Goal: Task Accomplishment & Management: Manage account settings

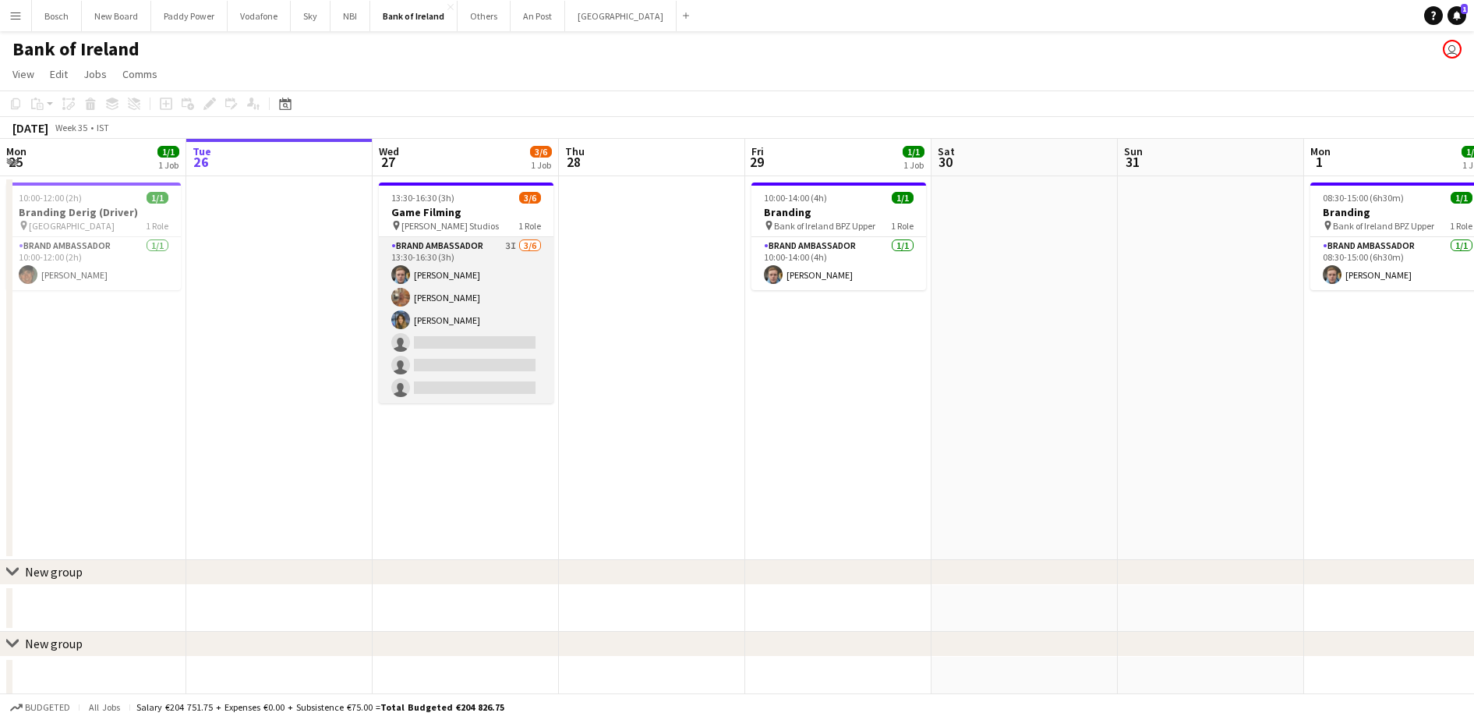
click at [515, 348] on app-card-role "Brand Ambassador 3I [DATE] 13:30-16:30 (3h) [PERSON_NAME] [PERSON_NAME] [PERSON…" at bounding box center [466, 320] width 175 height 166
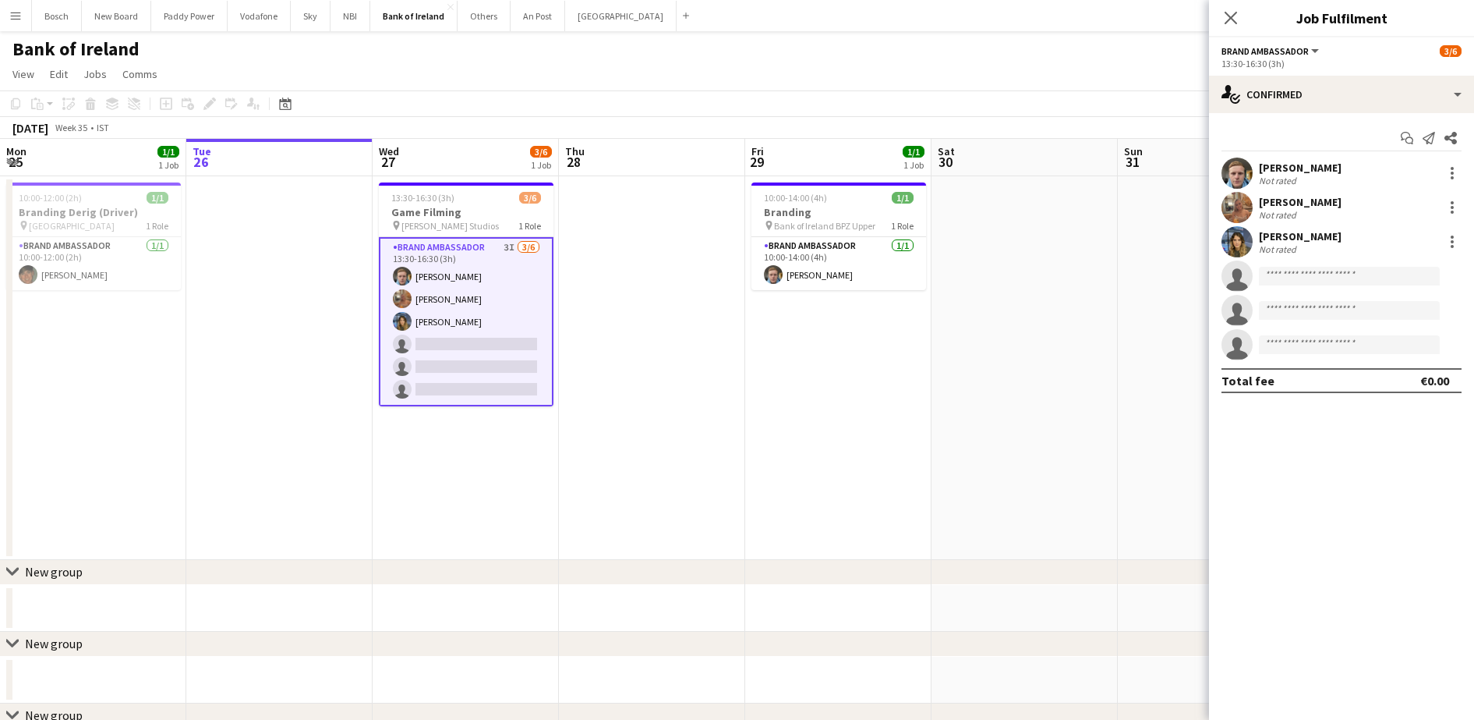
click at [1357, 113] on div "Start chat Send notification Share [PERSON_NAME] Not rated [PERSON_NAME] Not ra…" at bounding box center [1341, 259] width 265 height 292
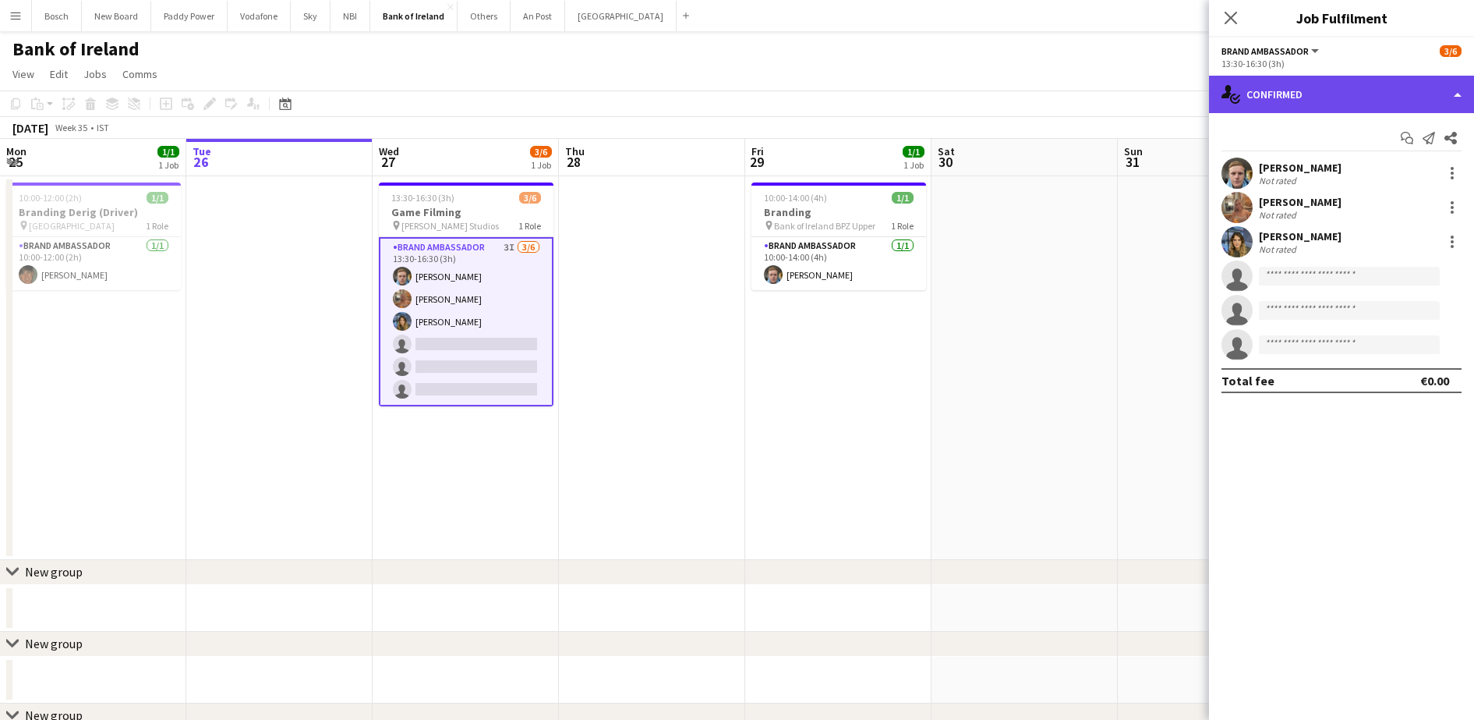
click at [1354, 94] on div "single-neutral-actions-check-2 Confirmed" at bounding box center [1341, 94] width 265 height 37
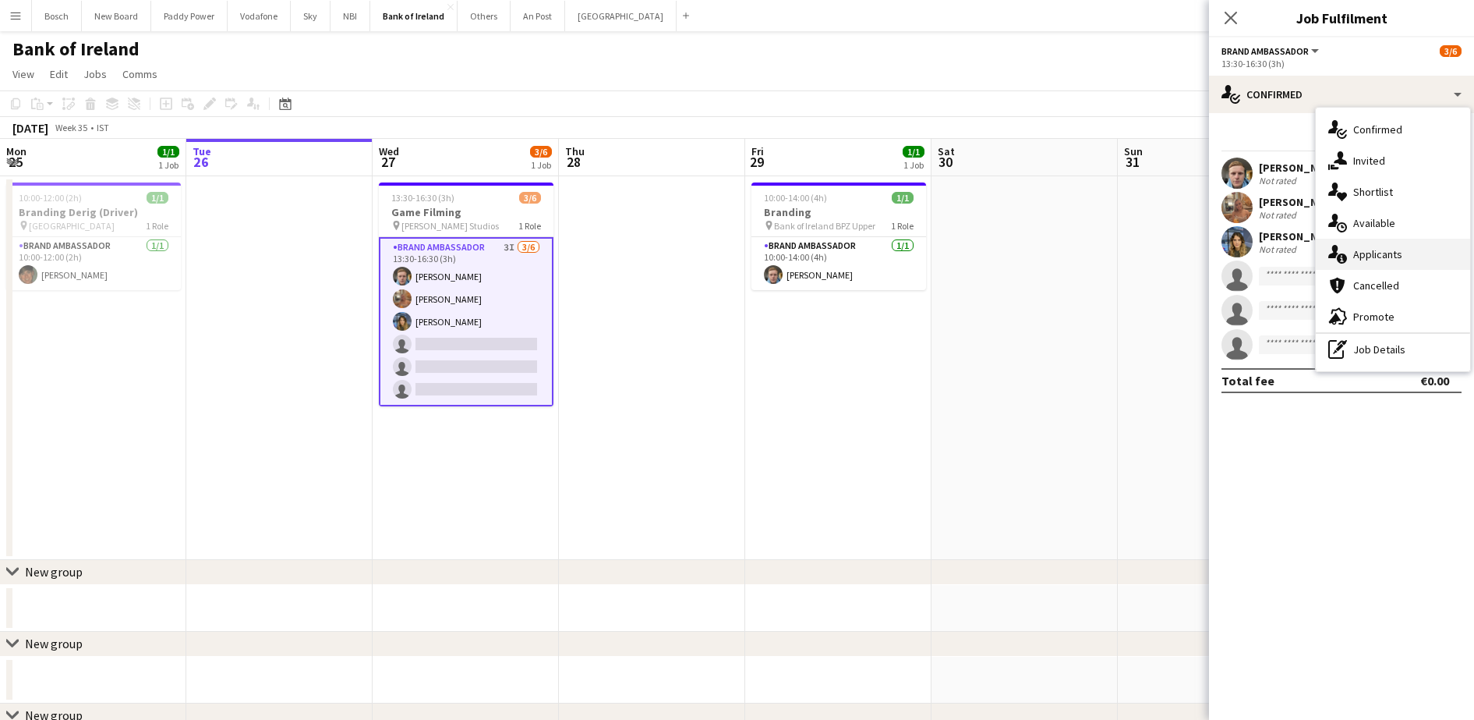
click at [1386, 249] on div "single-neutral-actions-information Applicants" at bounding box center [1393, 254] width 154 height 31
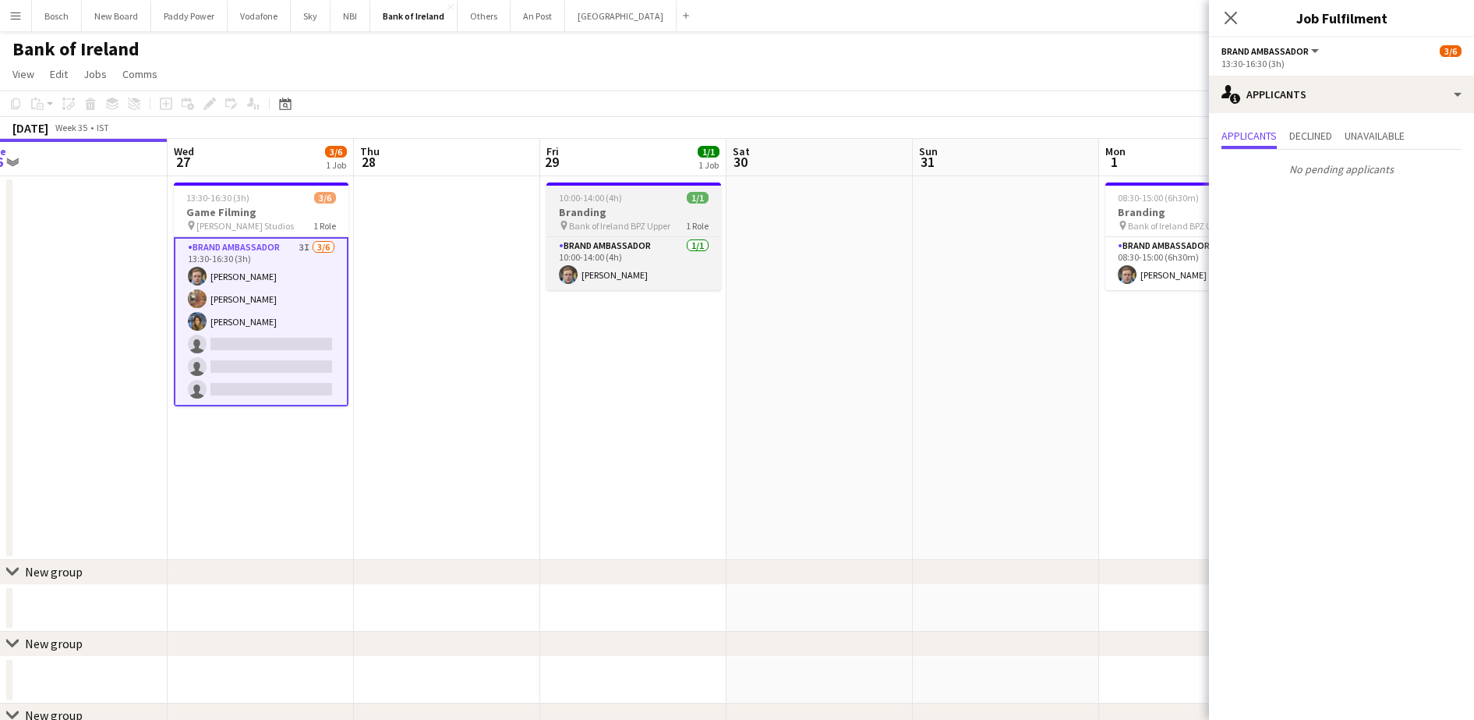
scroll to position [0, 389]
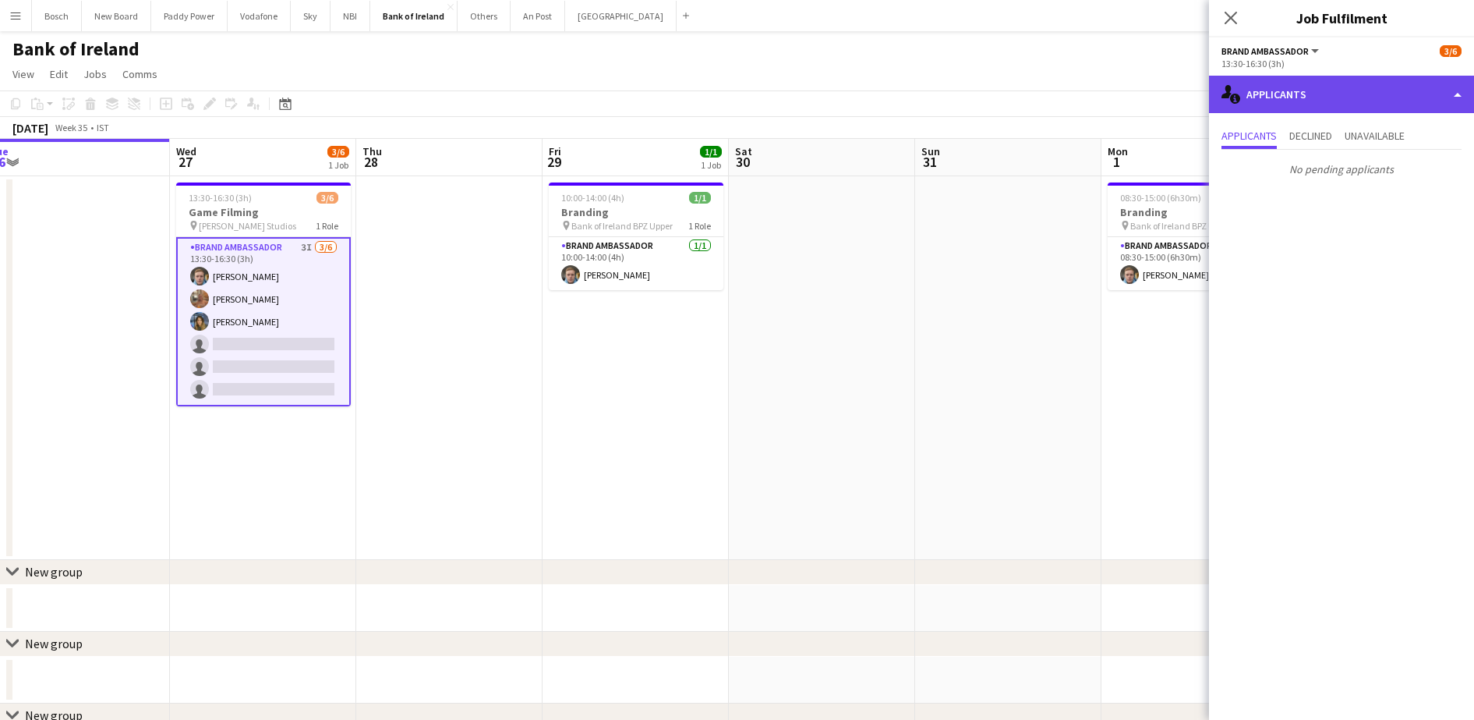
click at [1312, 100] on div "single-neutral-actions-information Applicants" at bounding box center [1341, 94] width 265 height 37
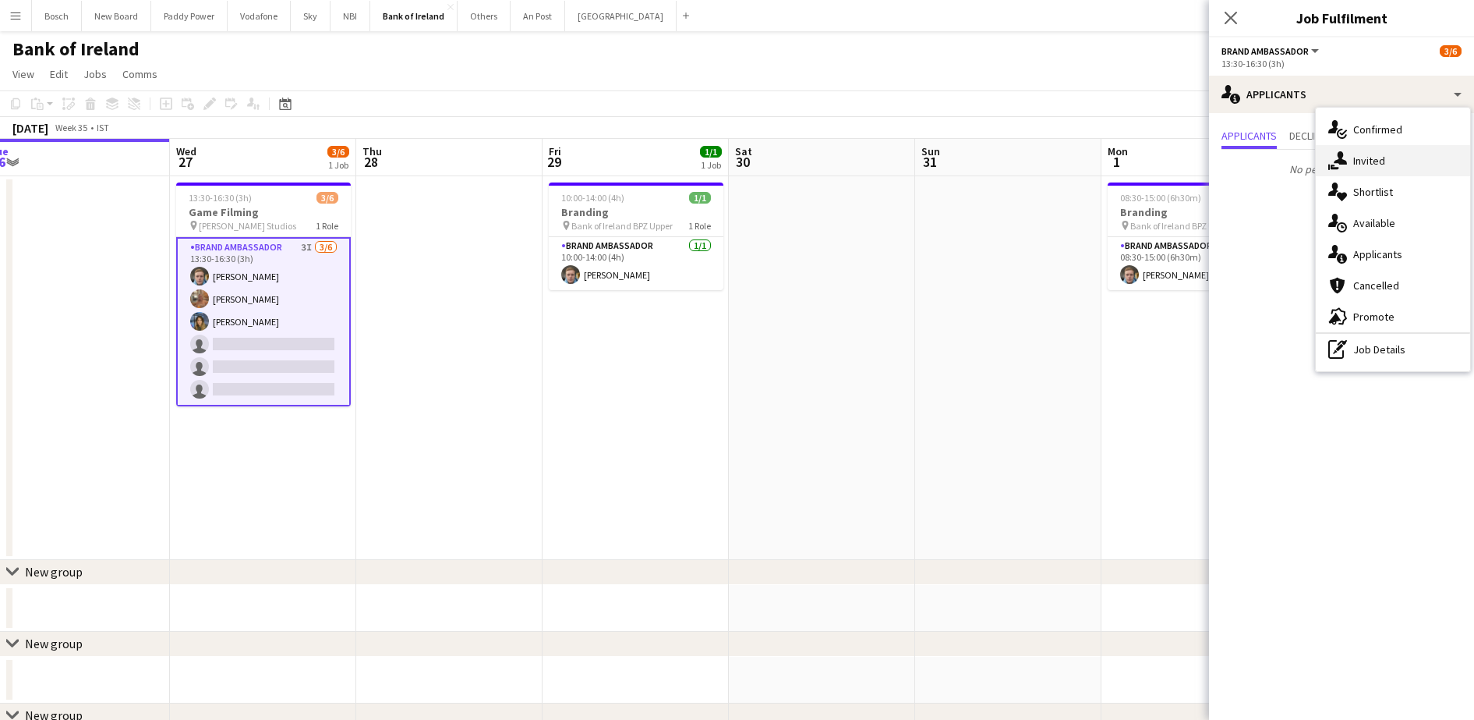
click at [1355, 168] on div "single-neutral-actions-share-1 Invited" at bounding box center [1393, 160] width 154 height 31
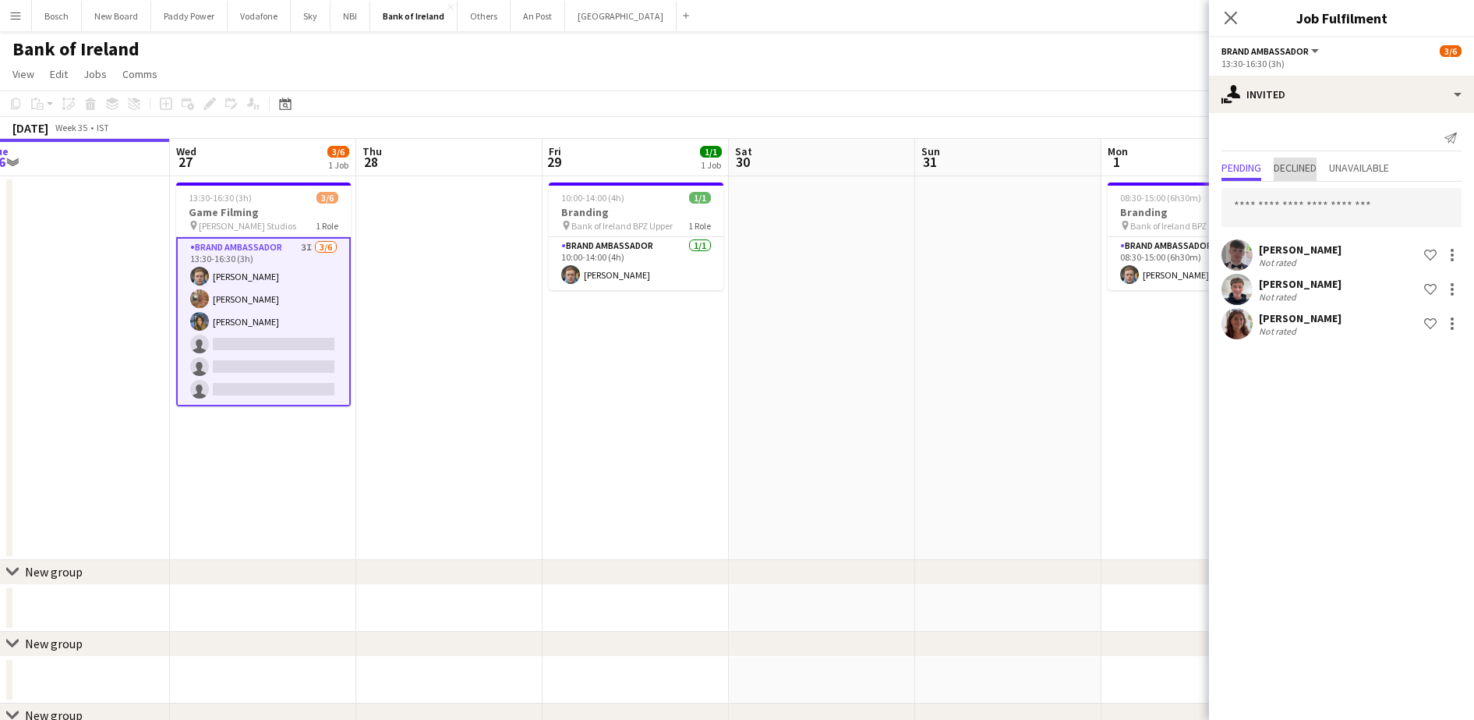
click at [1286, 165] on span "Declined" at bounding box center [1295, 167] width 43 height 11
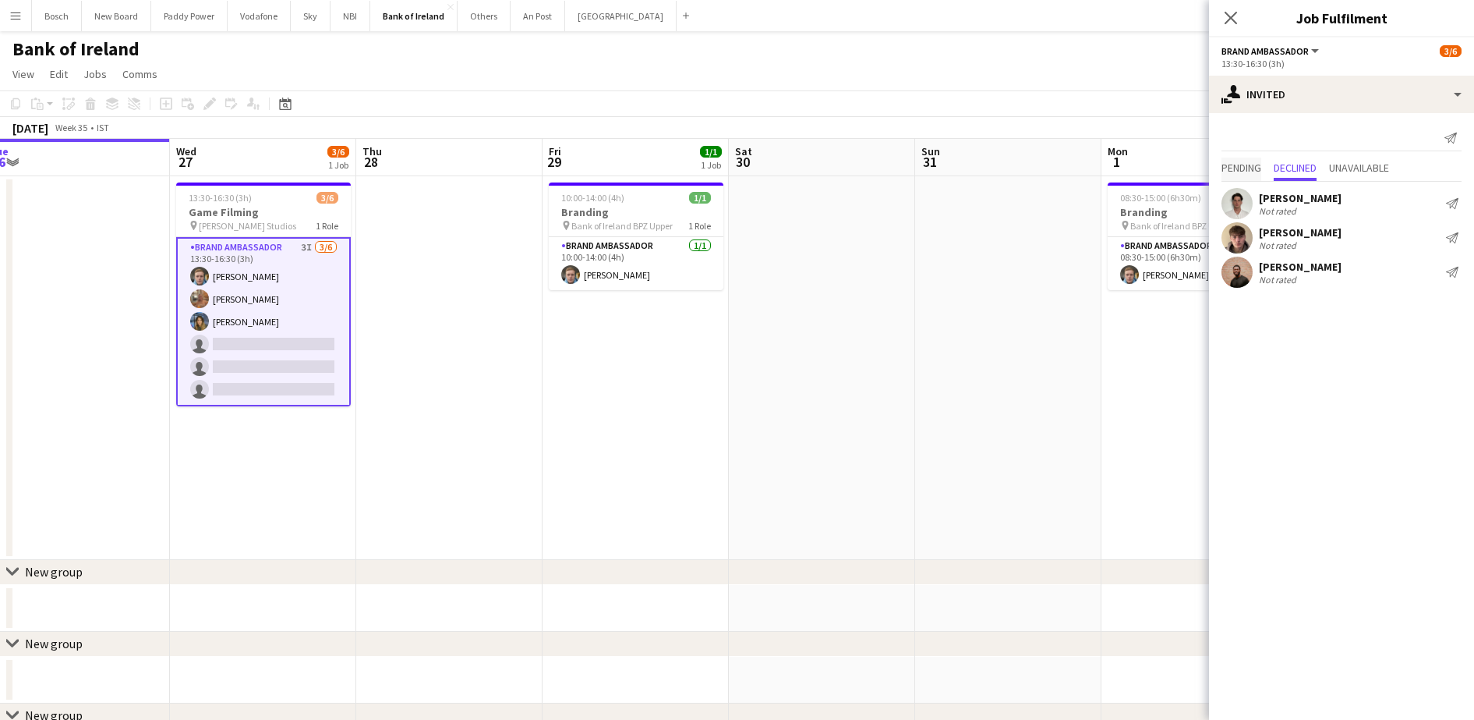
click at [1241, 172] on span "Pending" at bounding box center [1242, 167] width 40 height 11
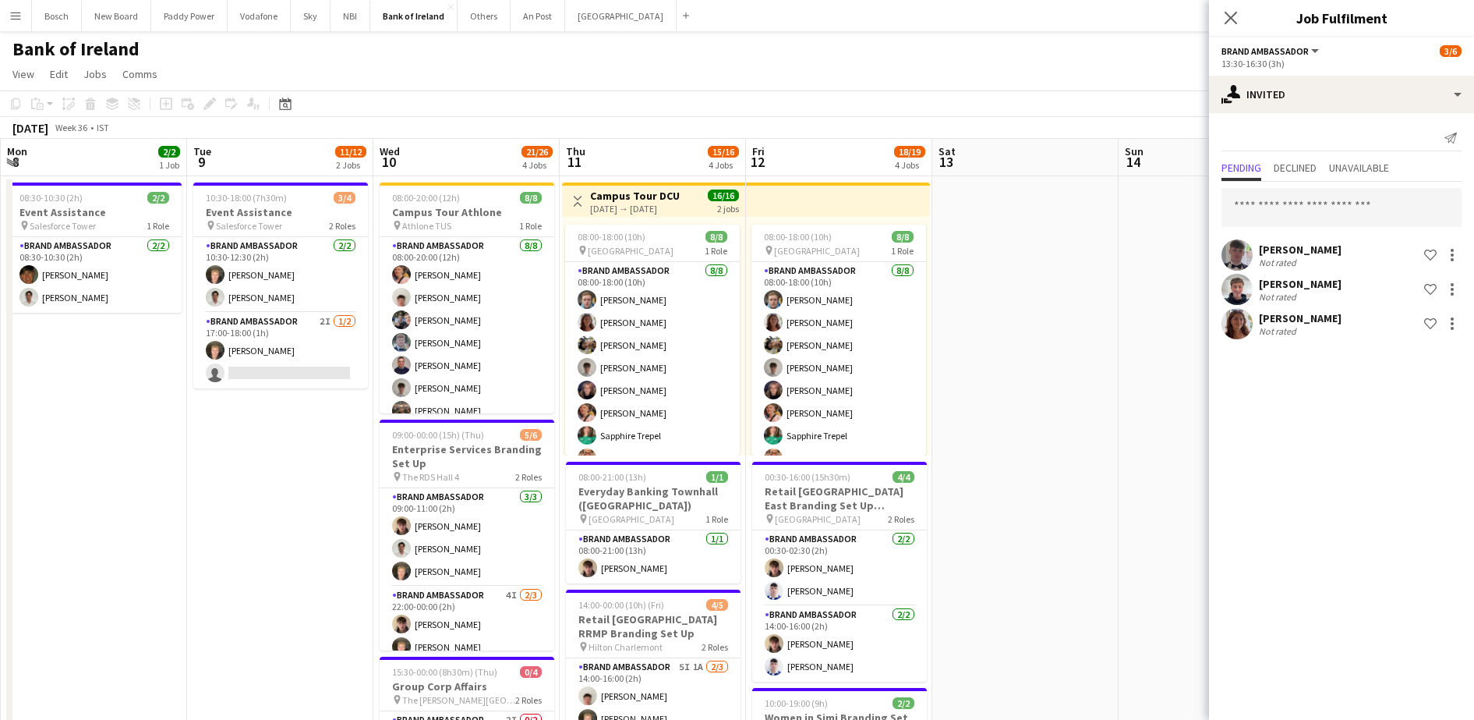
scroll to position [0, 375]
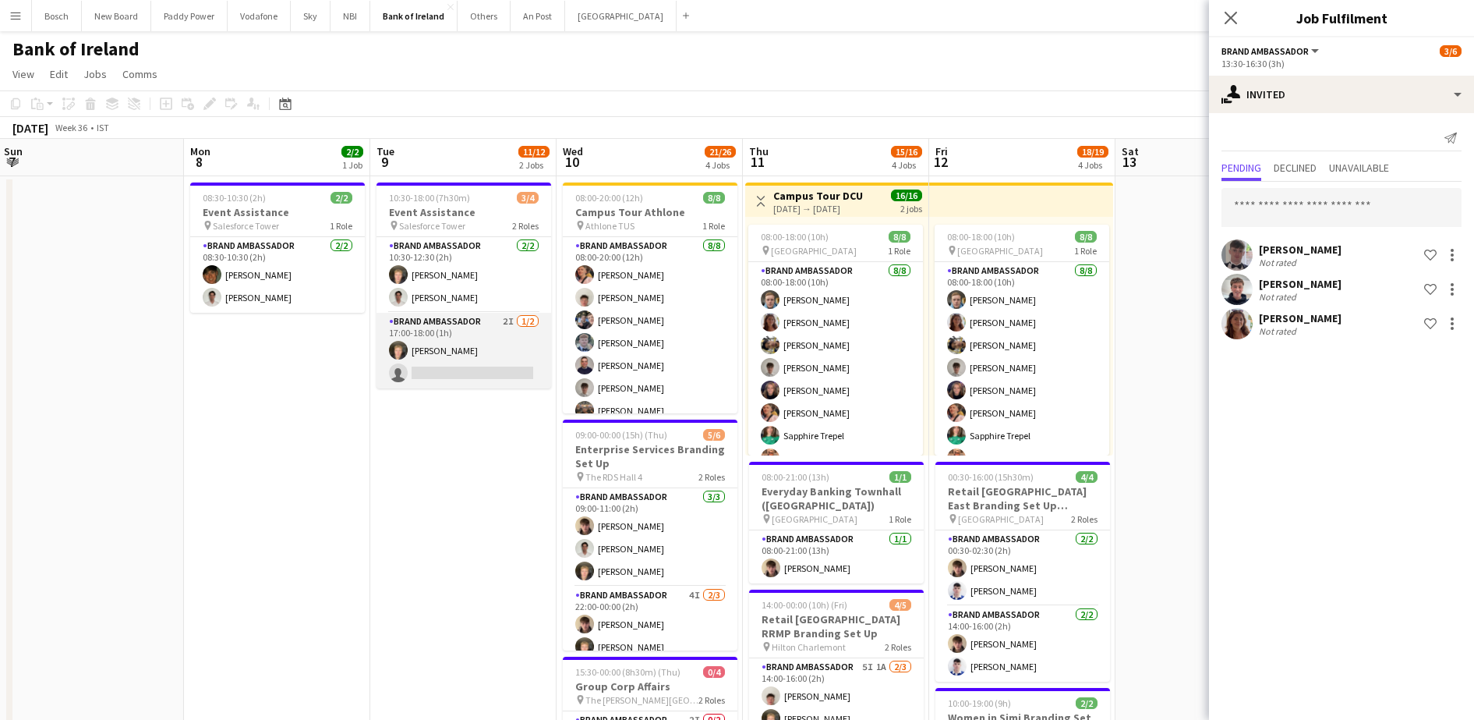
click at [468, 365] on app-card-role "Brand Ambassador 2I [DATE] 17:00-18:00 (1h) [PERSON_NAME] single-neutral-actions" at bounding box center [464, 351] width 175 height 76
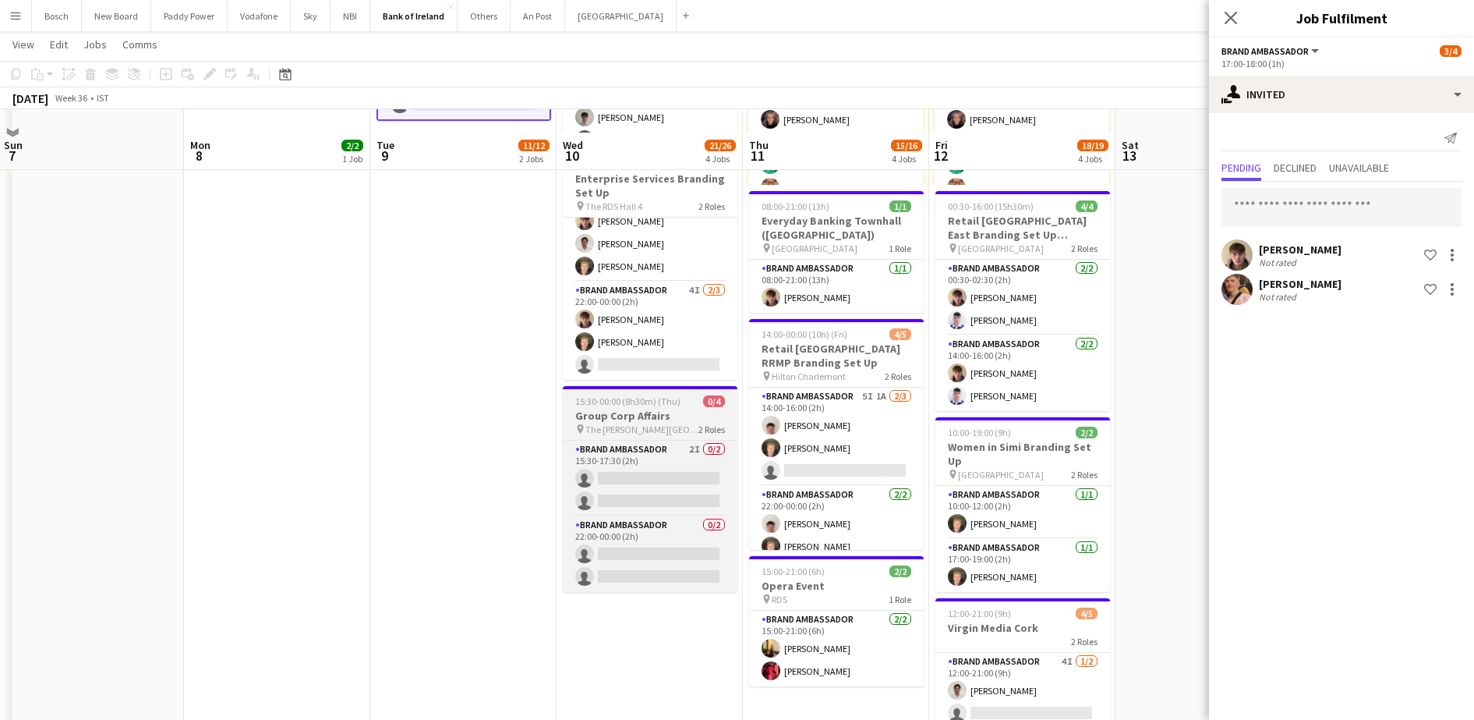
scroll to position [292, 0]
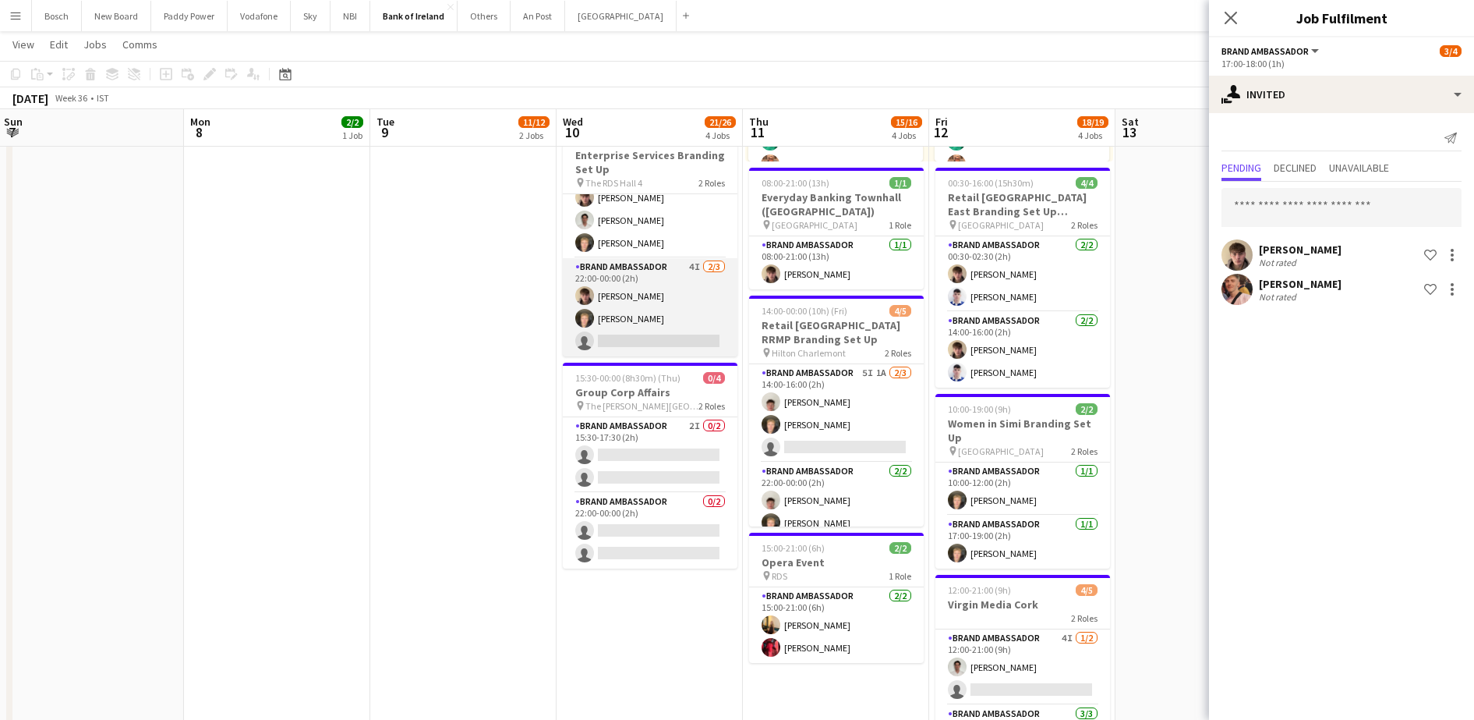
click at [625, 326] on app-card-role "Brand Ambassador 4I [DATE] 22:00-00:00 (2h) [PERSON_NAME] [PERSON_NAME] single-…" at bounding box center [650, 307] width 175 height 98
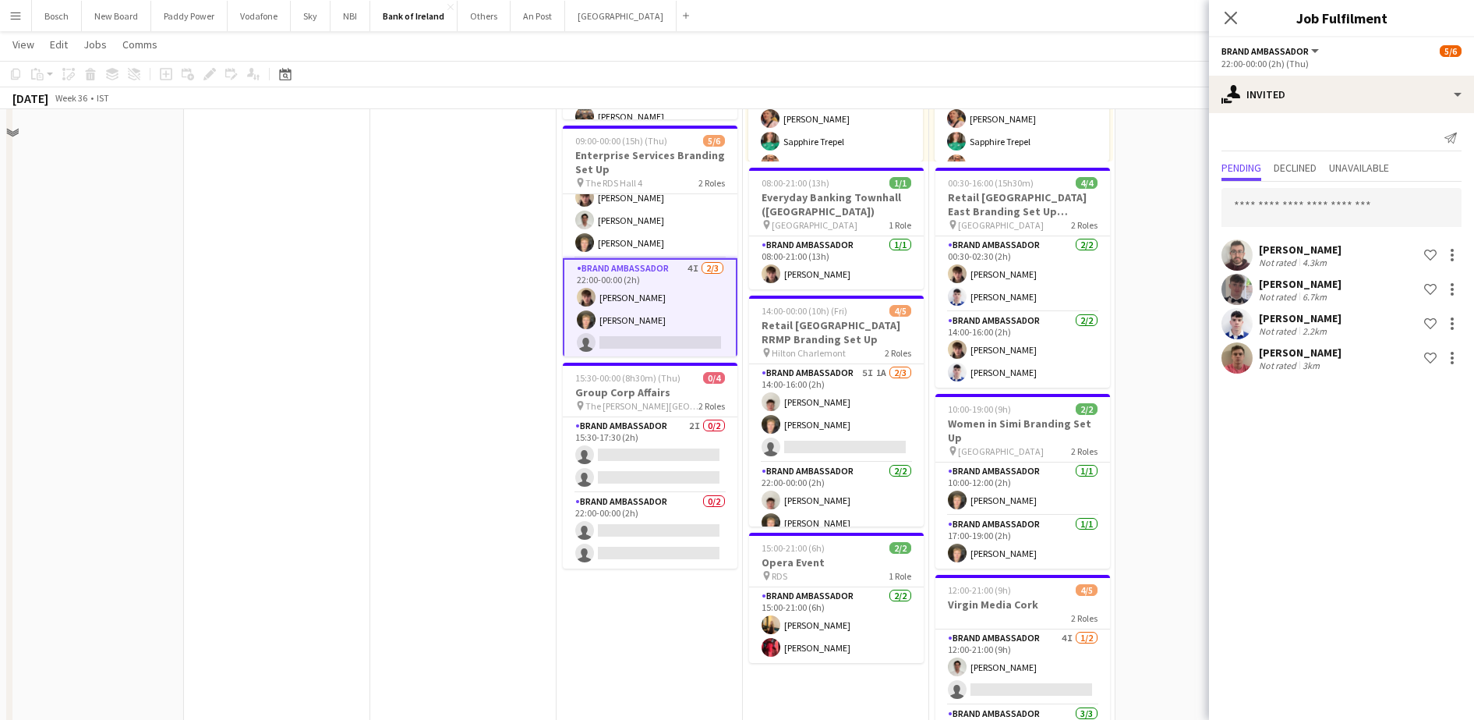
scroll to position [195, 0]
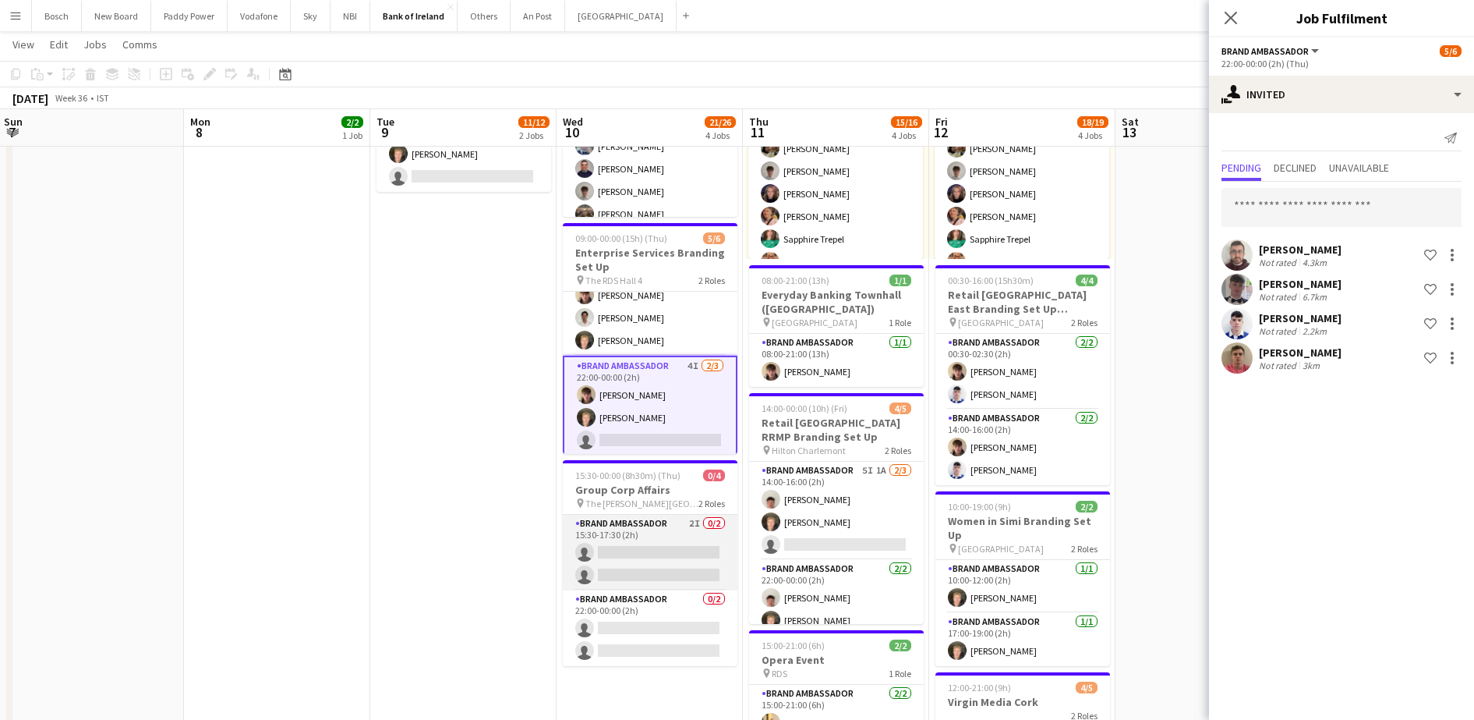
click at [649, 527] on app-card-role "Brand Ambassador 2I 0/2 15:30-17:30 (2h) single-neutral-actions single-neutral-…" at bounding box center [650, 553] width 175 height 76
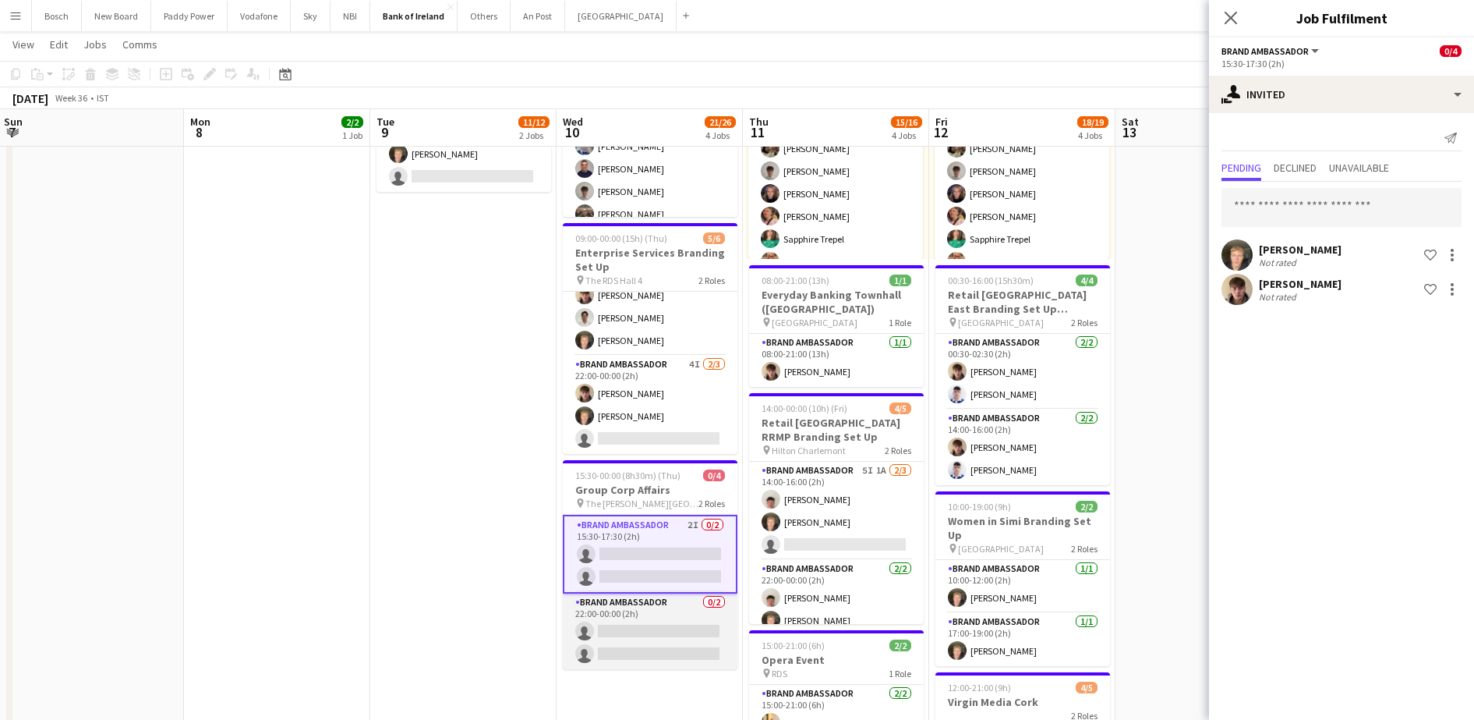
click at [665, 632] on app-card-role "Brand Ambassador 0/2 22:00-00:00 (2h) single-neutral-actions single-neutral-act…" at bounding box center [650, 631] width 175 height 76
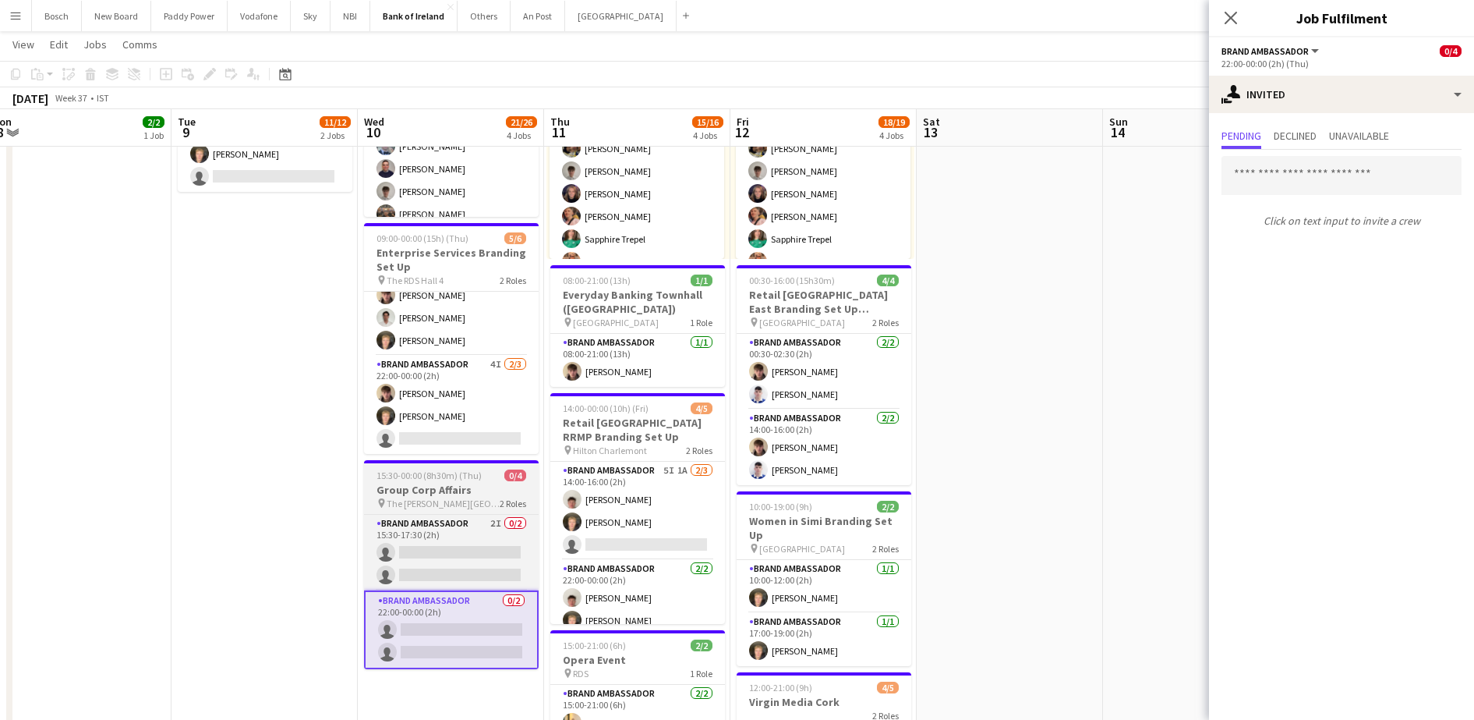
scroll to position [0, 589]
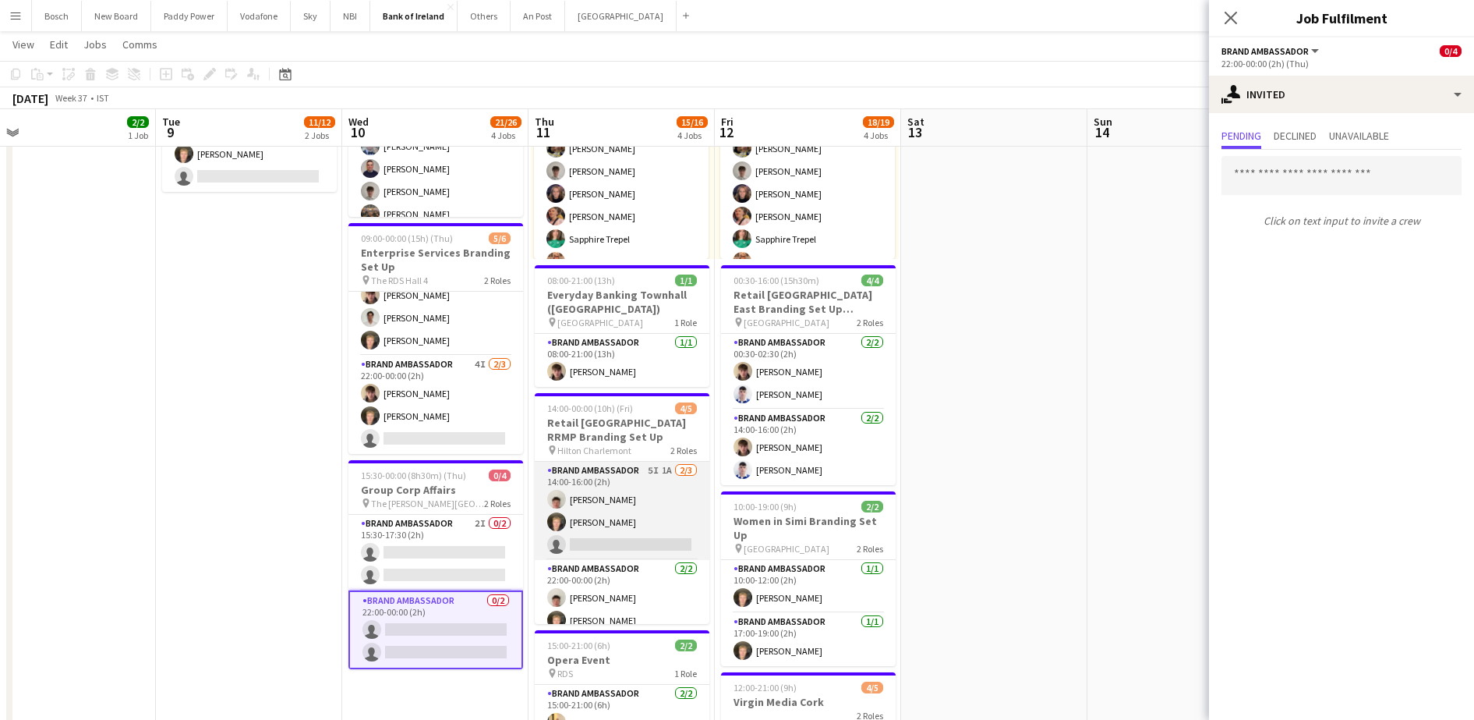
click at [630, 516] on app-card-role "Brand Ambassador 5I 1A [DATE] 14:00-16:00 (2h) [PERSON_NAME] [PERSON_NAME] sing…" at bounding box center [622, 511] width 175 height 98
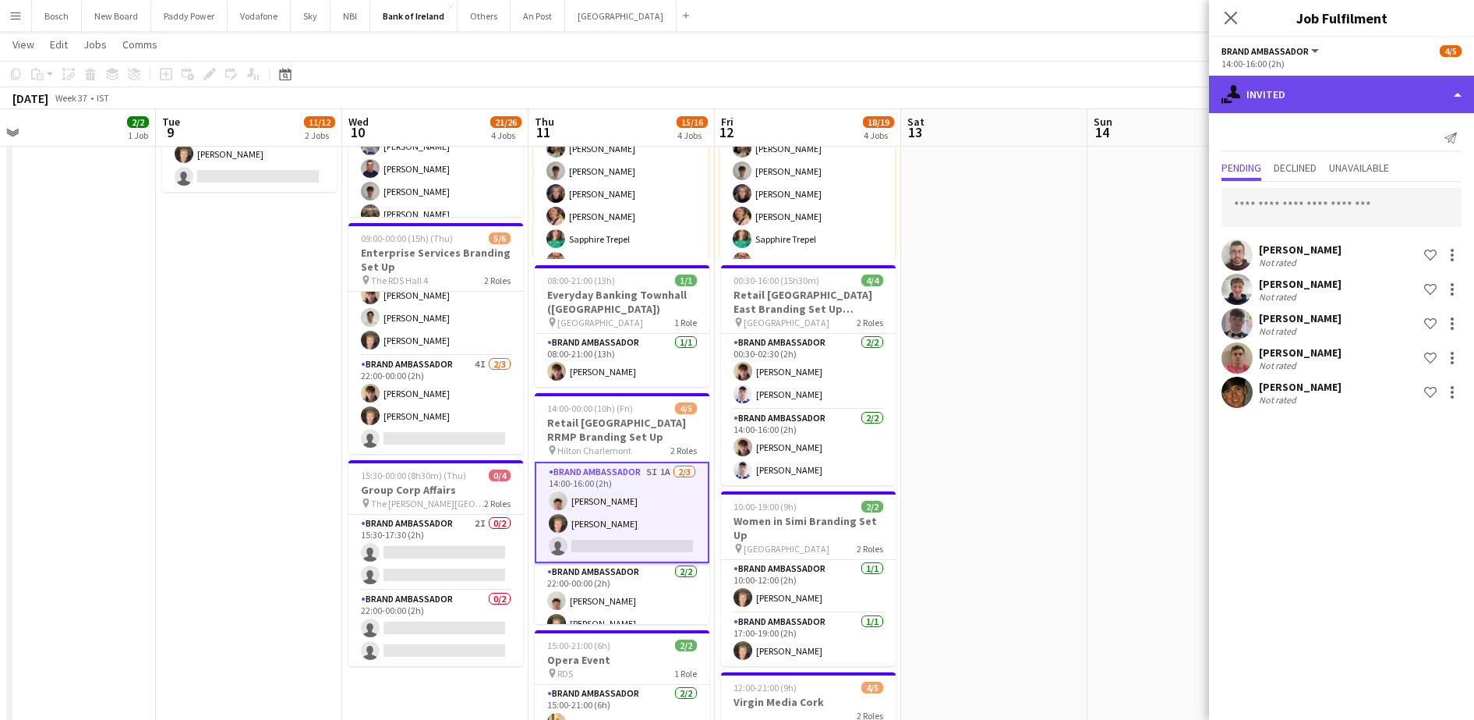
click at [1333, 90] on div "single-neutral-actions-share-1 Invited" at bounding box center [1341, 94] width 265 height 37
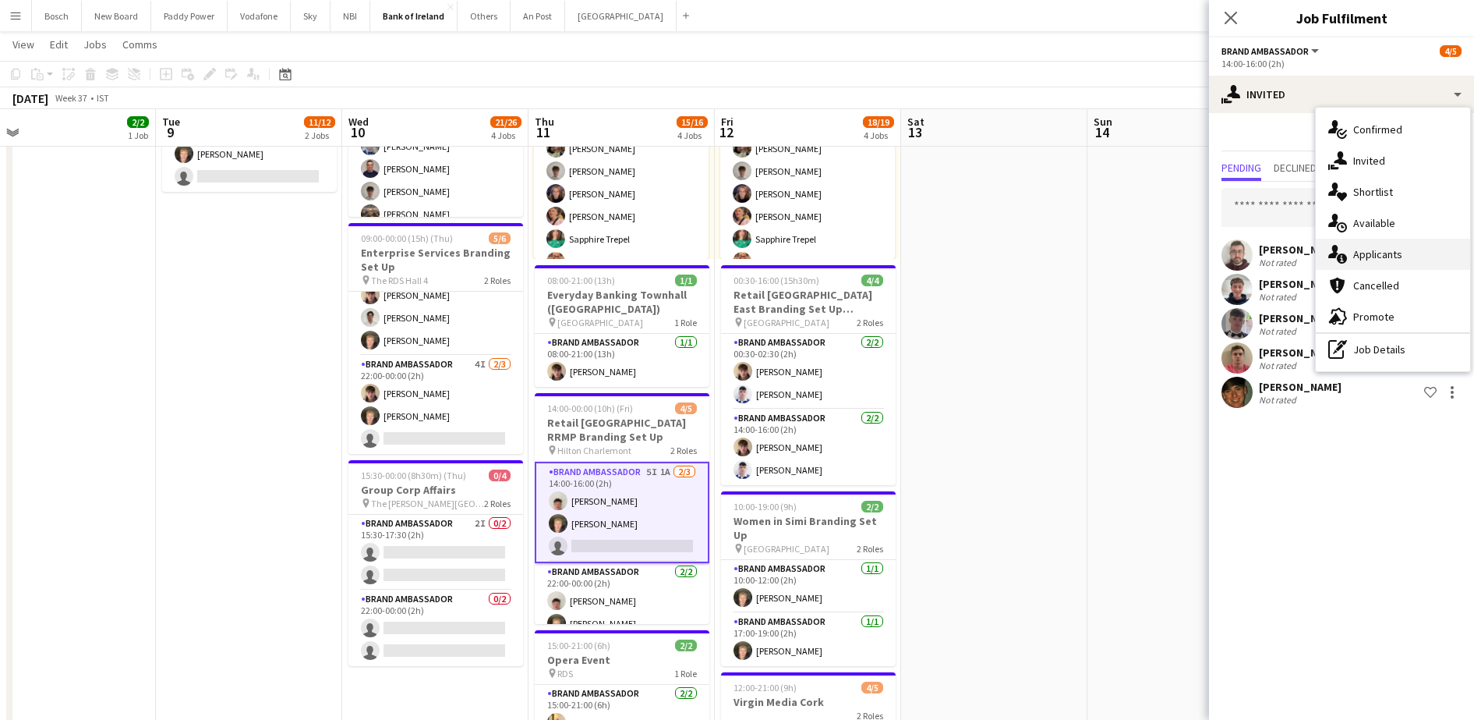
click at [1351, 239] on div "single-neutral-actions-information Applicants" at bounding box center [1393, 254] width 154 height 31
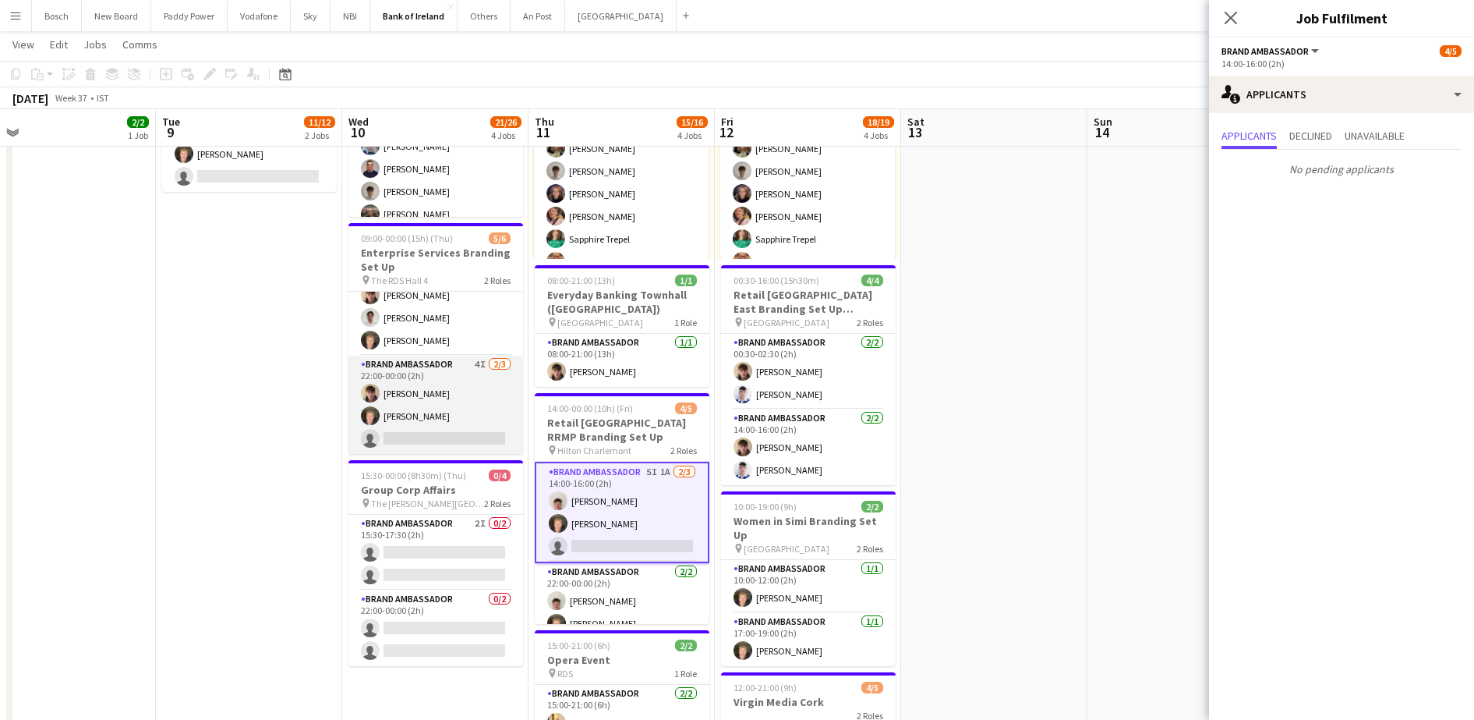
click at [402, 432] on app-card-role "Brand Ambassador 4I [DATE] 22:00-00:00 (2h) [PERSON_NAME] [PERSON_NAME] single-…" at bounding box center [436, 405] width 175 height 98
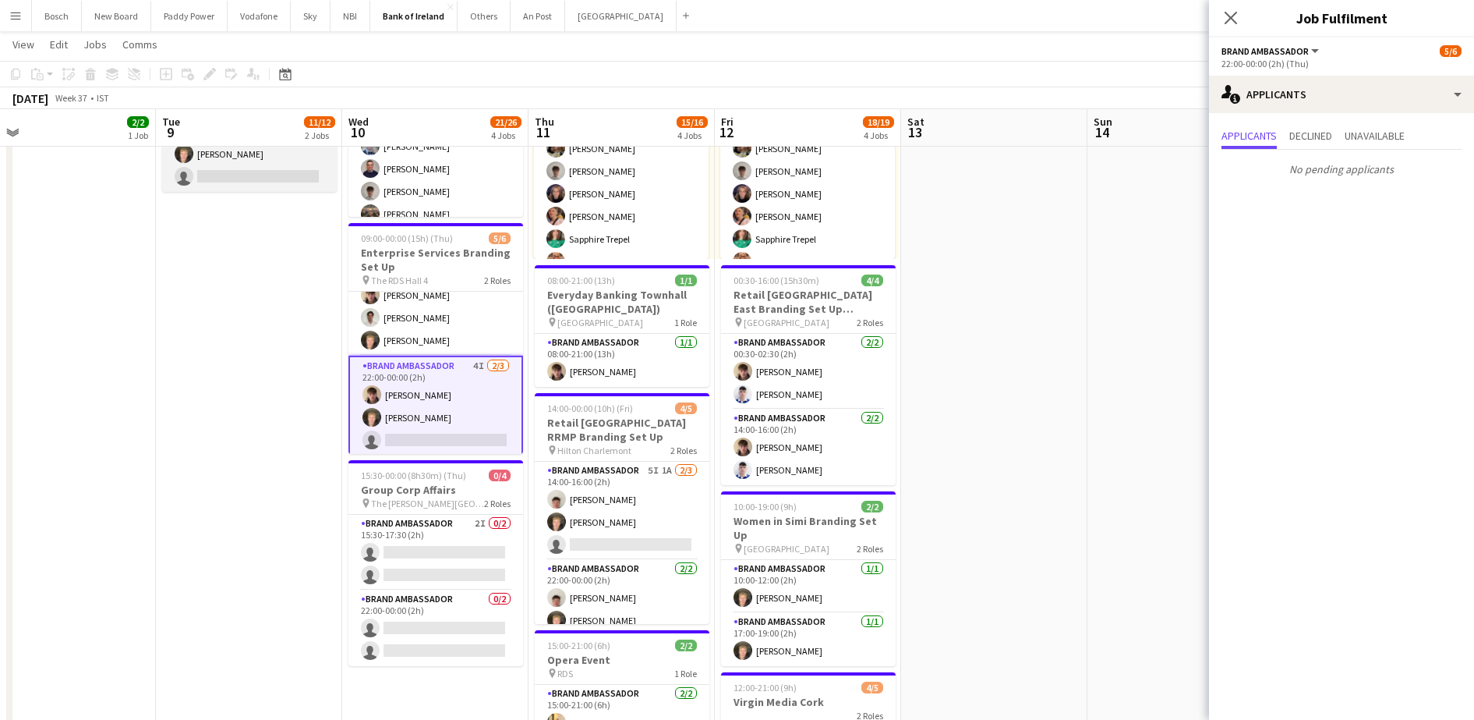
click at [277, 187] on app-card-role "Brand Ambassador 2I [DATE] 17:00-18:00 (1h) [PERSON_NAME] single-neutral-actions" at bounding box center [249, 154] width 175 height 76
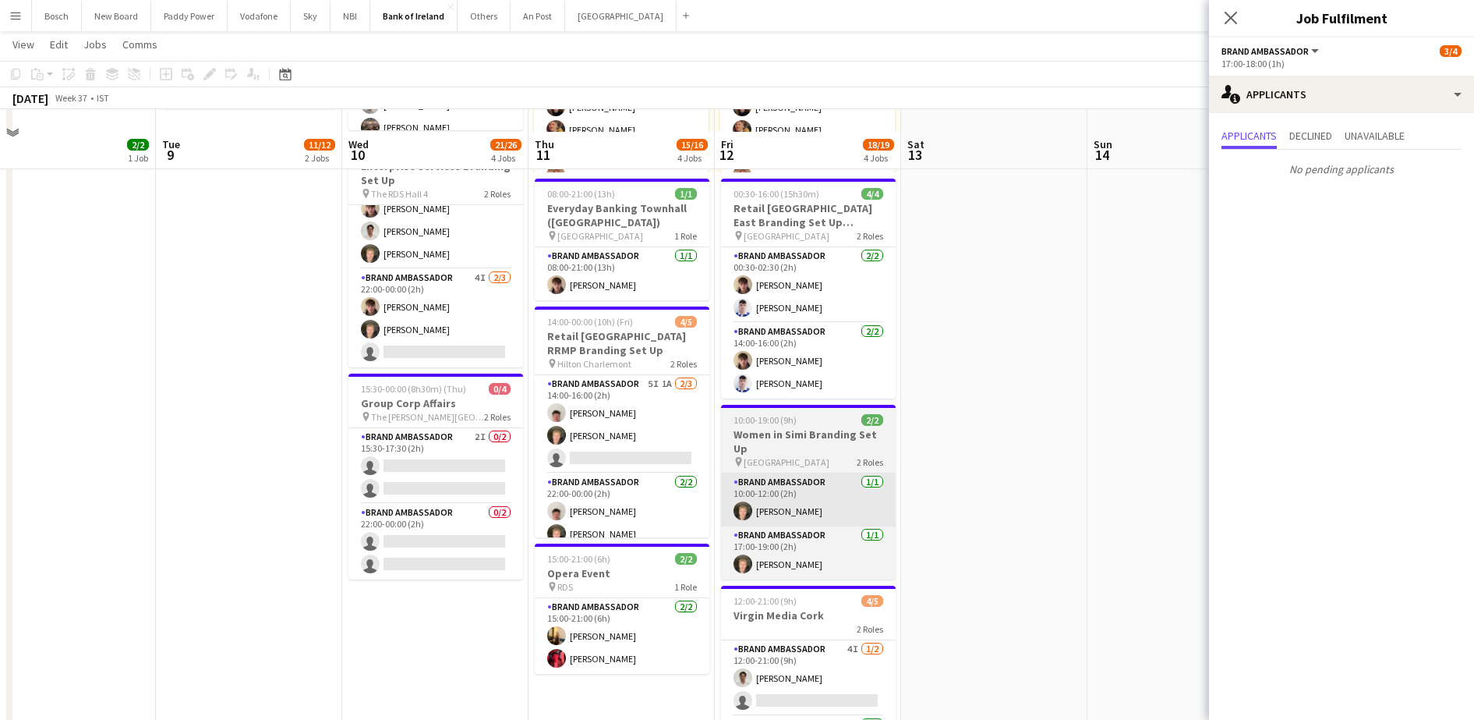
scroll to position [390, 0]
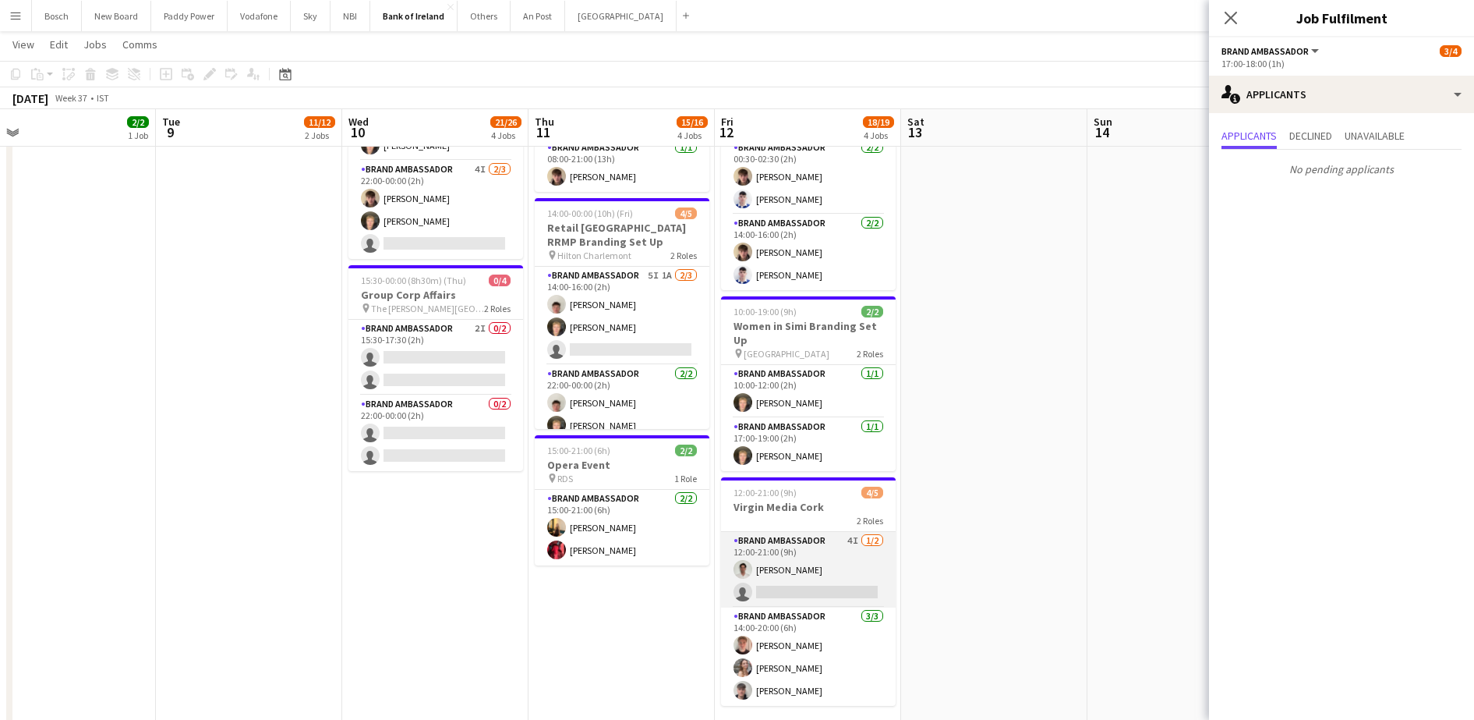
click at [805, 561] on app-card-role "Brand Ambassador 4I [DATE] 12:00-21:00 (9h) [PERSON_NAME] single-neutral-actions" at bounding box center [808, 570] width 175 height 76
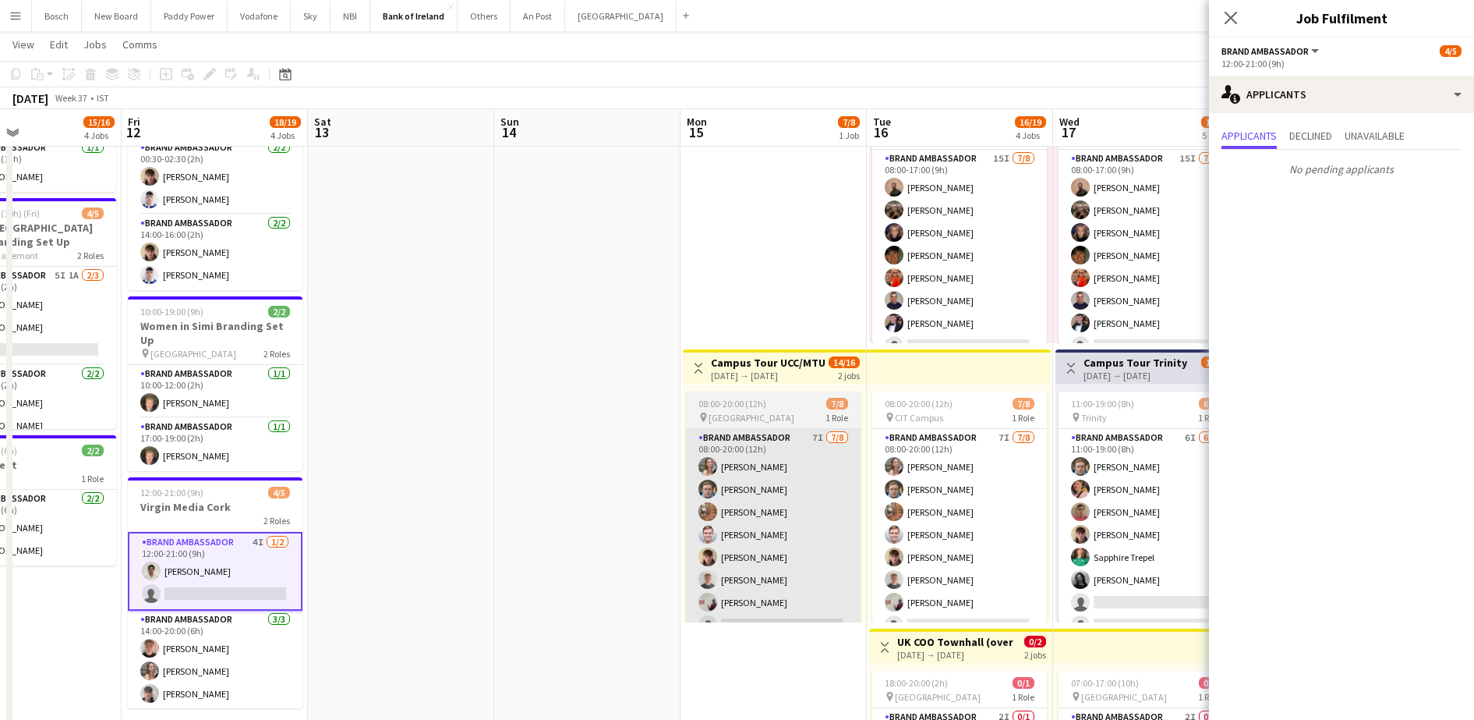
scroll to position [0, 570]
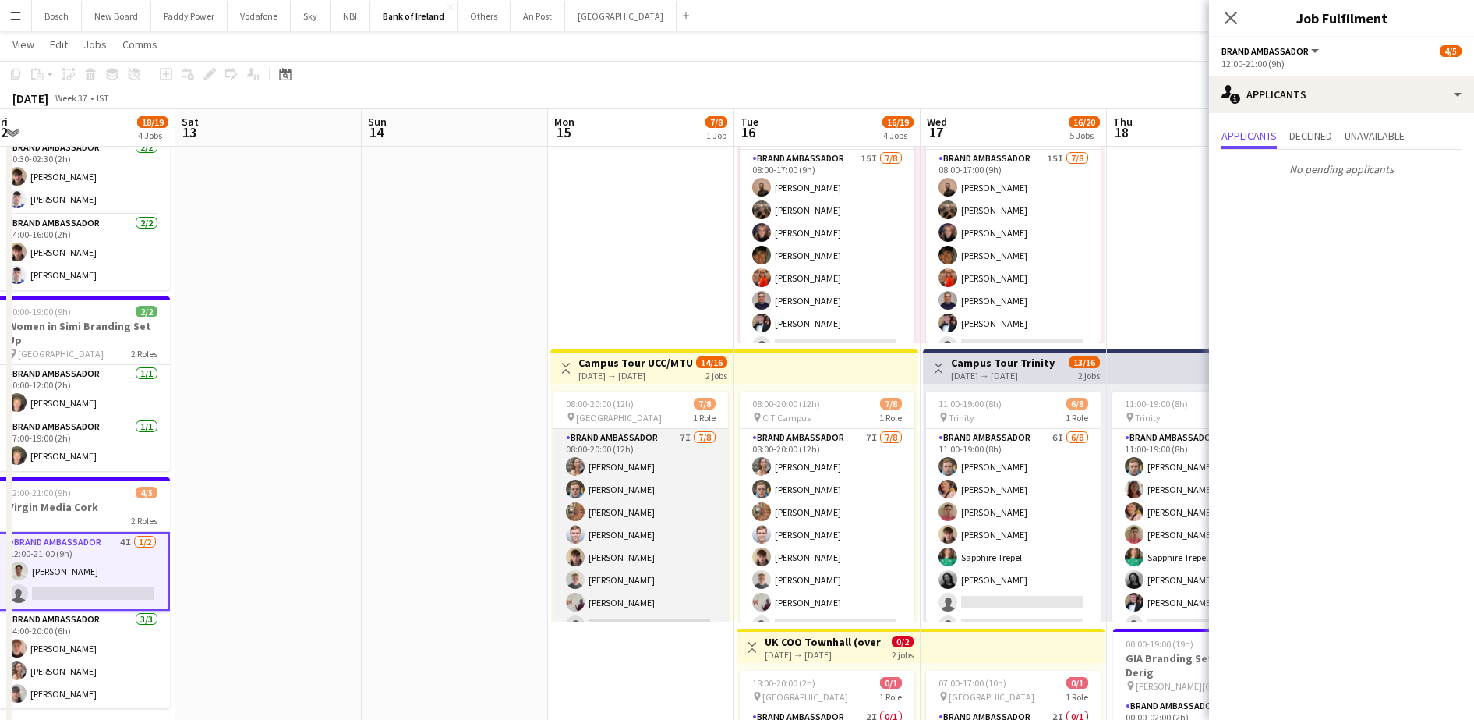
click at [667, 529] on app-card-role "Brand Ambassador 7I [DATE] 08:00-20:00 (12h) [PERSON_NAME] [PERSON_NAME] [PERSO…" at bounding box center [641, 534] width 175 height 211
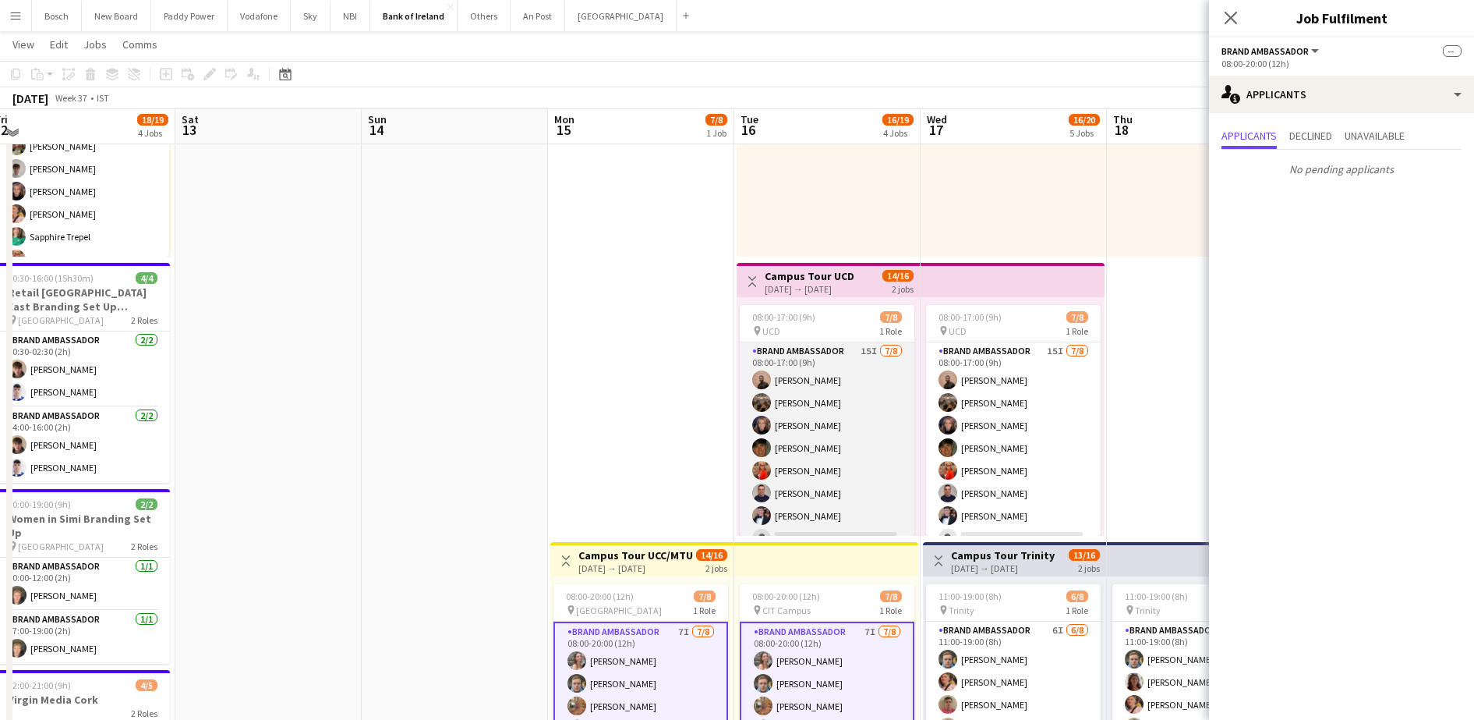
scroll to position [195, 0]
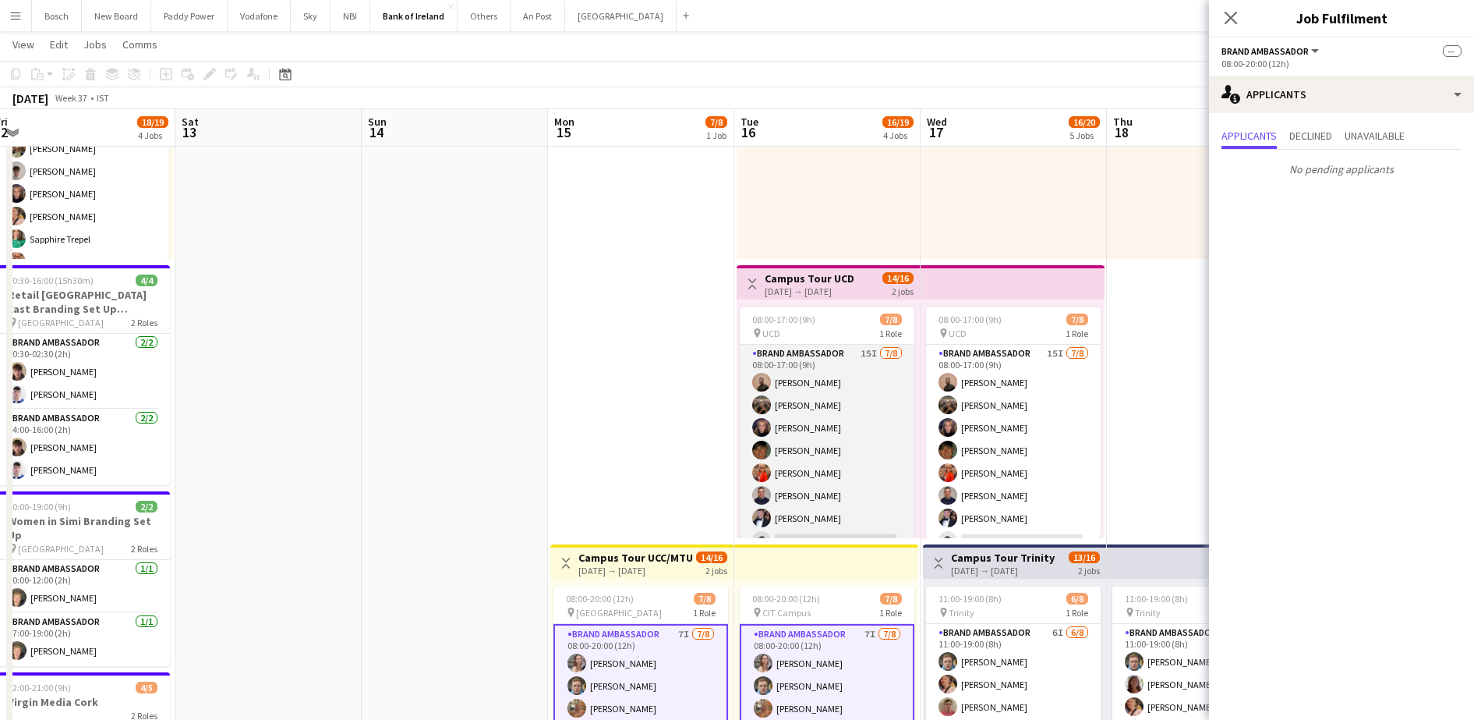
click at [797, 454] on app-card-role "Brand Ambassador 15I [DATE] 08:00-17:00 (9h) [PERSON_NAME] [PERSON_NAME] Cramol…" at bounding box center [827, 450] width 175 height 211
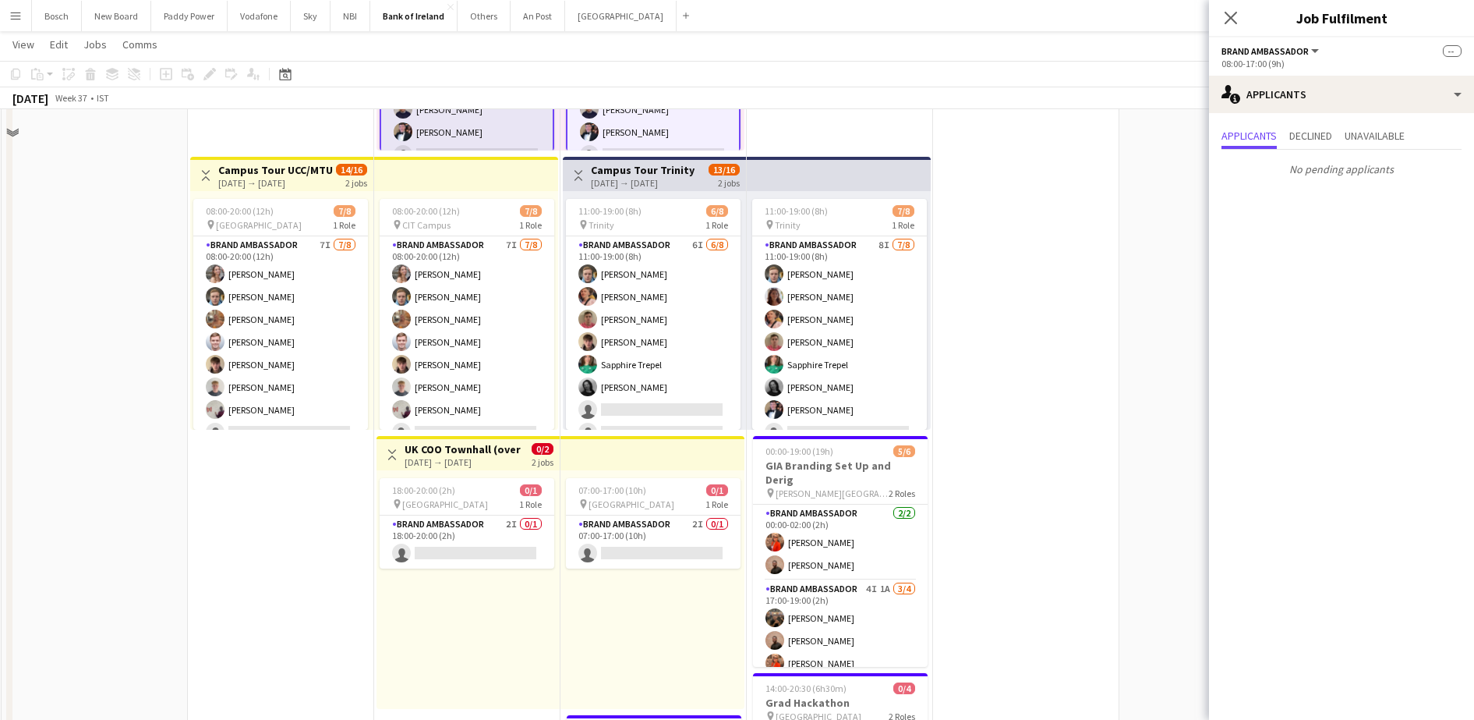
scroll to position [585, 0]
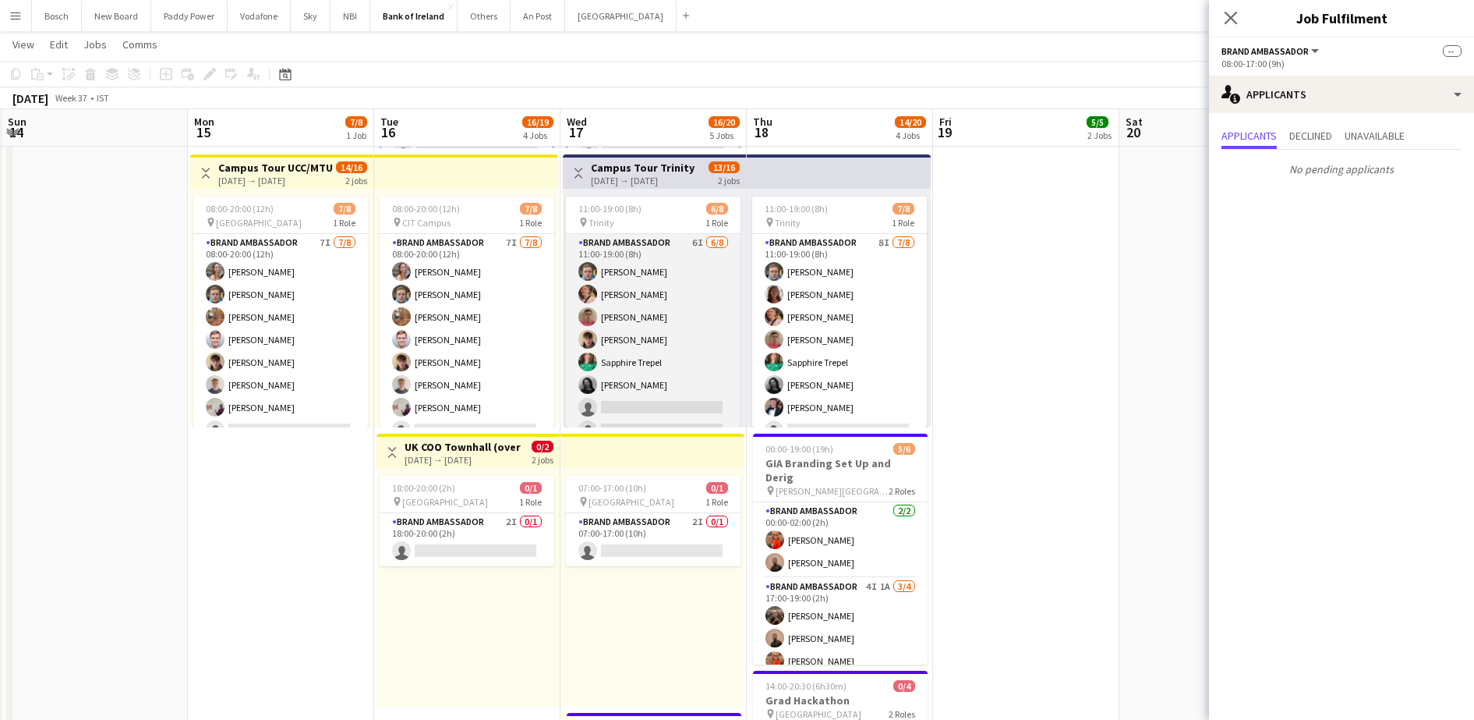
click at [646, 379] on app-card-role "Brand Ambassador 6I [DATE] 11:00-19:00 (8h) [PERSON_NAME] [PERSON_NAME] [PERSON…" at bounding box center [653, 339] width 175 height 211
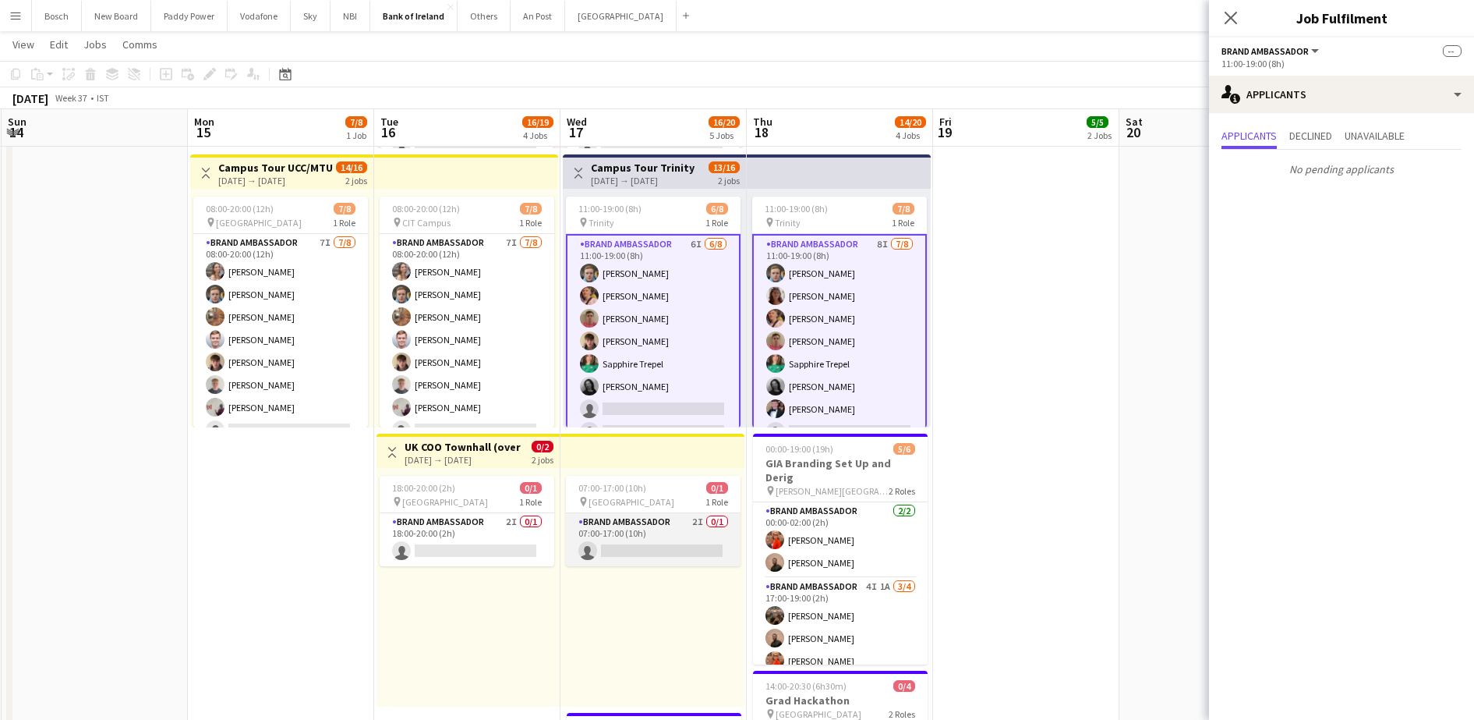
click at [624, 547] on app-card-role "Brand Ambassador 2I 0/1 07:00-17:00 (10h) single-neutral-actions" at bounding box center [653, 539] width 175 height 53
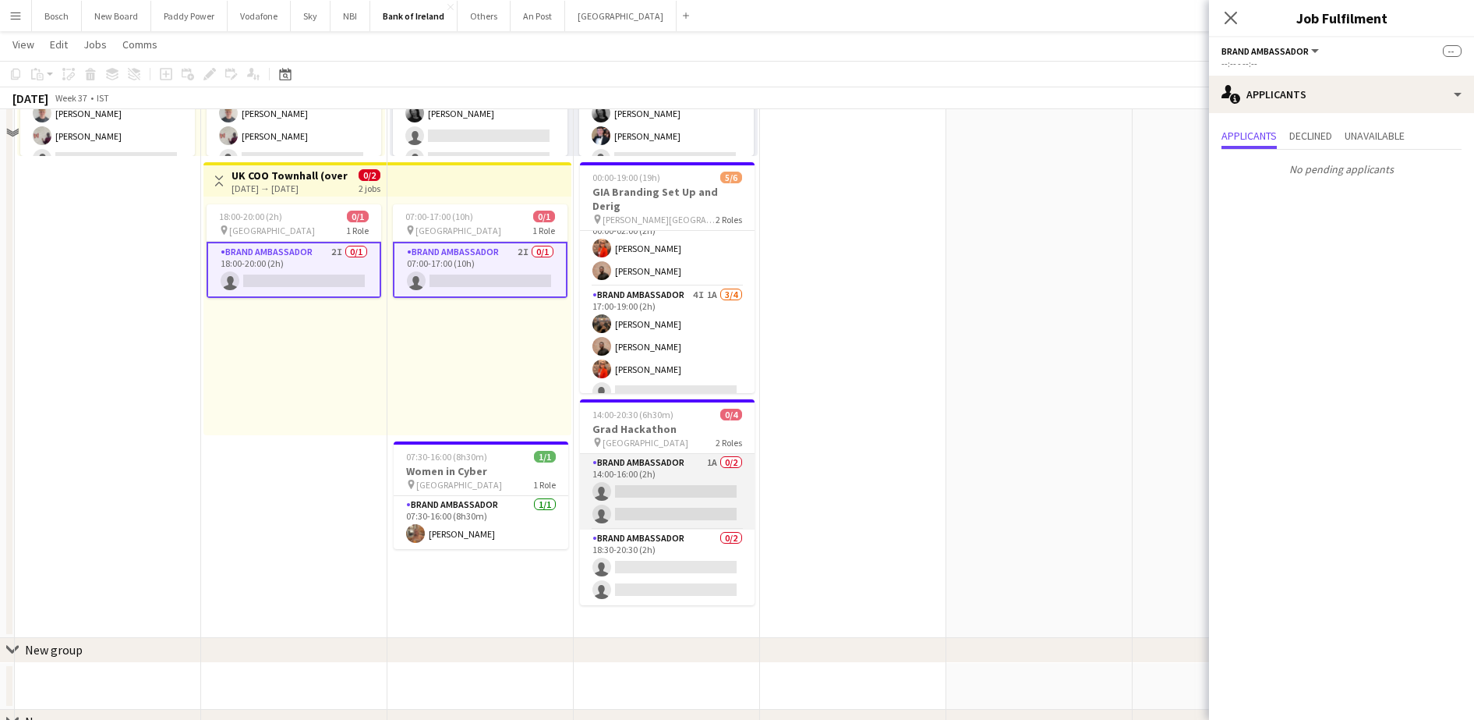
scroll to position [877, 0]
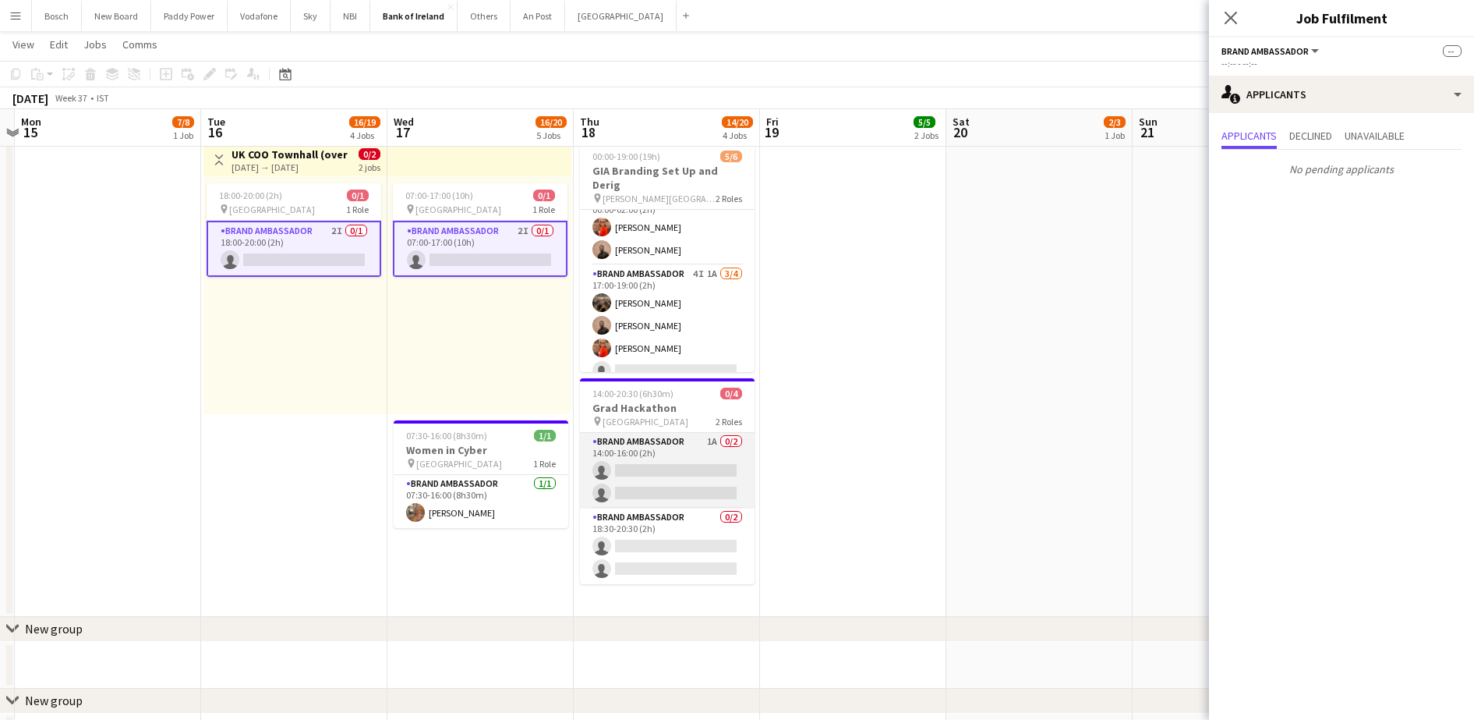
click at [632, 463] on app-card-role "Brand Ambassador 1A 0/2 14:00-16:00 (2h) single-neutral-actions single-neutral-…" at bounding box center [667, 471] width 175 height 76
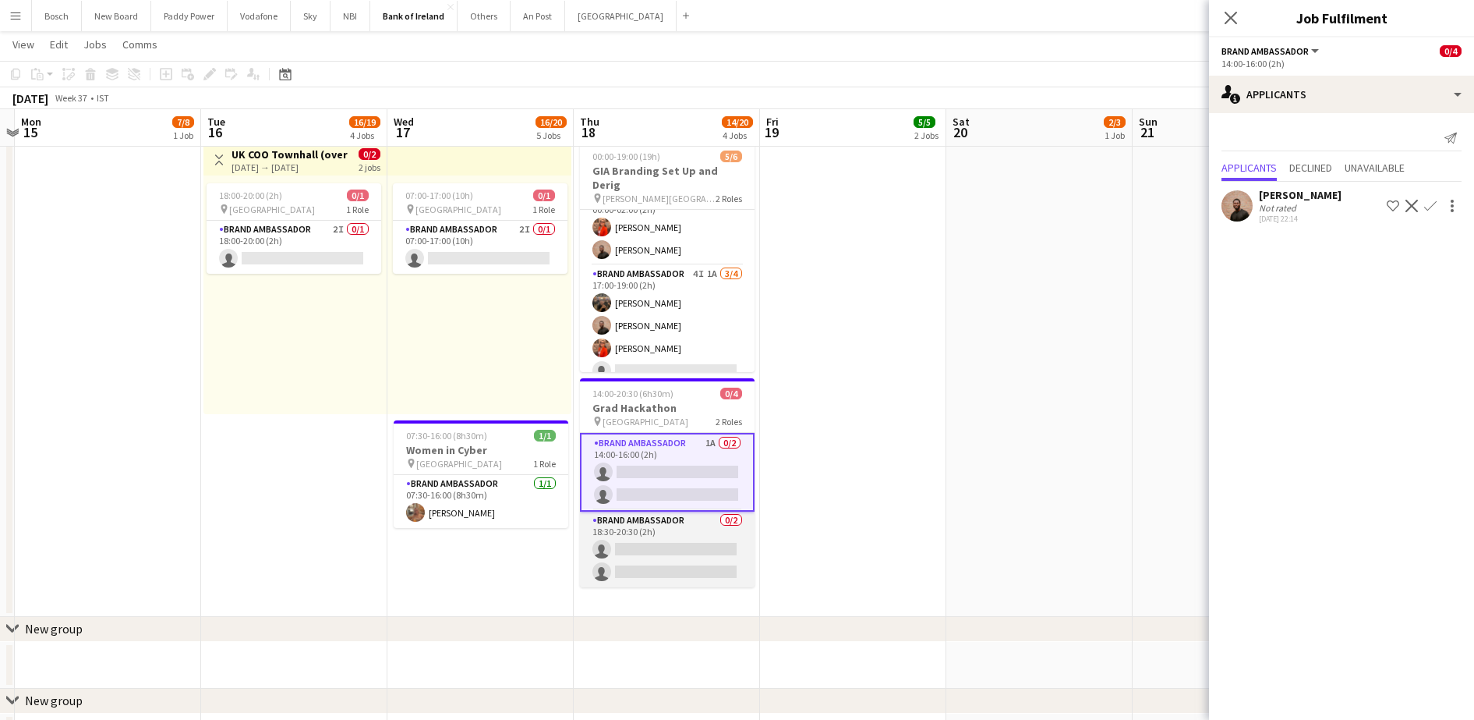
click at [646, 545] on app-card-role "Brand Ambassador 0/2 18:30-20:30 (2h) single-neutral-actions single-neutral-act…" at bounding box center [667, 549] width 175 height 76
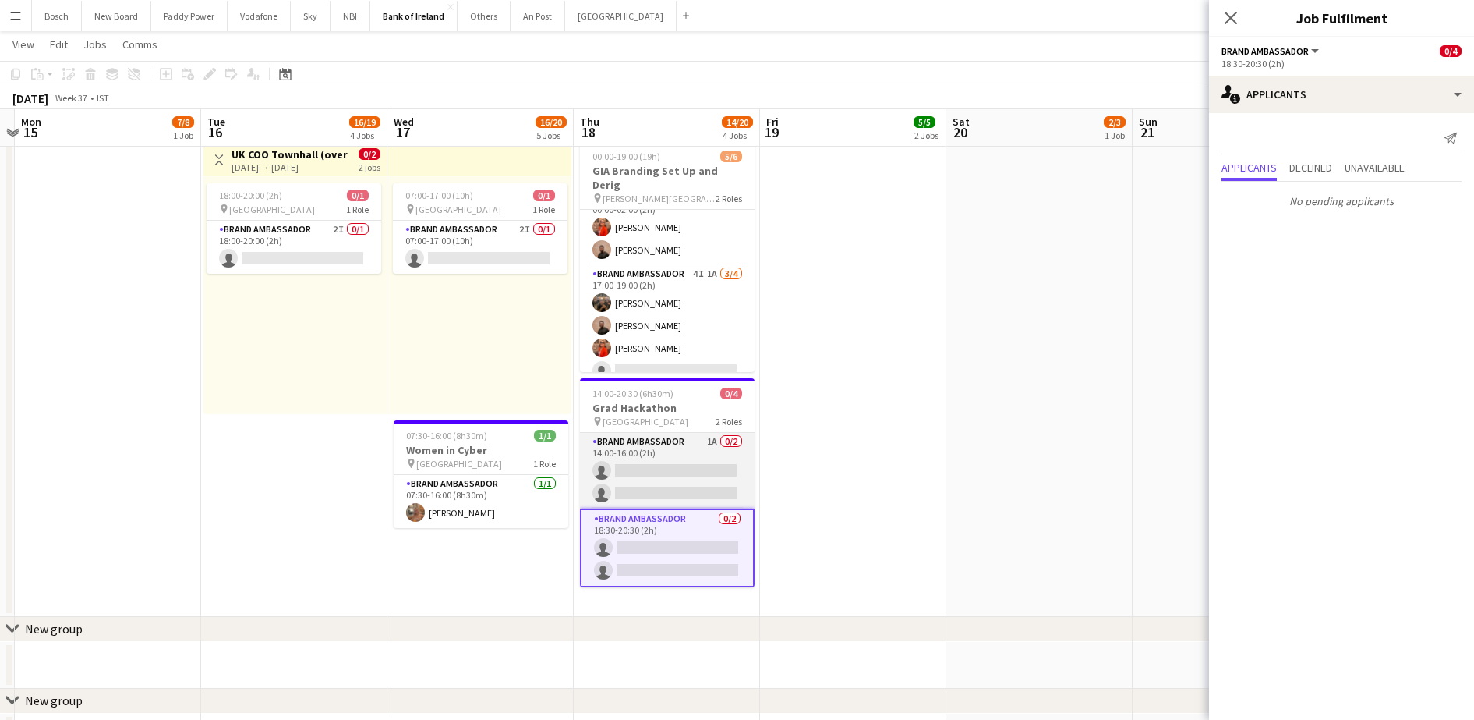
click at [645, 452] on app-card-role "Brand Ambassador 1A 0/2 14:00-16:00 (2h) single-neutral-actions single-neutral-…" at bounding box center [667, 471] width 175 height 76
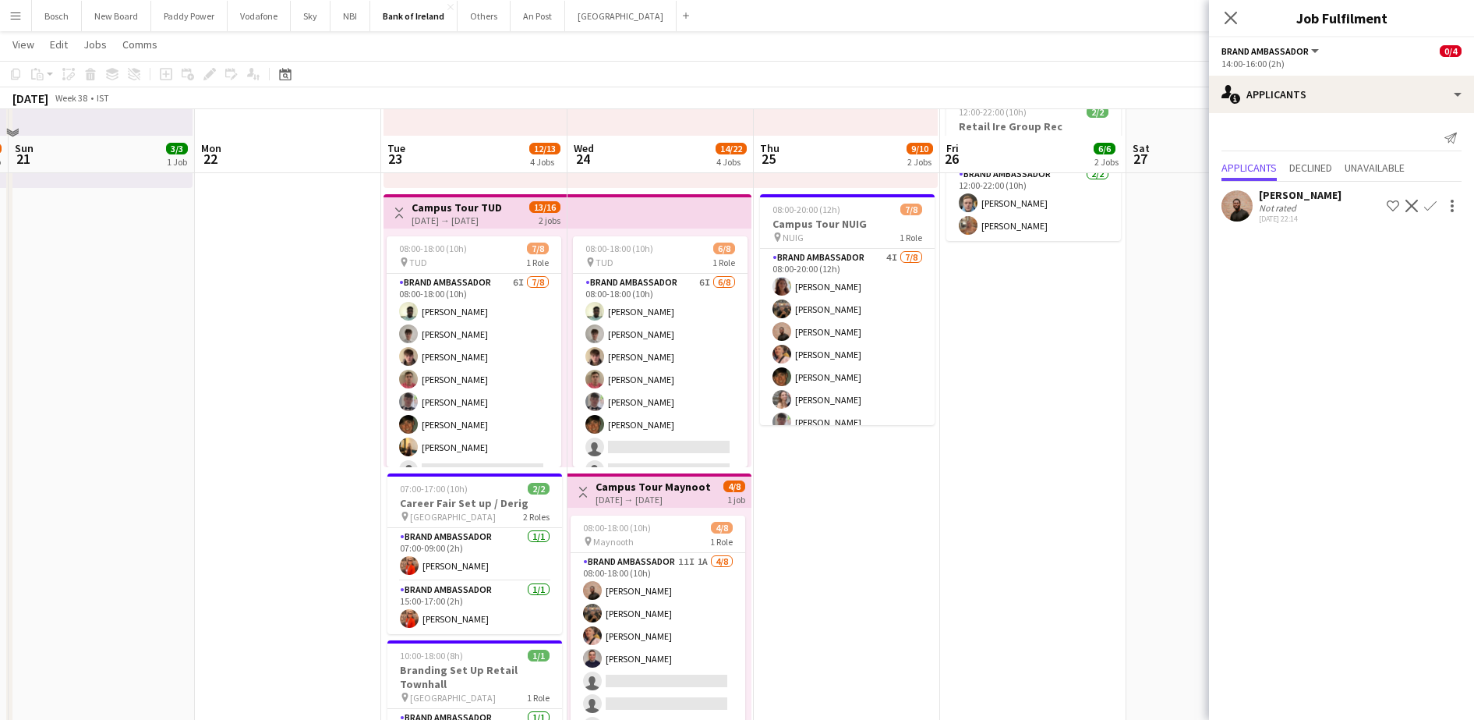
scroll to position [292, 0]
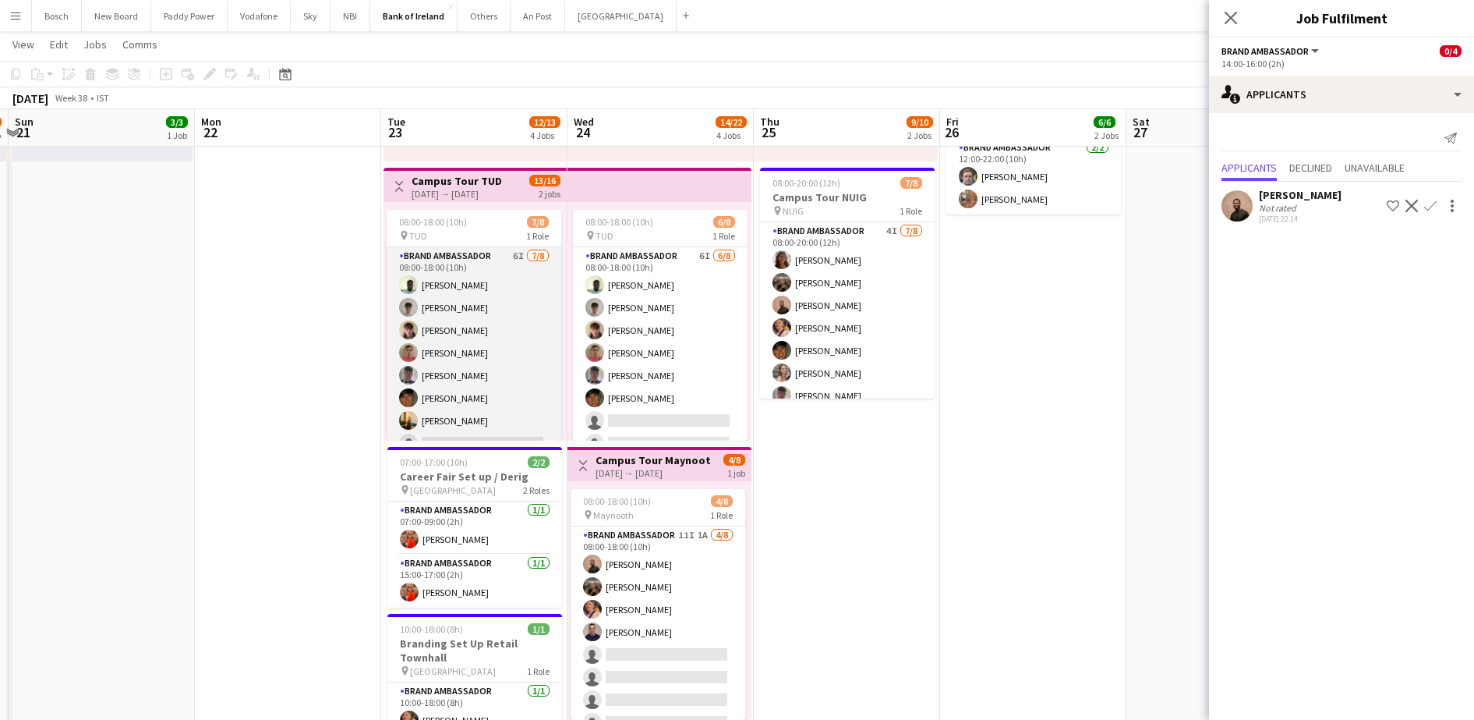
click at [469, 373] on app-card-role "Brand Ambassador 6I [DATE] 08:00-18:00 (10h) [PERSON_NAME] [PERSON_NAME] [PERSO…" at bounding box center [474, 352] width 175 height 211
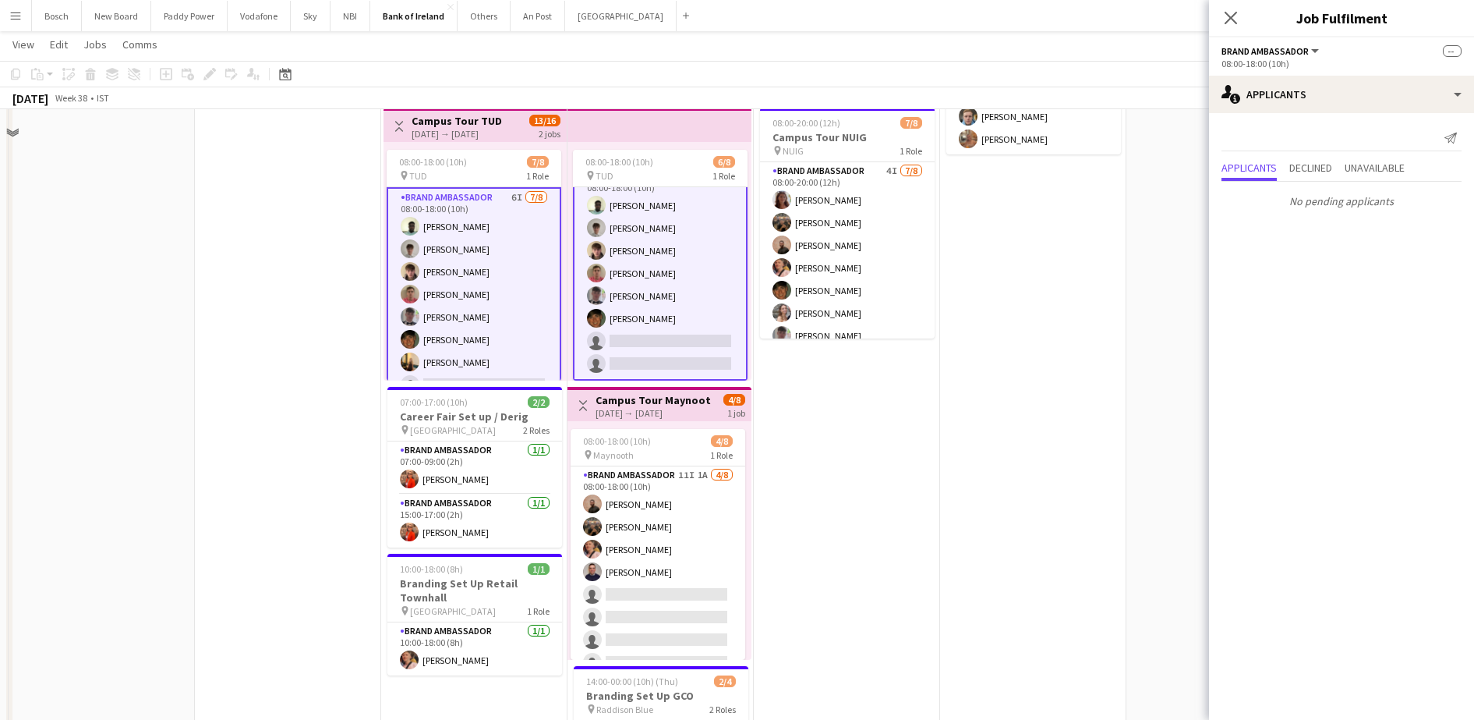
scroll to position [390, 0]
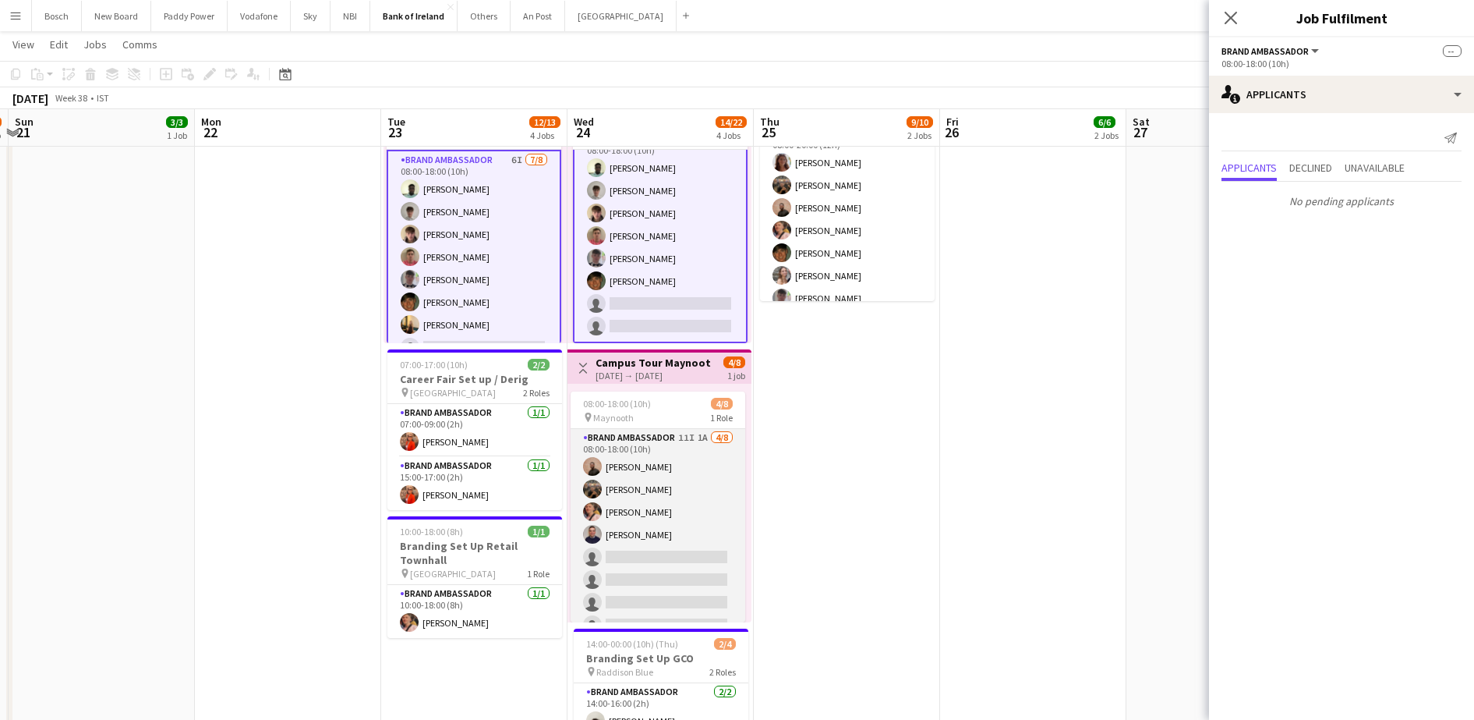
click at [679, 522] on app-card-role "Brand Ambassador 11I 1A [DATE] 08:00-18:00 (10h) [PERSON_NAME] [PERSON_NAME] [P…" at bounding box center [658, 534] width 175 height 211
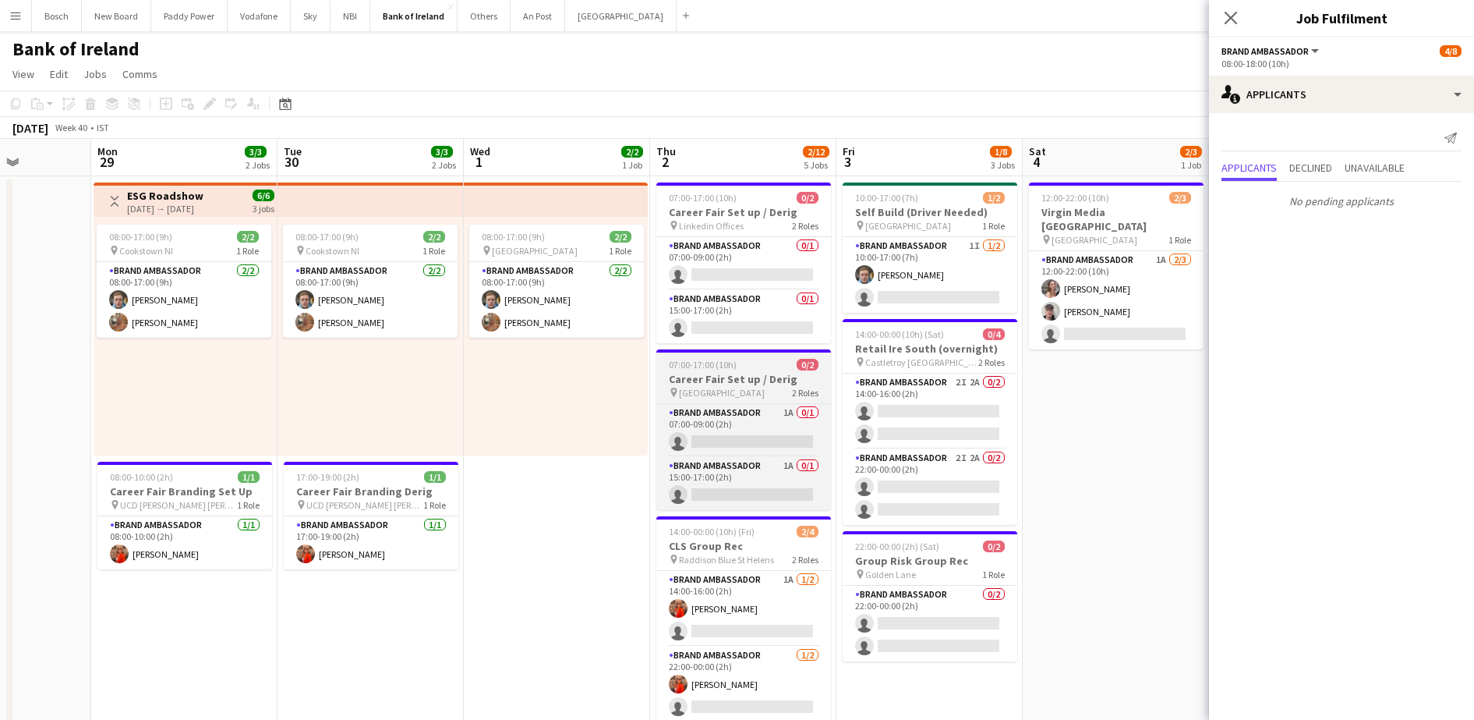
scroll to position [0, 0]
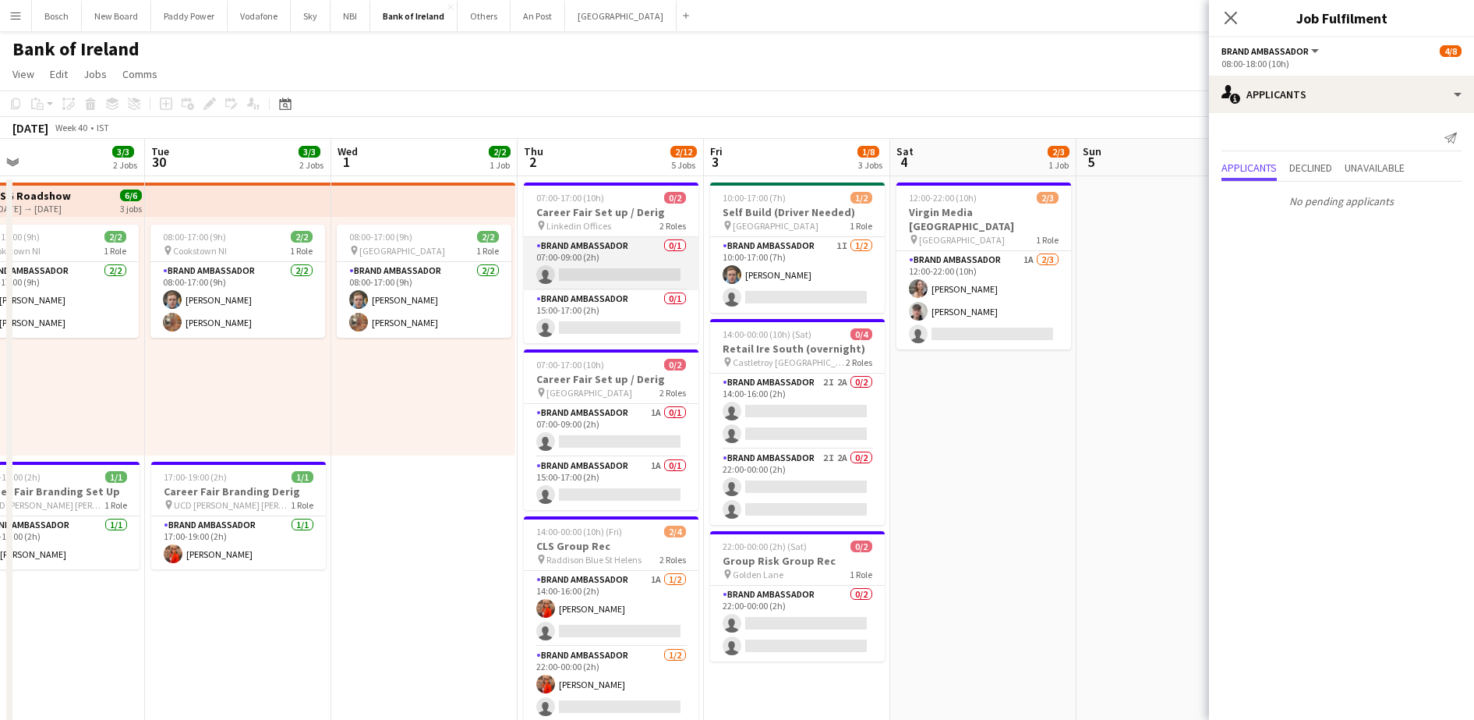
click at [673, 271] on app-card-role "Brand Ambassador 0/1 07:00-09:00 (2h) single-neutral-actions" at bounding box center [611, 263] width 175 height 53
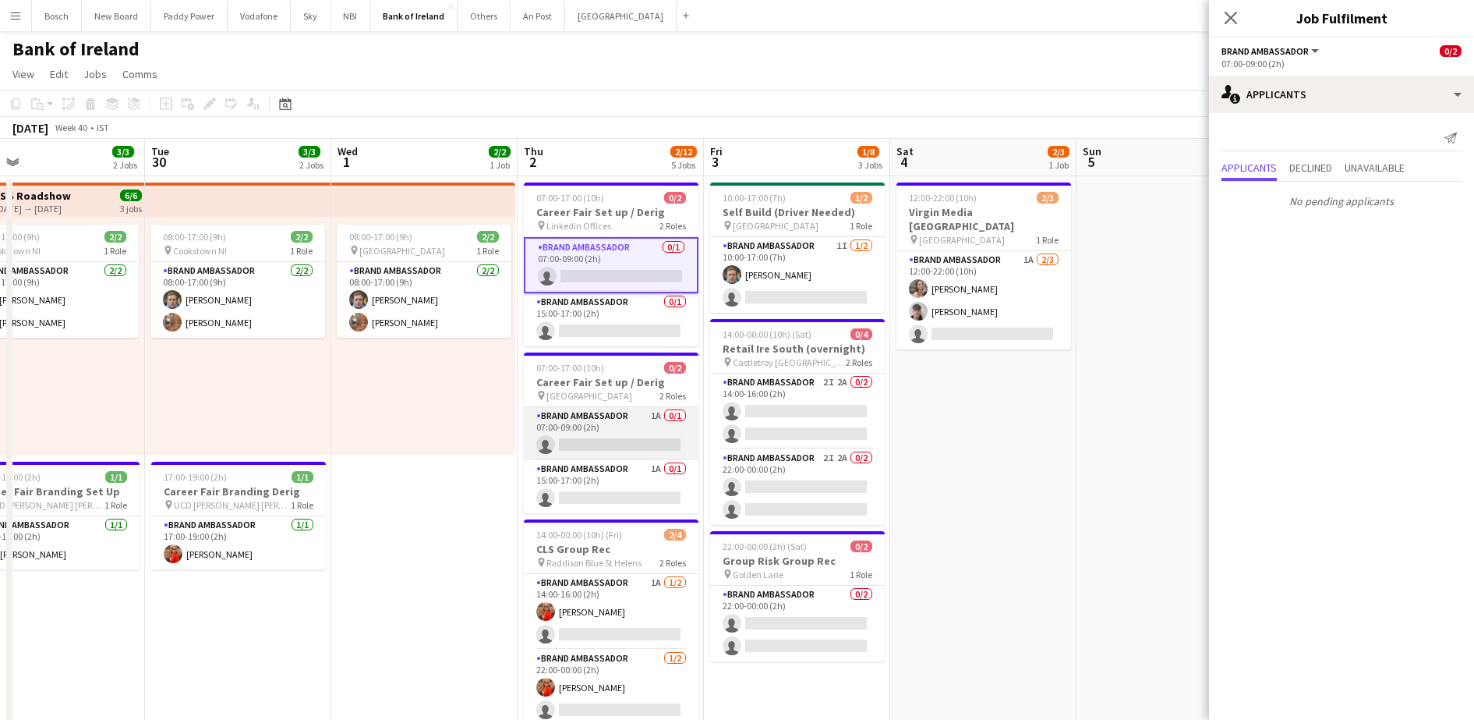
click at [629, 436] on app-card-role "Brand Ambassador 1A 0/1 07:00-09:00 (2h) single-neutral-actions" at bounding box center [611, 433] width 175 height 53
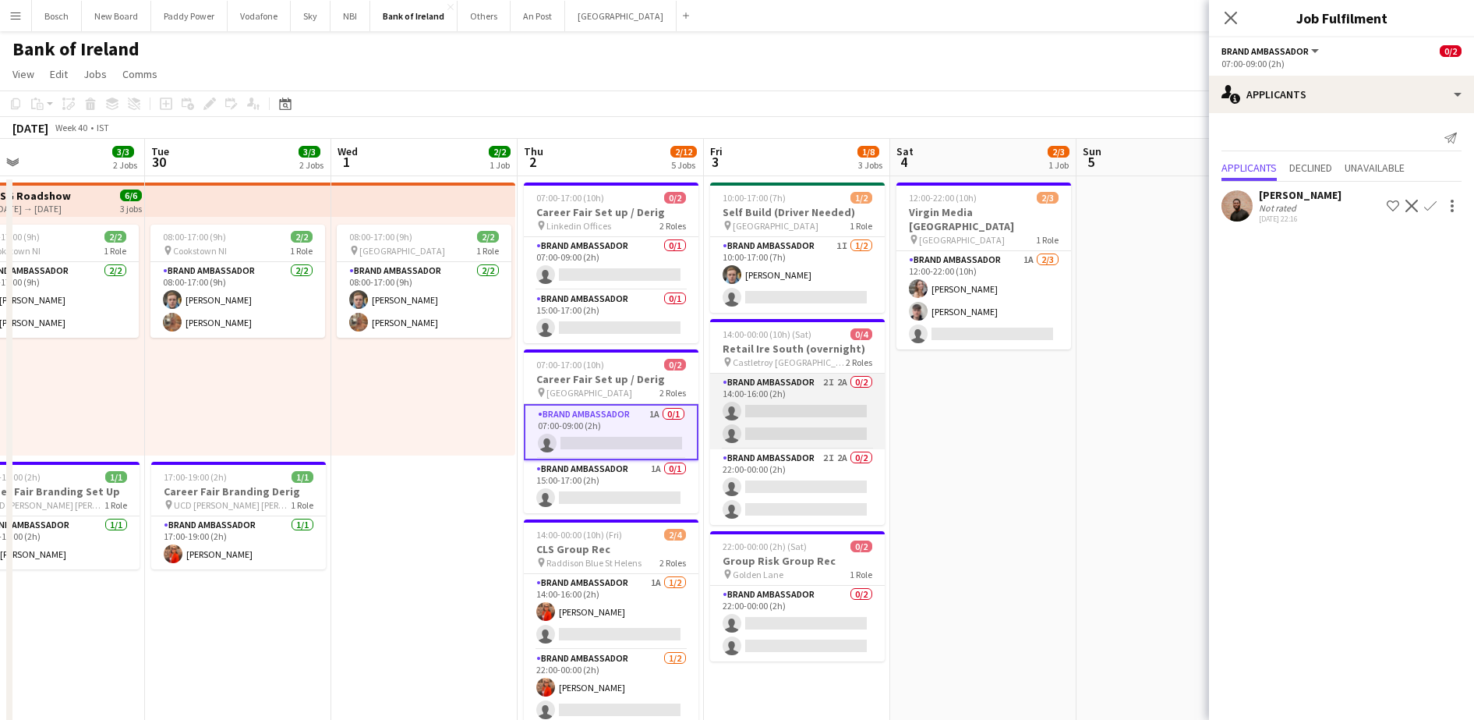
click at [763, 409] on app-card-role "Brand Ambassador 2I 2A 0/2 14:00-16:00 (2h) single-neutral-actions single-neutr…" at bounding box center [797, 411] width 175 height 76
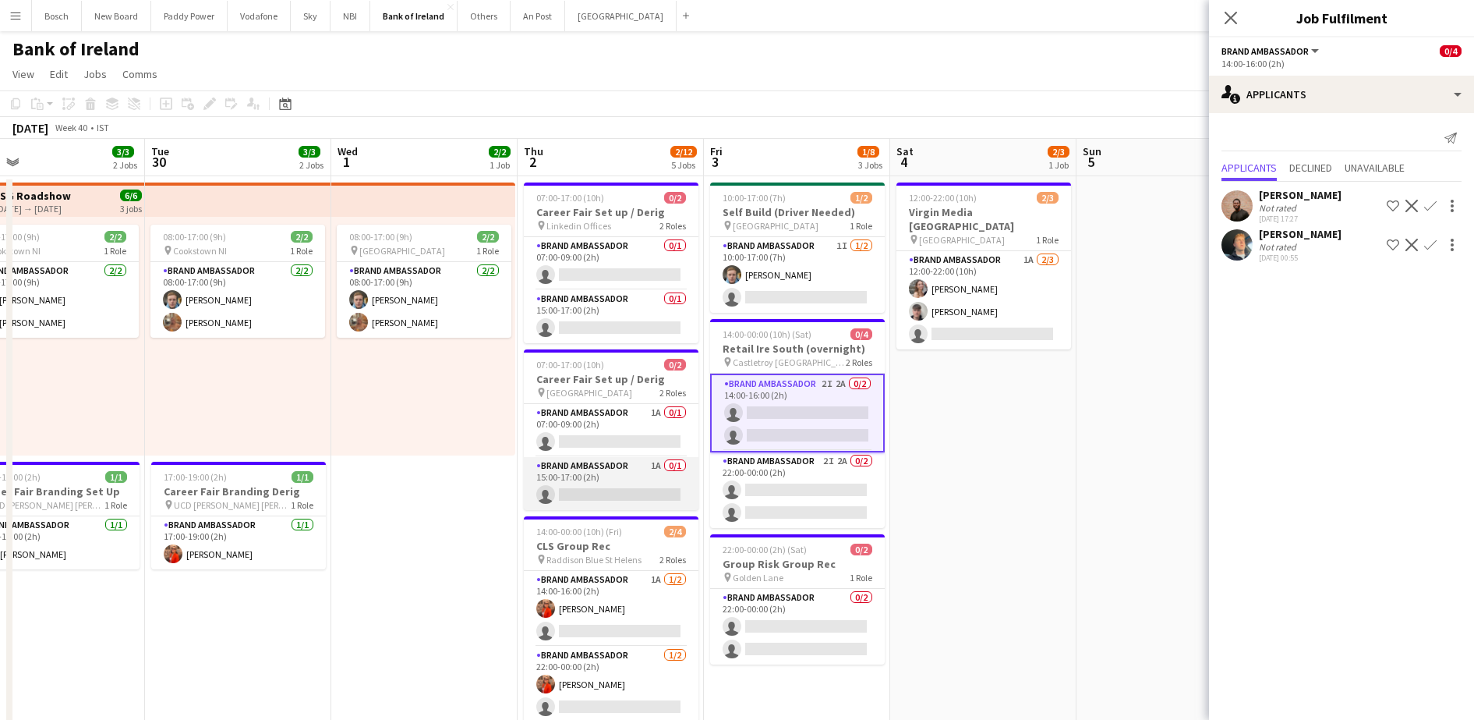
click at [624, 481] on app-card-role "Brand Ambassador 1A 0/1 15:00-17:00 (2h) single-neutral-actions" at bounding box center [611, 483] width 175 height 53
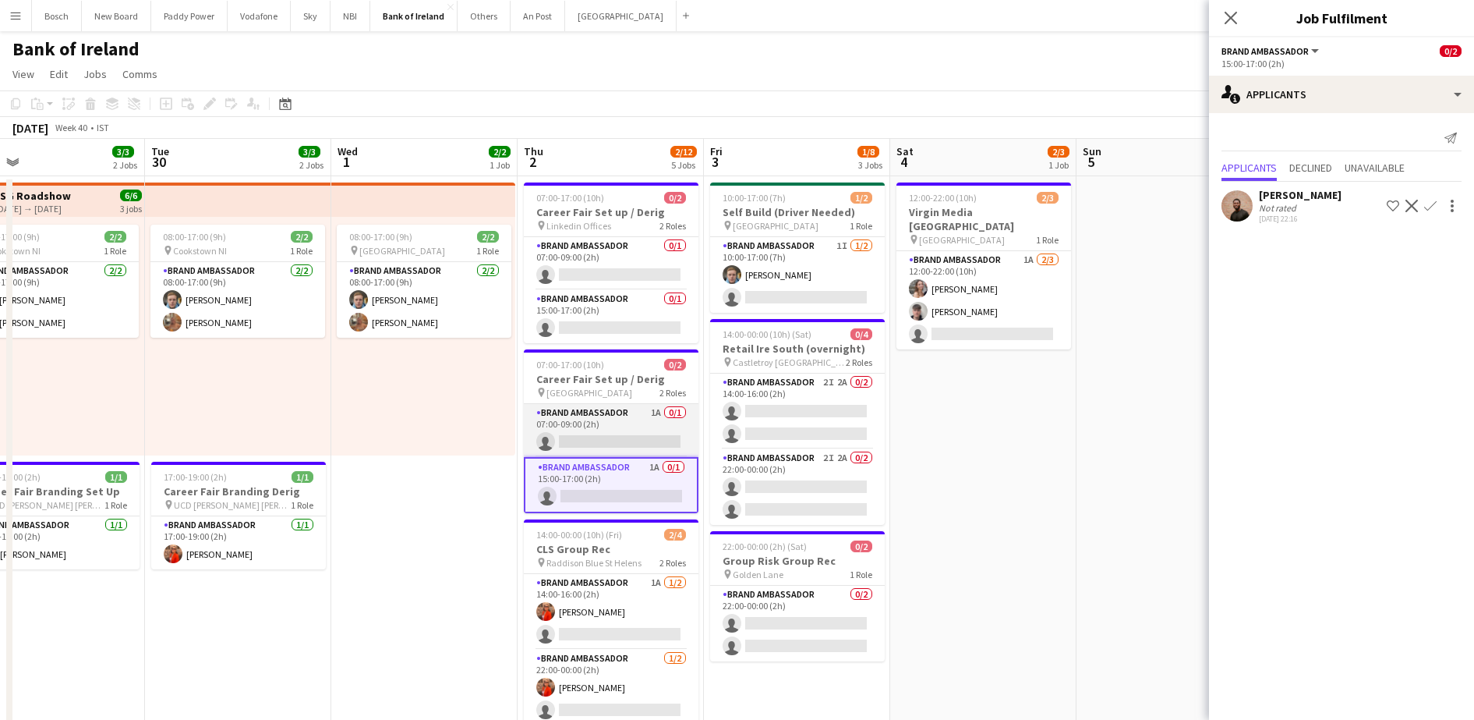
click at [637, 430] on app-card-role "Brand Ambassador 1A 0/1 07:00-09:00 (2h) single-neutral-actions" at bounding box center [611, 430] width 175 height 53
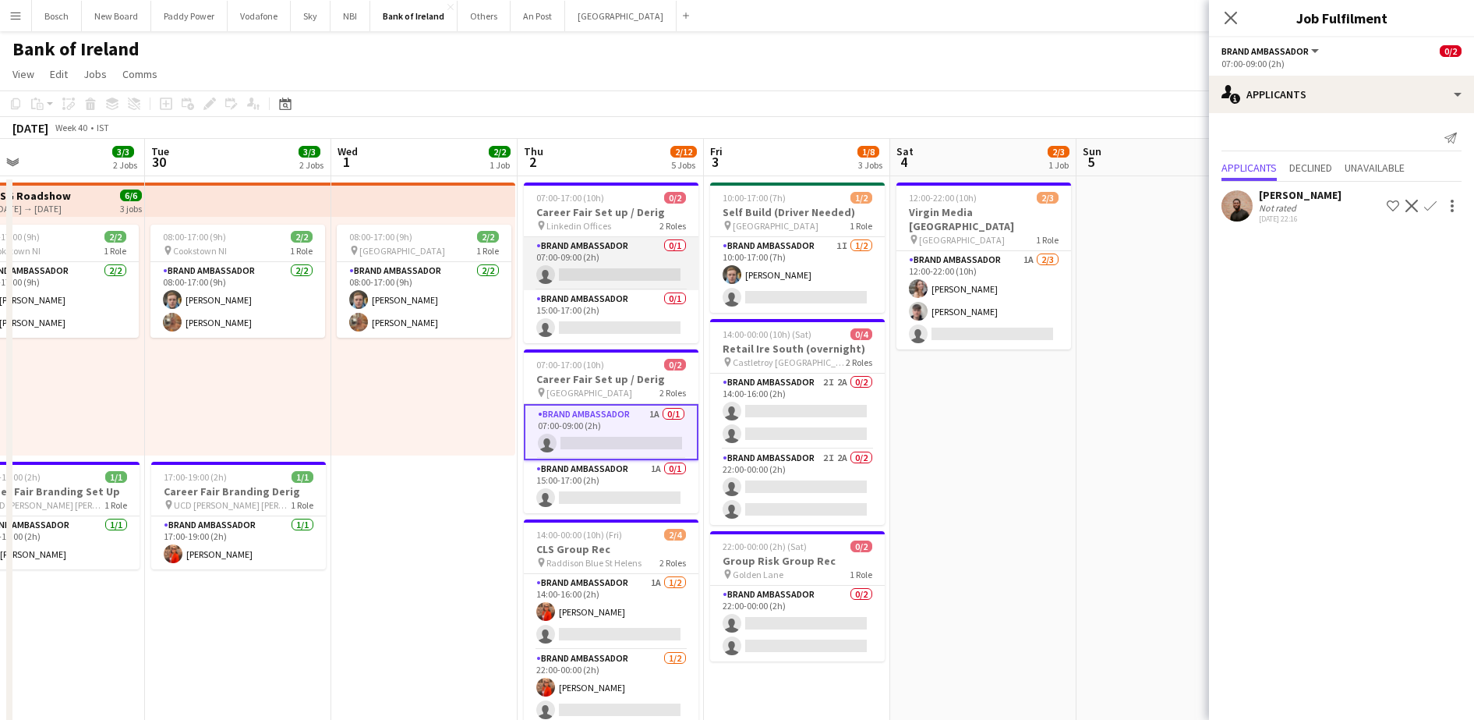
click at [607, 282] on app-card-role "Brand Ambassador 0/1 07:00-09:00 (2h) single-neutral-actions" at bounding box center [611, 263] width 175 height 53
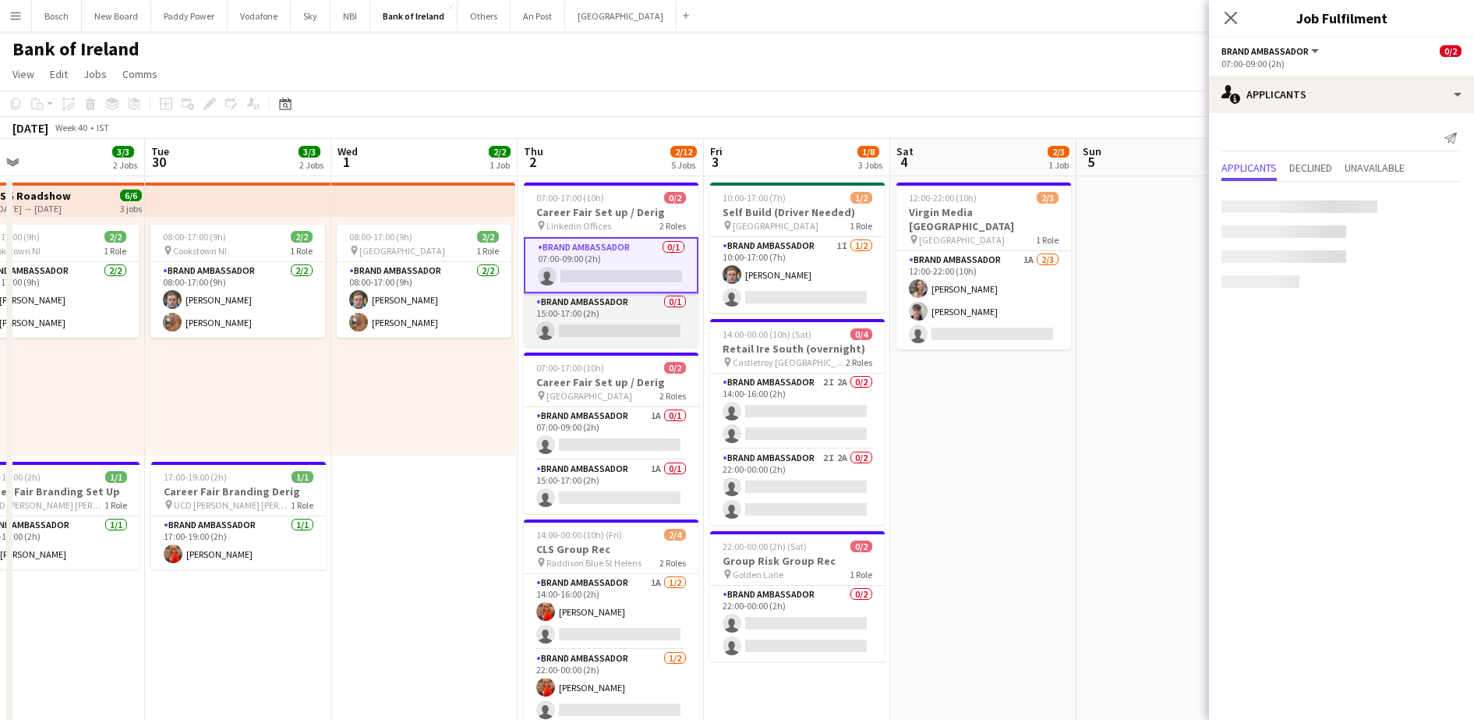
click at [607, 319] on app-card-role "Brand Ambassador 0/1 15:00-17:00 (2h) single-neutral-actions" at bounding box center [611, 319] width 175 height 53
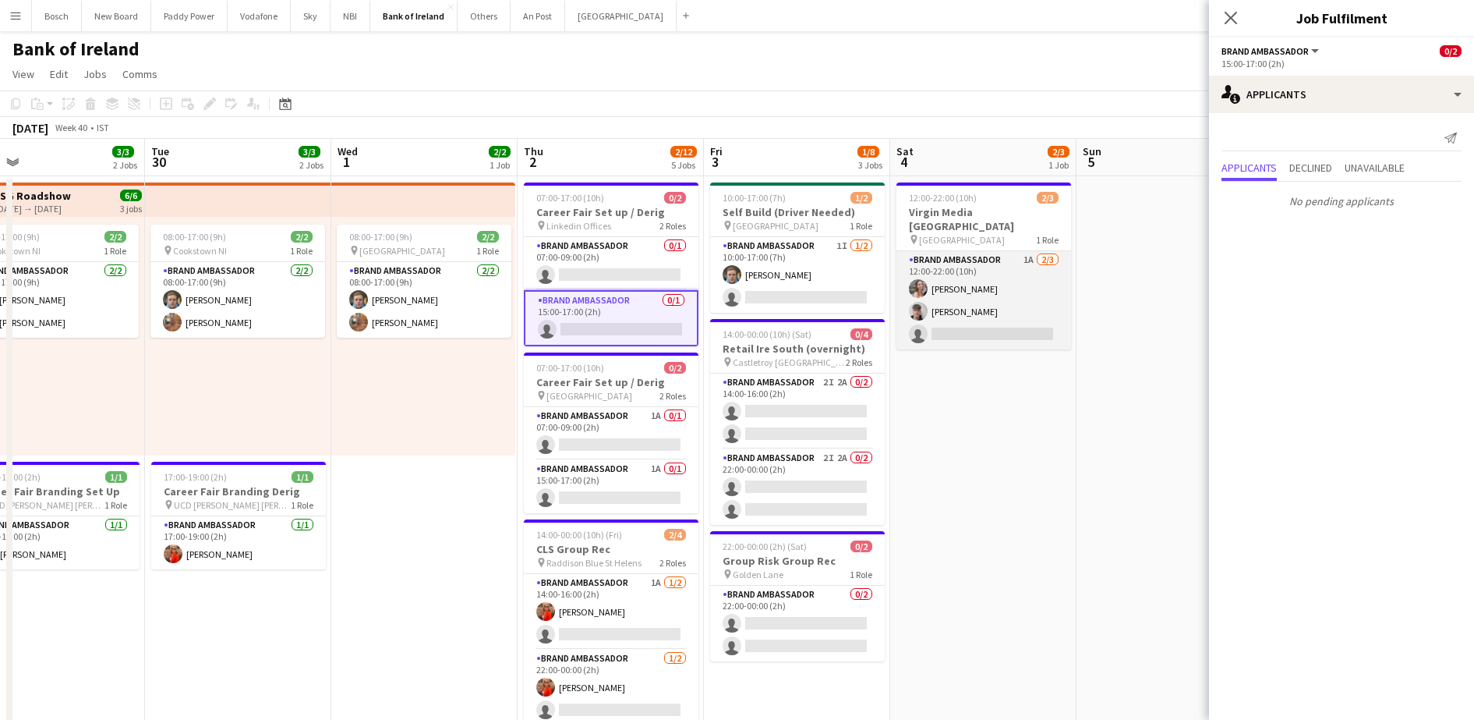
click at [942, 324] on app-card-role "Brand Ambassador 1A [DATE] 12:00-22:00 (10h) [PERSON_NAME] [PERSON_NAME] single…" at bounding box center [984, 300] width 175 height 98
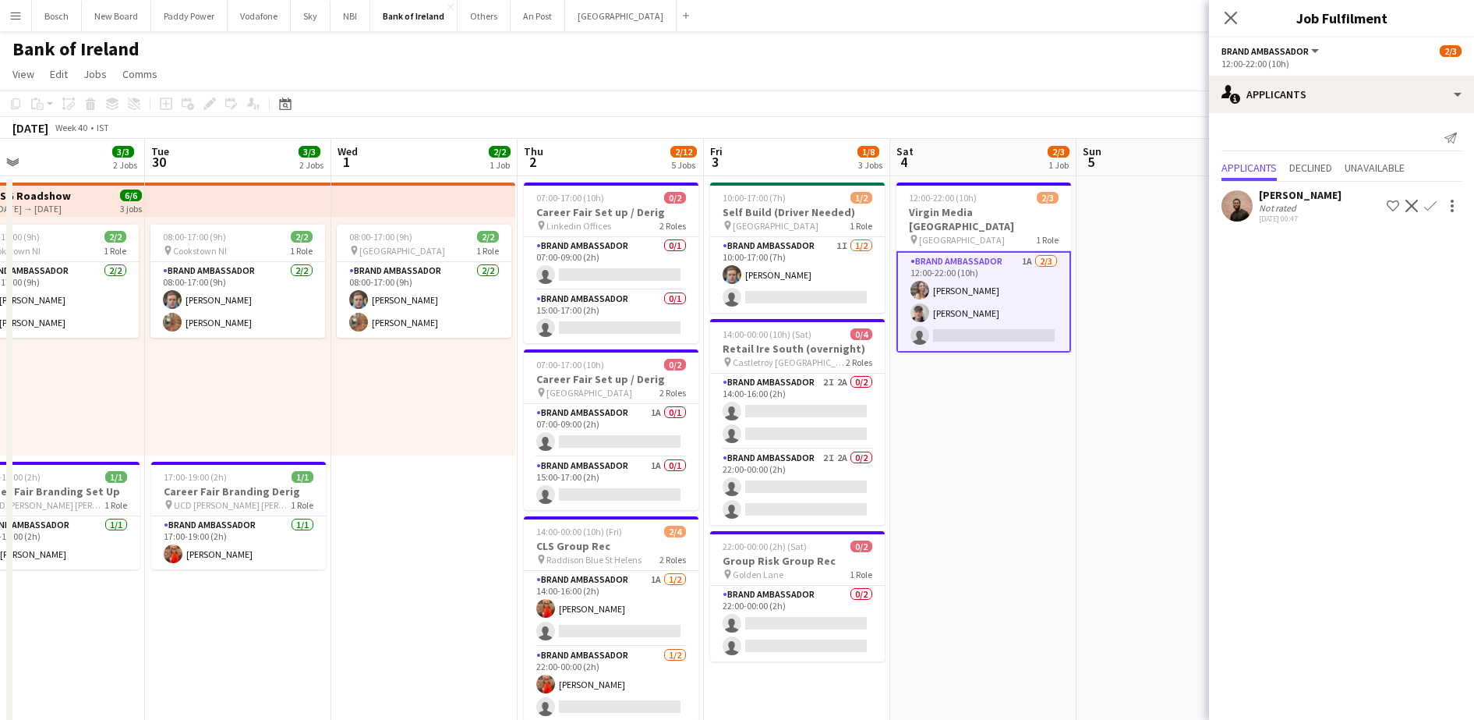
click at [1425, 208] on app-icon "Confirm" at bounding box center [1431, 206] width 12 height 12
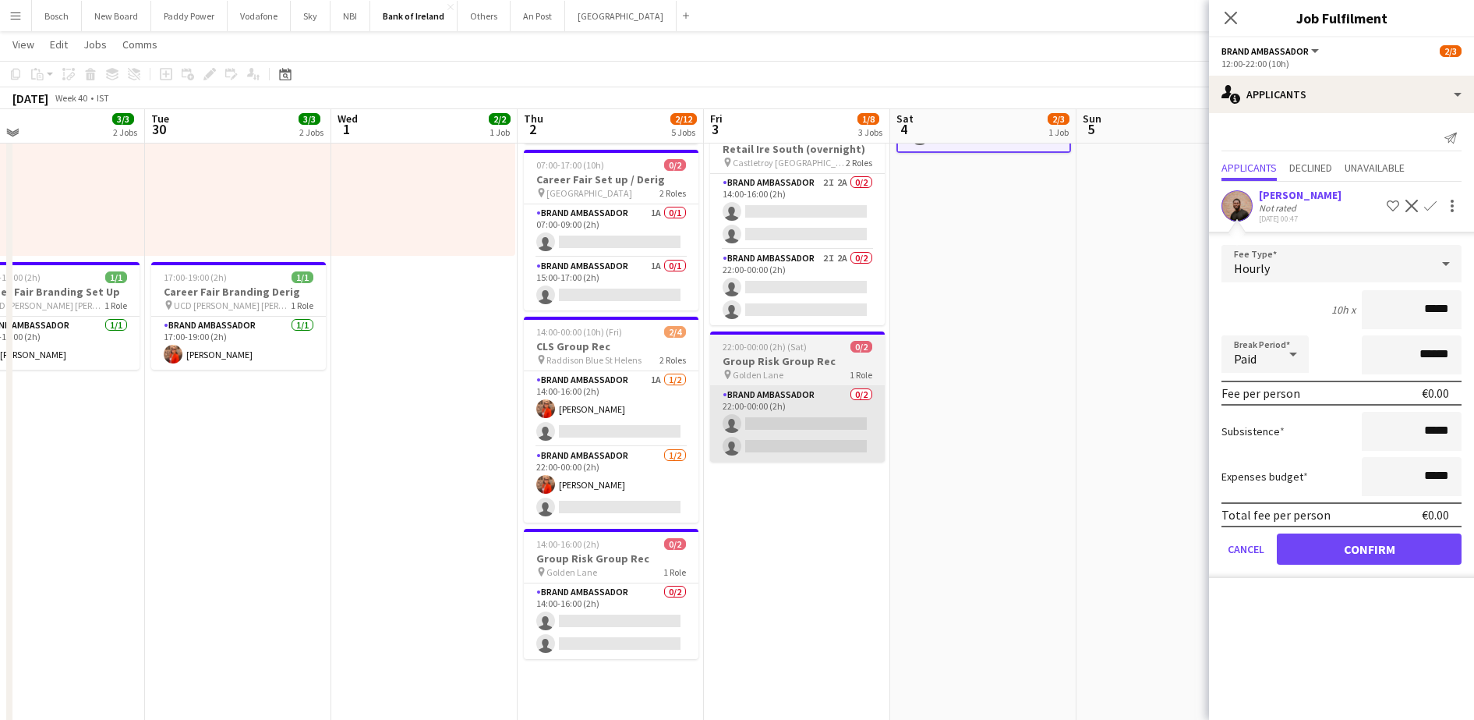
scroll to position [199, 0]
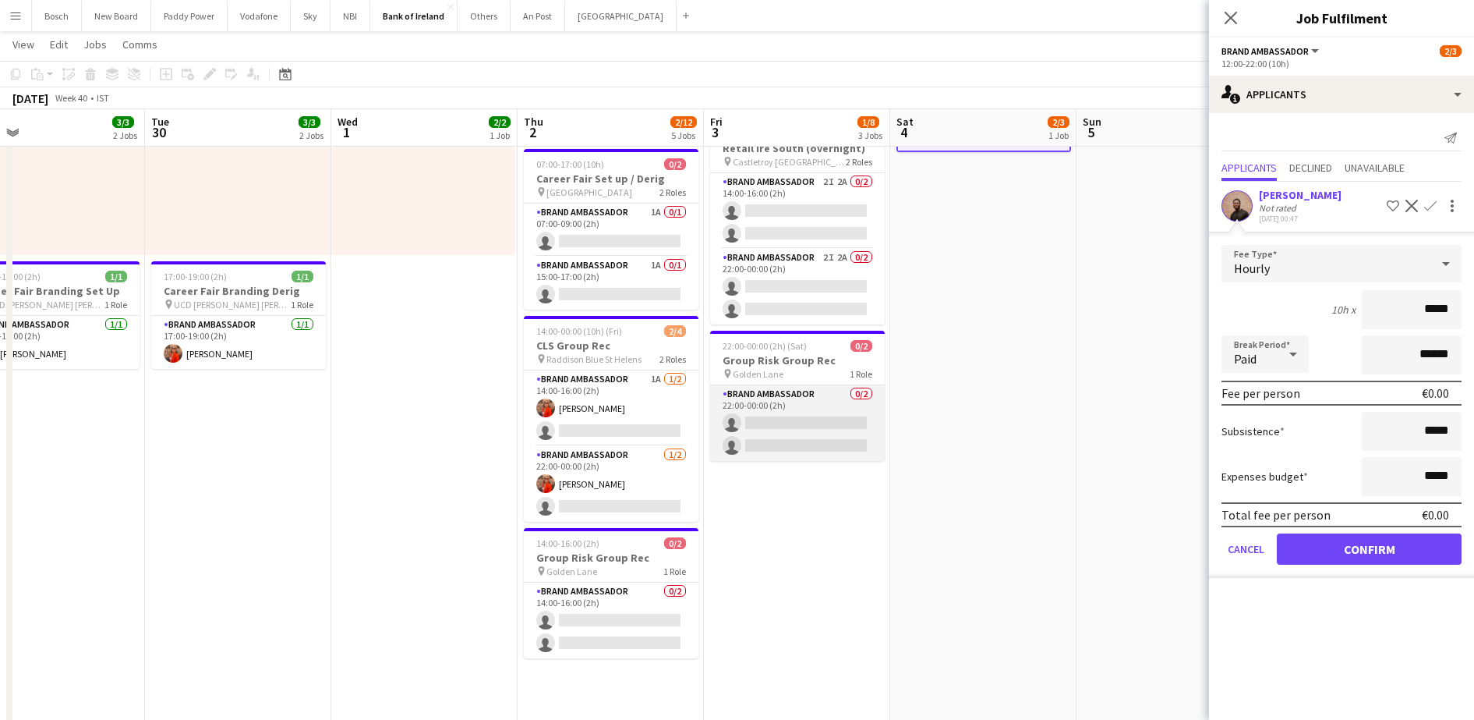
click at [795, 430] on app-card-role "Brand Ambassador 0/2 22:00-00:00 (2h) single-neutral-actions single-neutral-act…" at bounding box center [797, 423] width 175 height 76
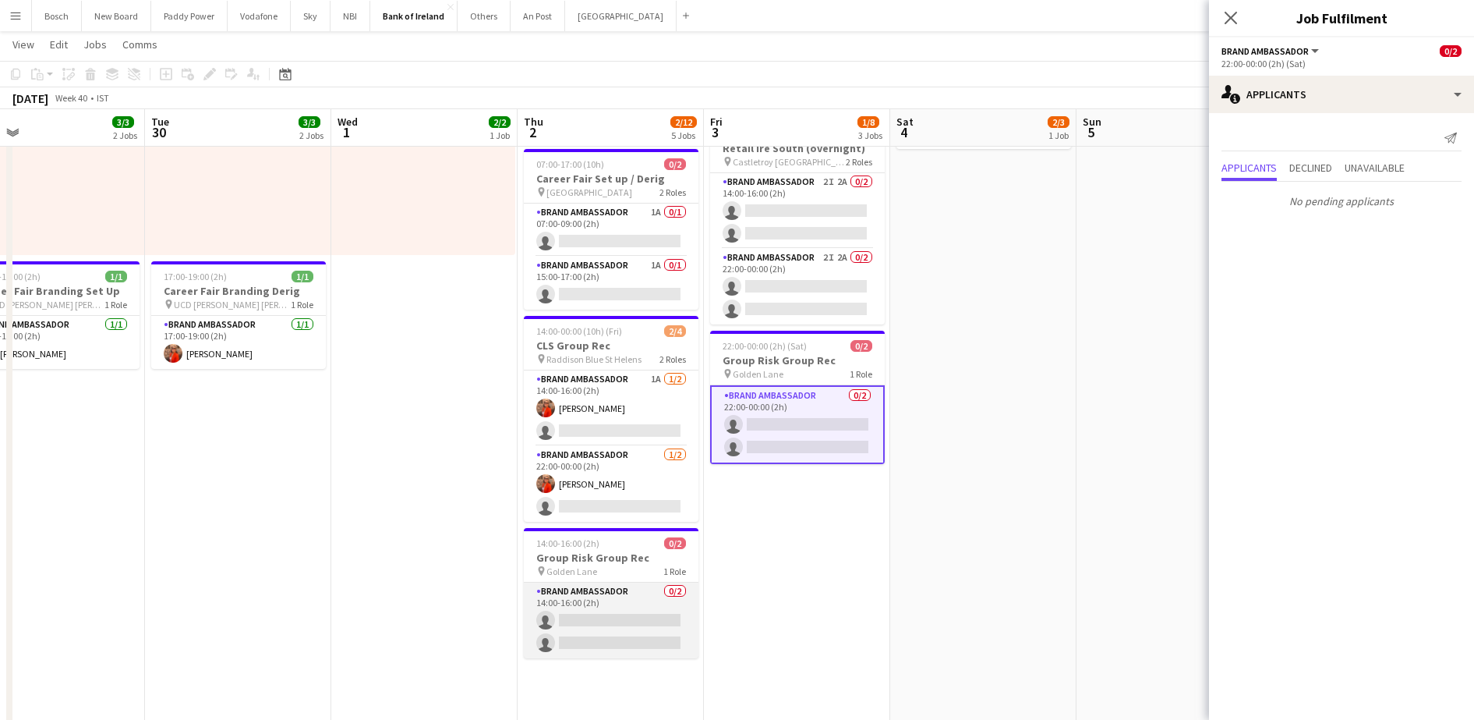
click at [595, 621] on app-card-role "Brand Ambassador 0/2 14:00-16:00 (2h) single-neutral-actions single-neutral-act…" at bounding box center [611, 620] width 175 height 76
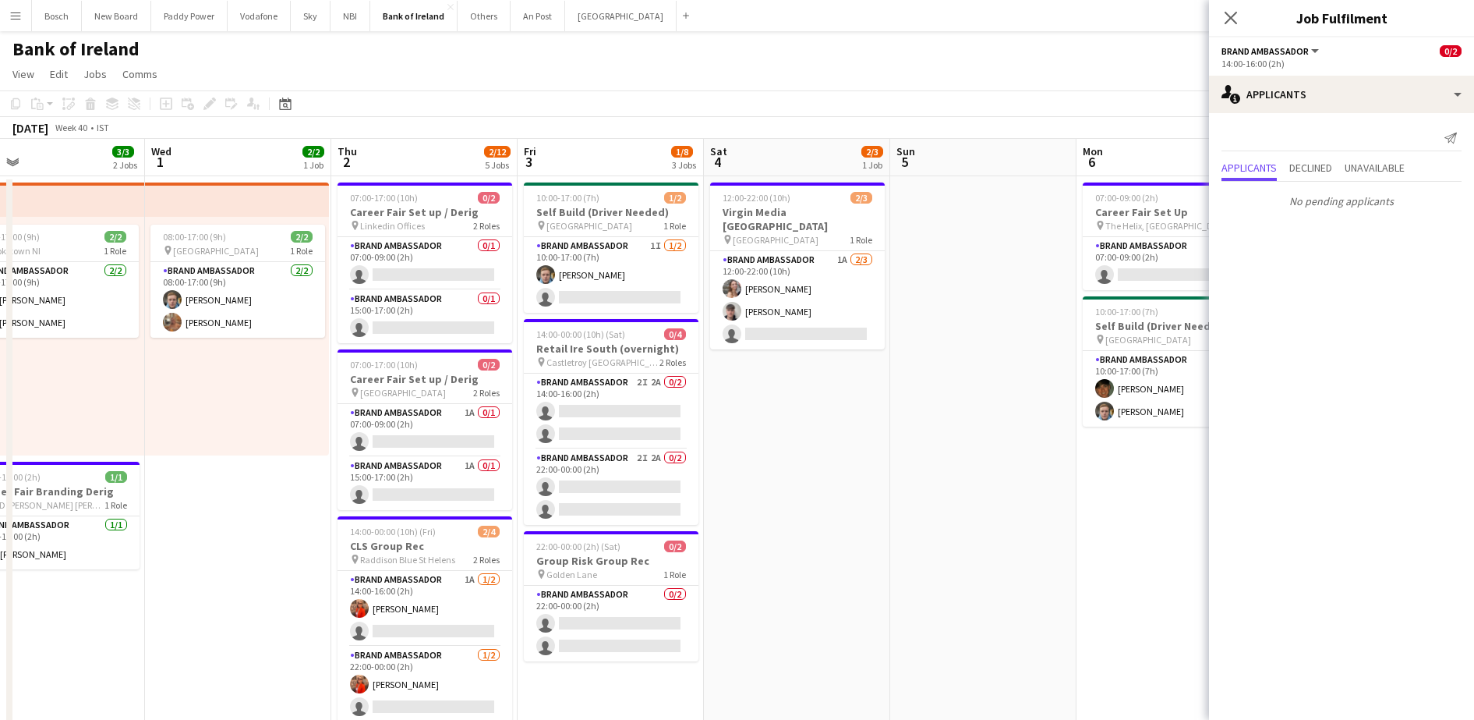
scroll to position [0, 506]
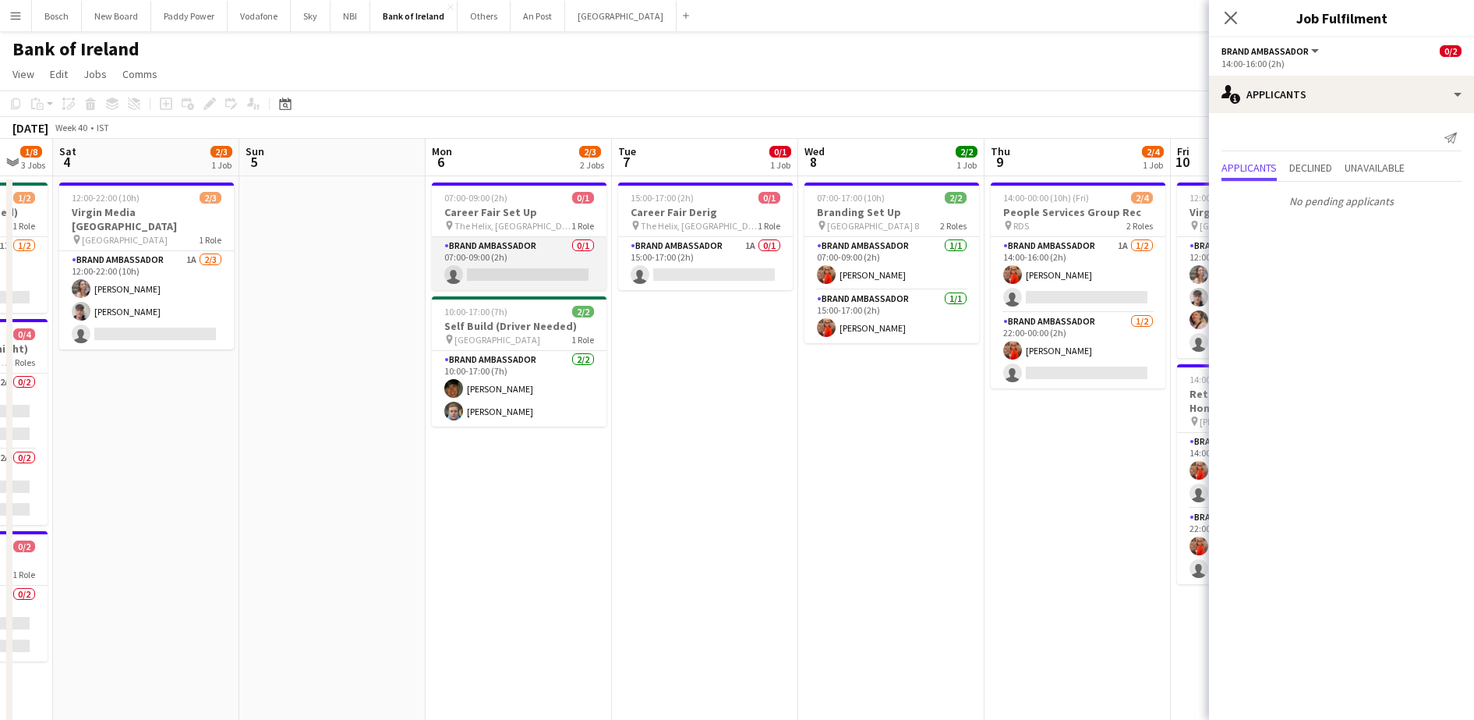
click at [550, 246] on app-card-role "Brand Ambassador 0/1 07:00-09:00 (2h) single-neutral-actions" at bounding box center [519, 263] width 175 height 53
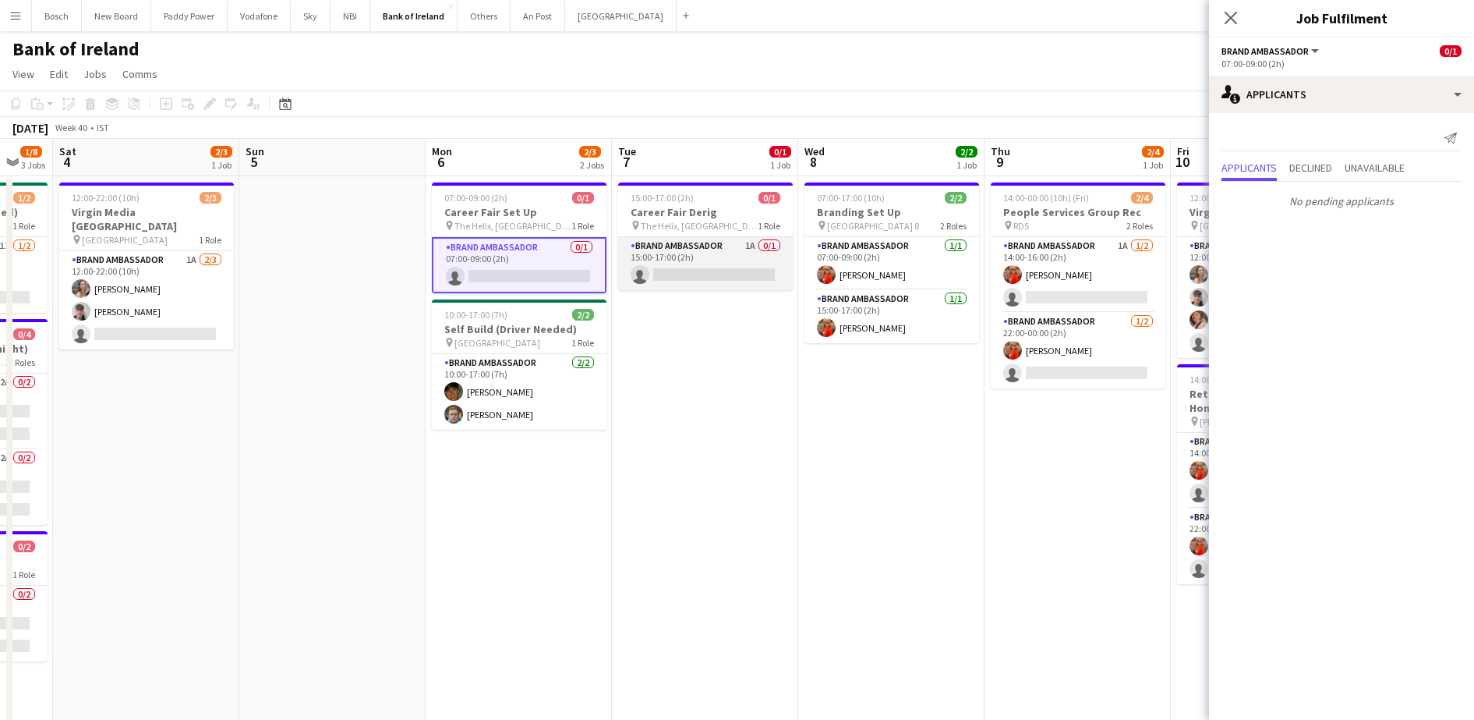
click at [706, 264] on app-card-role "Brand Ambassador 1A 0/1 15:00-17:00 (2h) single-neutral-actions" at bounding box center [705, 263] width 175 height 53
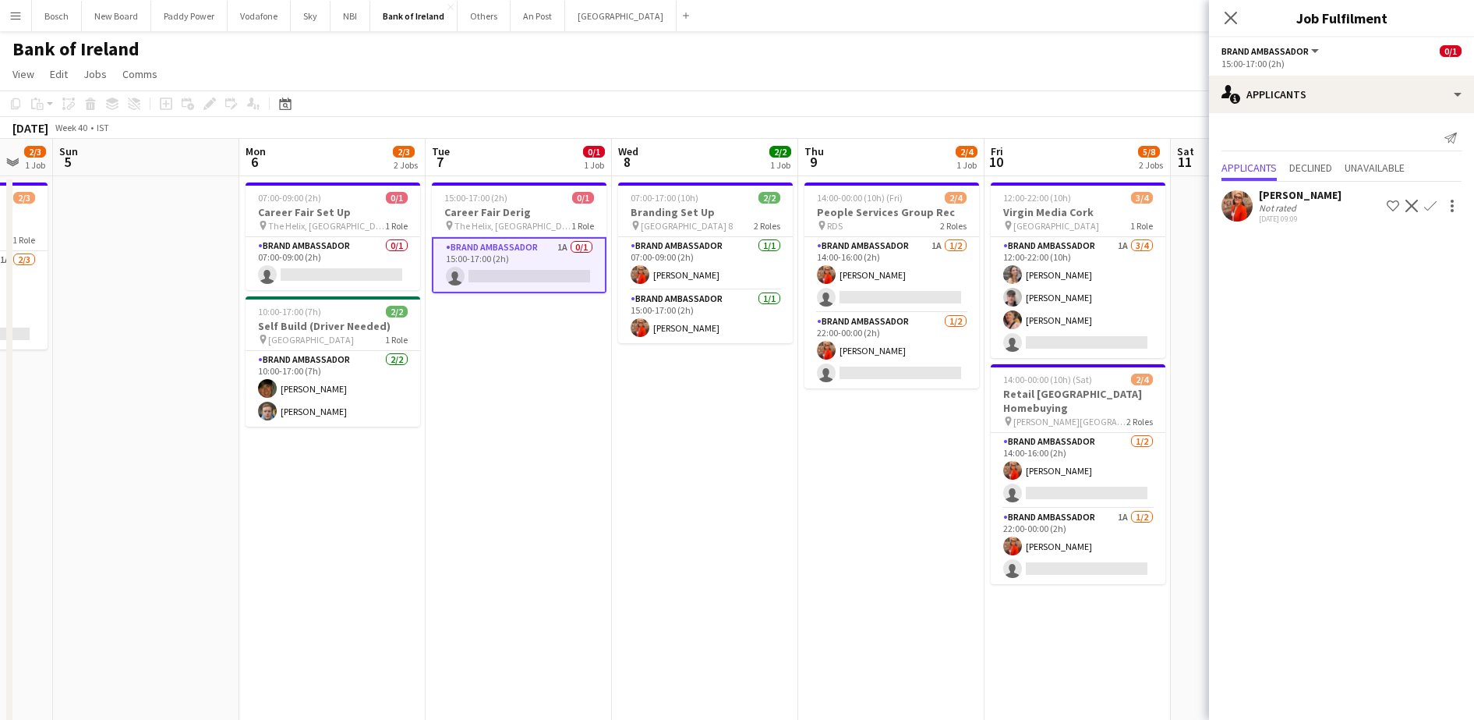
click at [1418, 200] on app-icon "Decline" at bounding box center [1412, 206] width 12 height 12
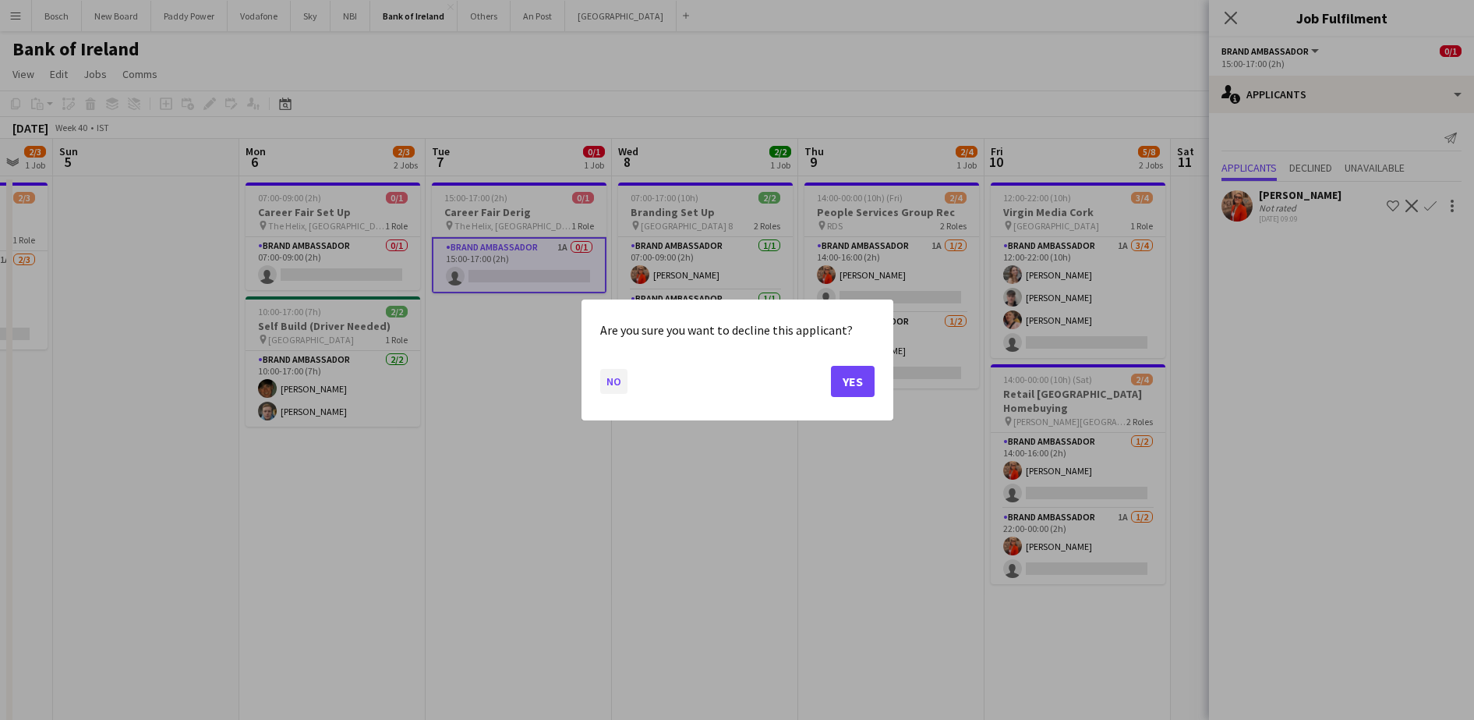
click at [601, 381] on button "No" at bounding box center [613, 381] width 27 height 25
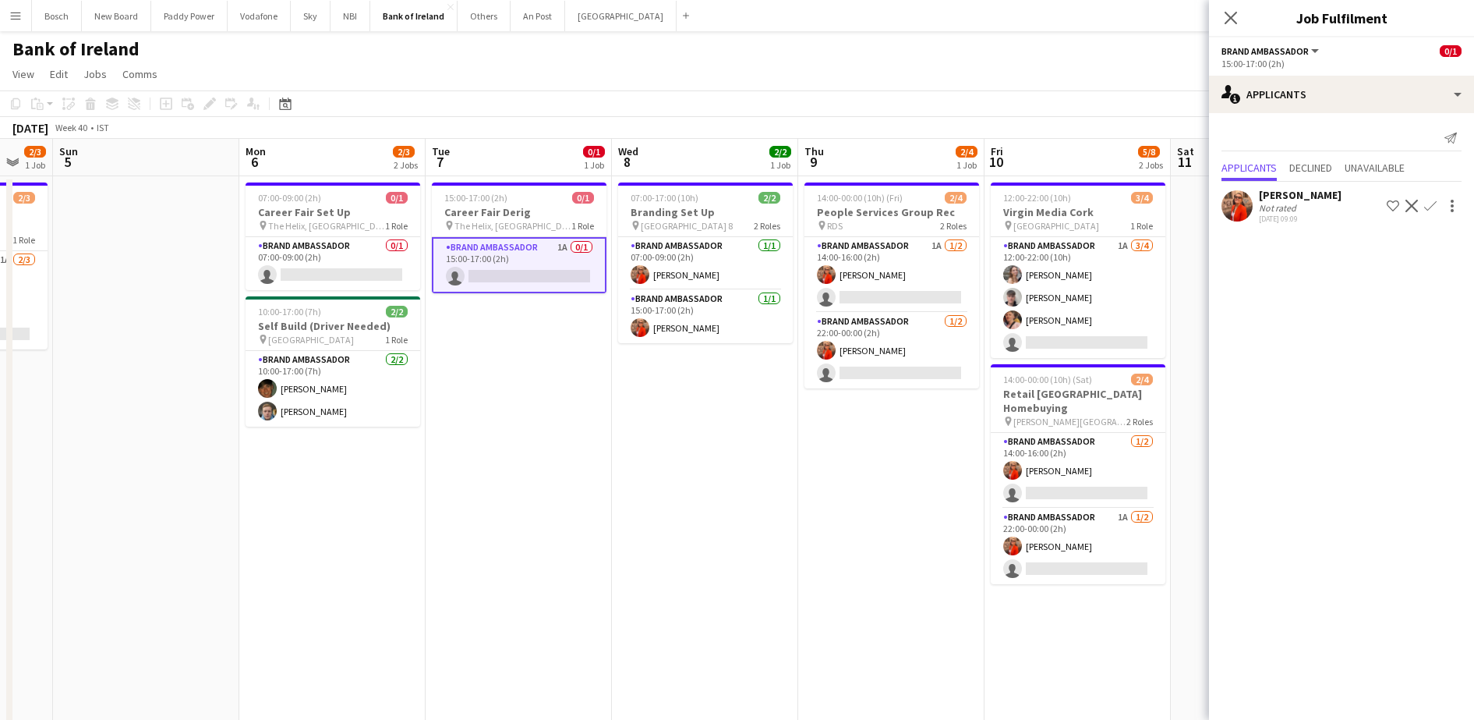
click at [1432, 204] on app-icon "Confirm" at bounding box center [1431, 206] width 12 height 12
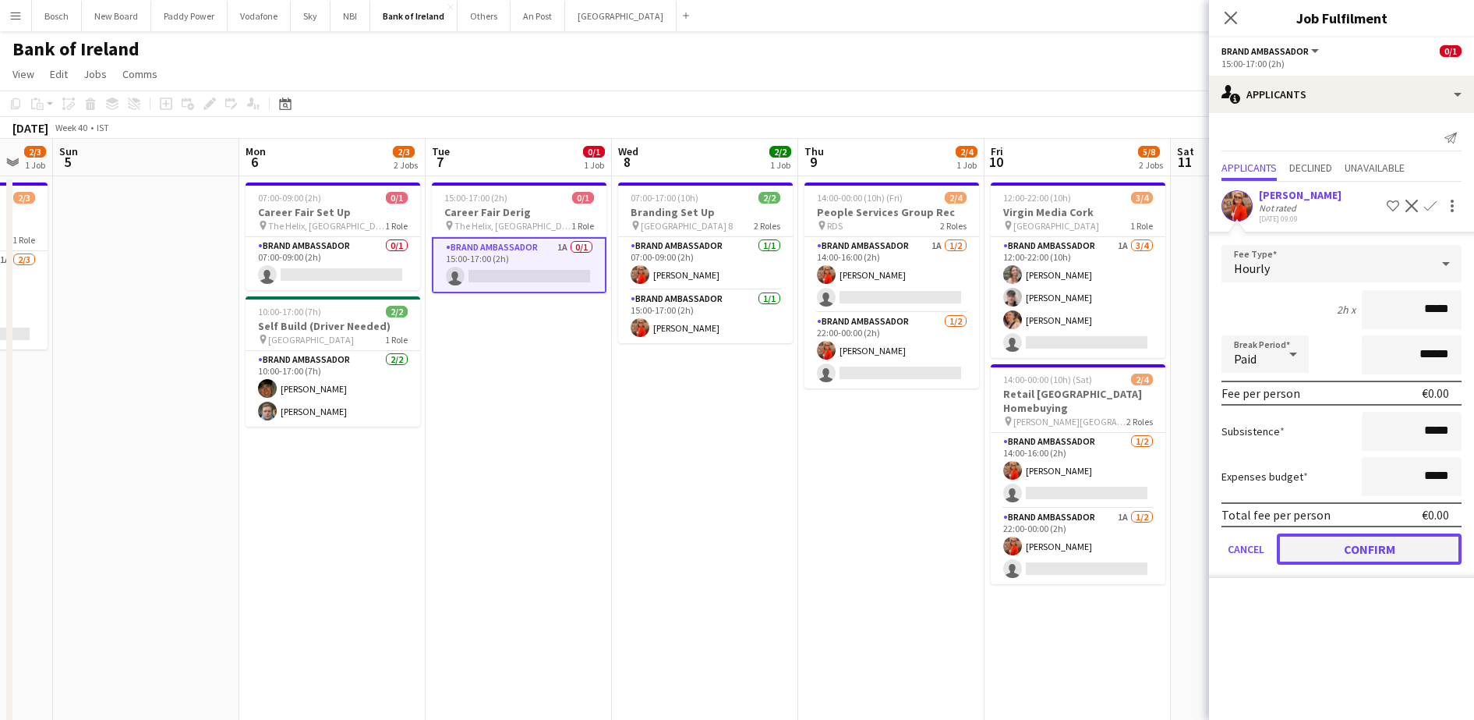
click at [1422, 547] on button "Confirm" at bounding box center [1369, 548] width 185 height 31
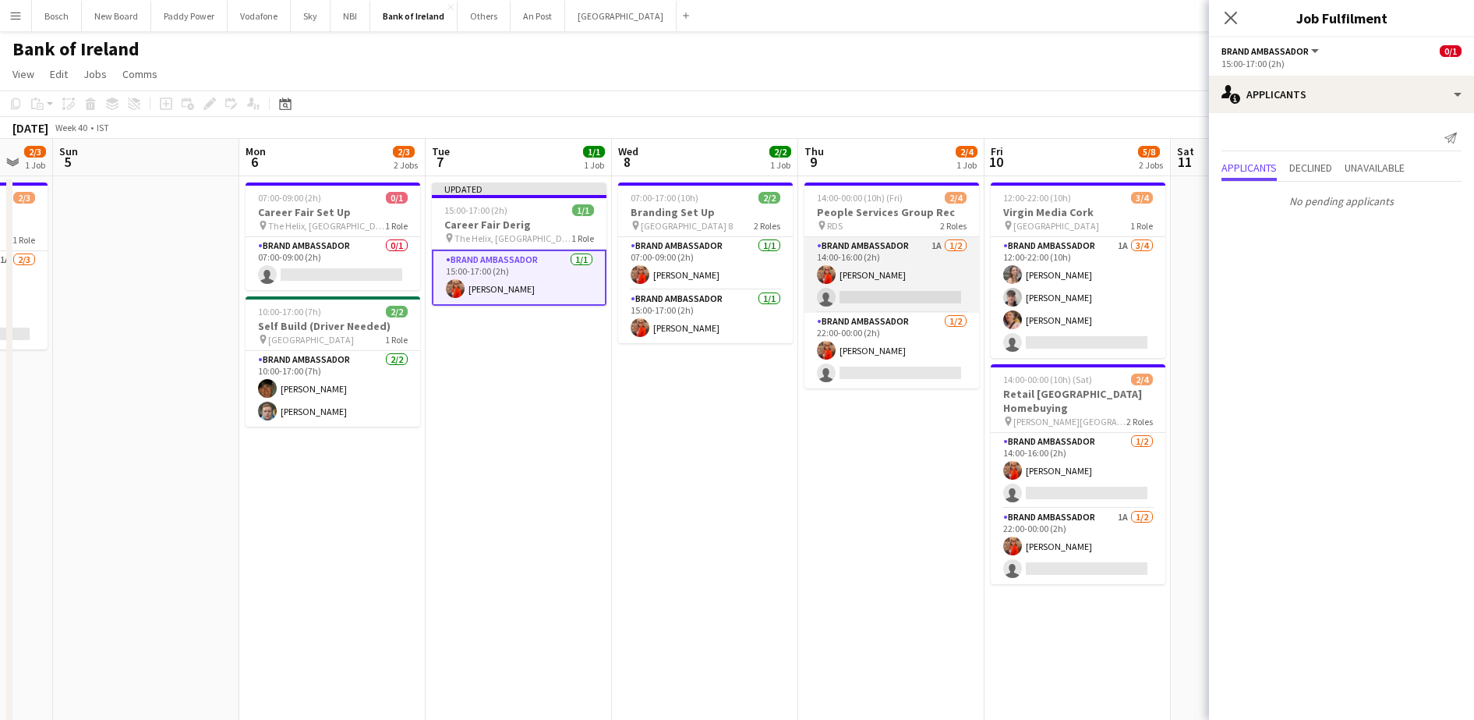
click at [920, 287] on app-card-role "Brand Ambassador 1A [DATE] 14:00-16:00 (2h) [PERSON_NAME] single-neutral-actions" at bounding box center [892, 275] width 175 height 76
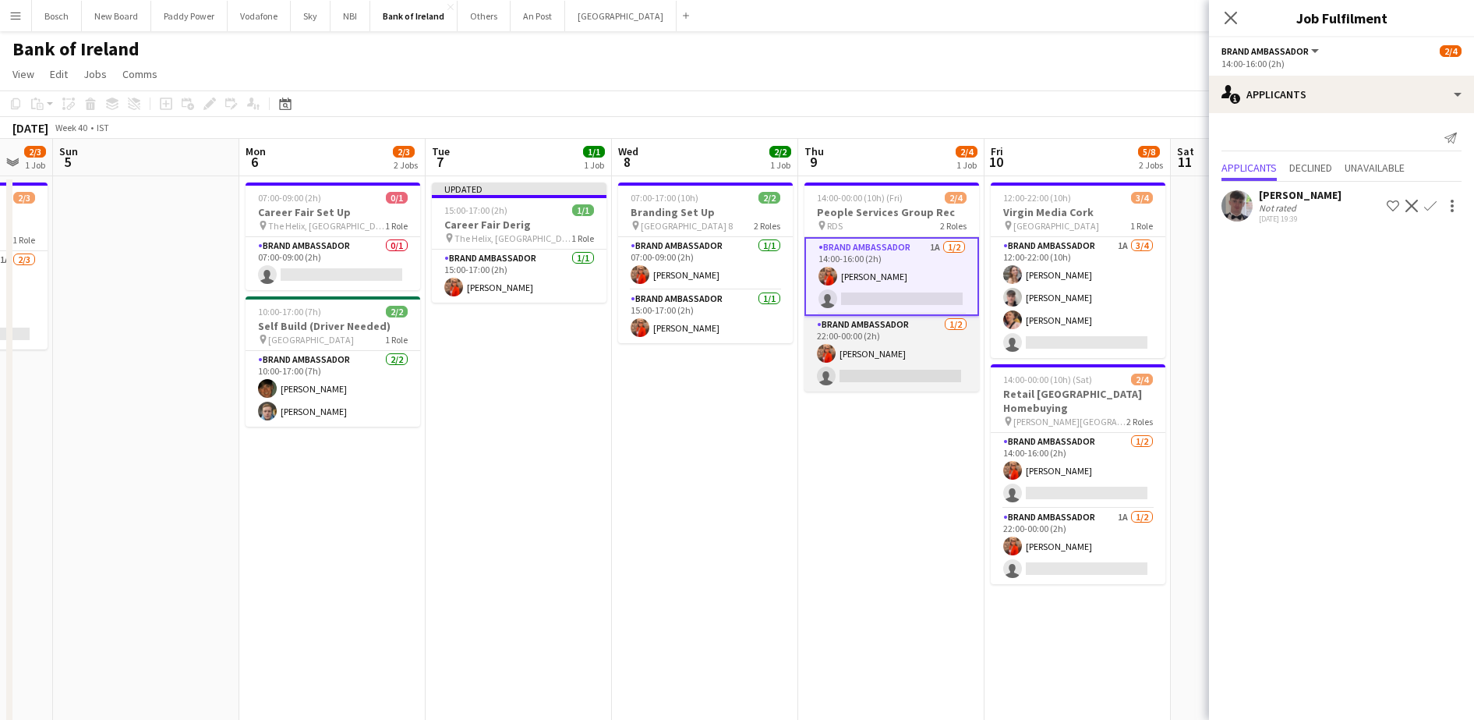
click at [939, 366] on app-card-role "Brand Ambassador [DATE] 22:00-00:00 (2h) [PERSON_NAME] single-neutral-actions" at bounding box center [892, 354] width 175 height 76
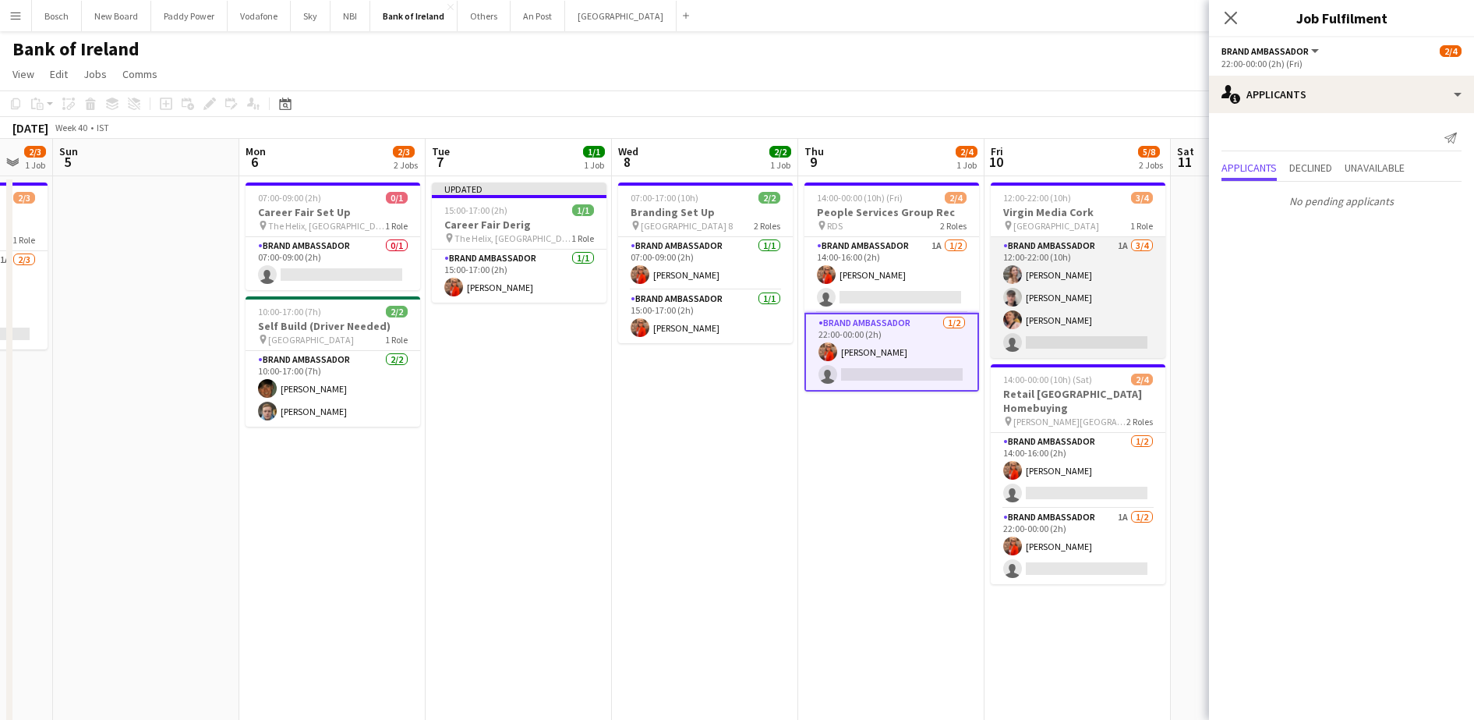
click at [1058, 286] on app-card-role "Brand Ambassador 1A [DATE] 12:00-22:00 (10h) [PERSON_NAME] [PERSON_NAME] [PERSO…" at bounding box center [1078, 297] width 175 height 121
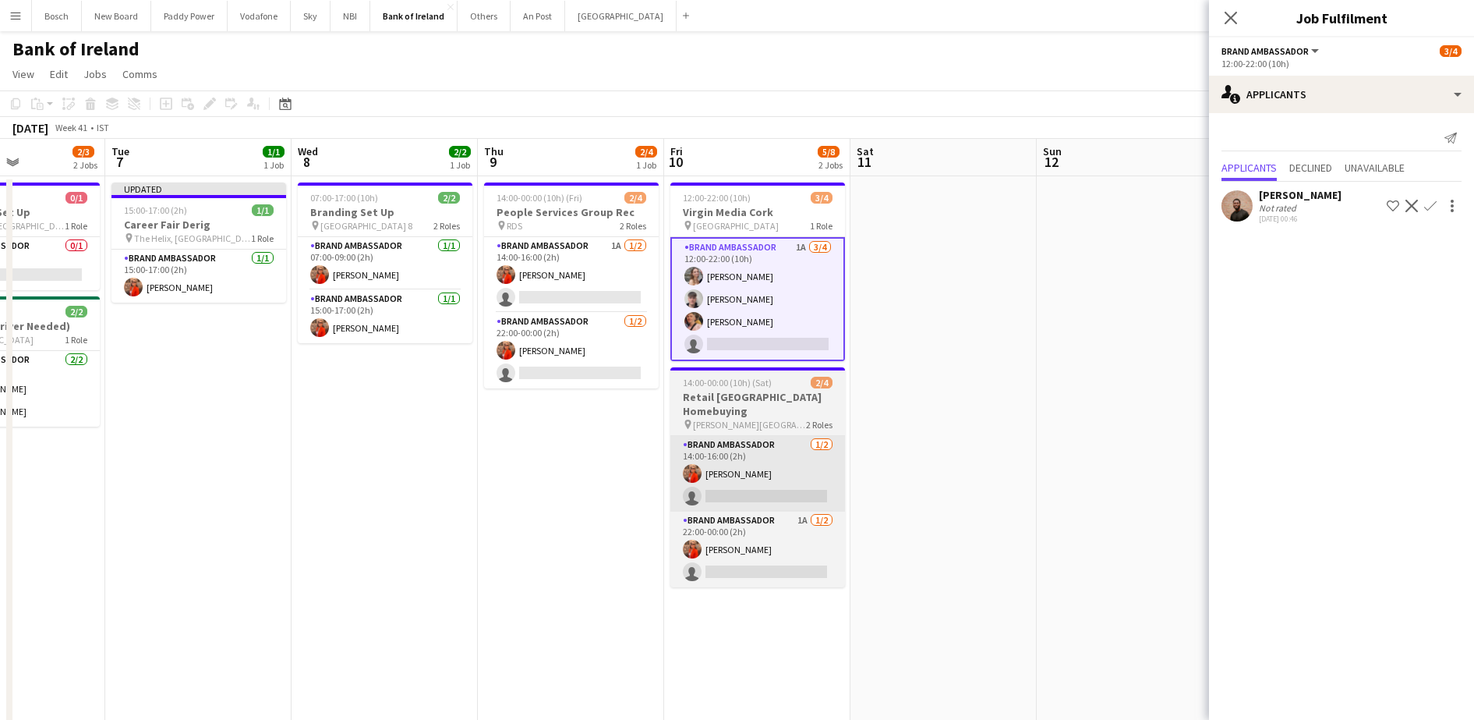
scroll to position [0, 469]
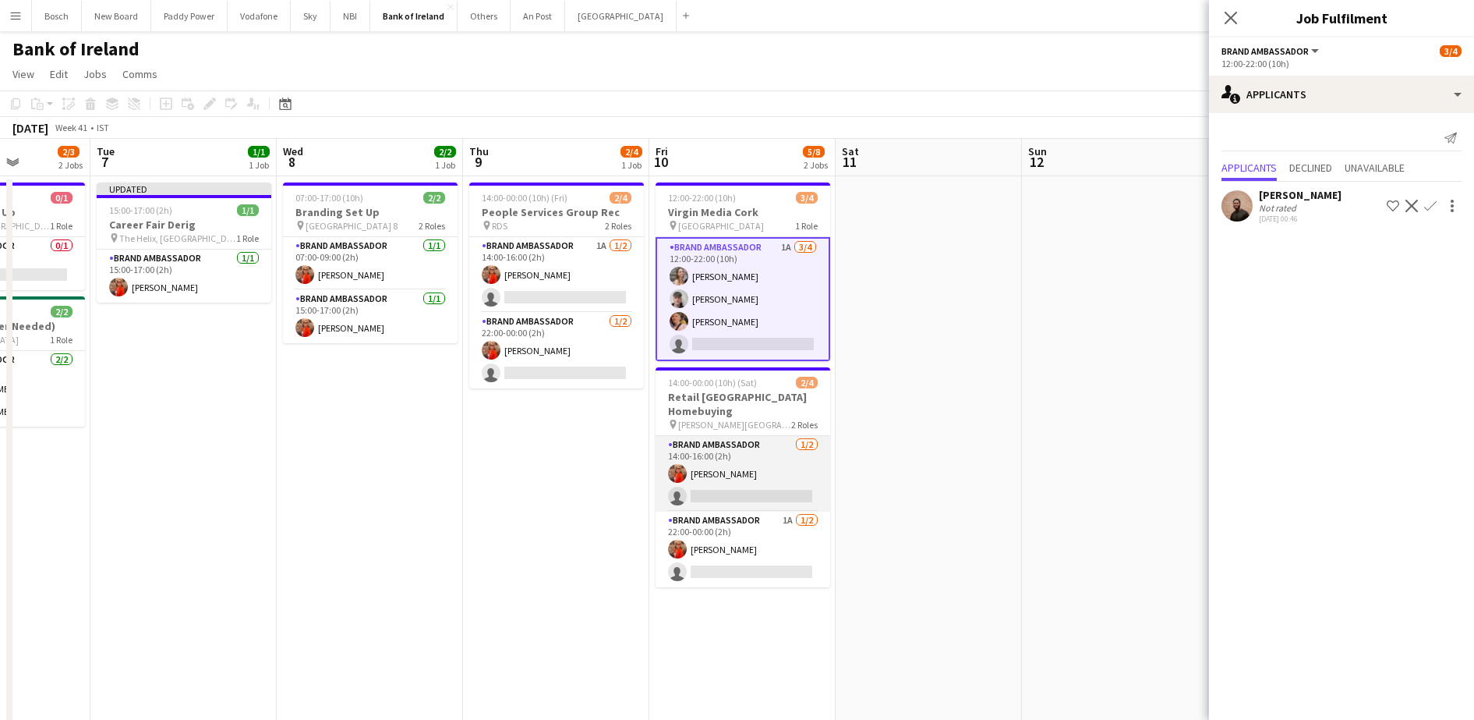
click at [791, 480] on app-card-role "Brand Ambassador [DATE] 14:00-16:00 (2h) [PERSON_NAME] single-neutral-actions" at bounding box center [743, 474] width 175 height 76
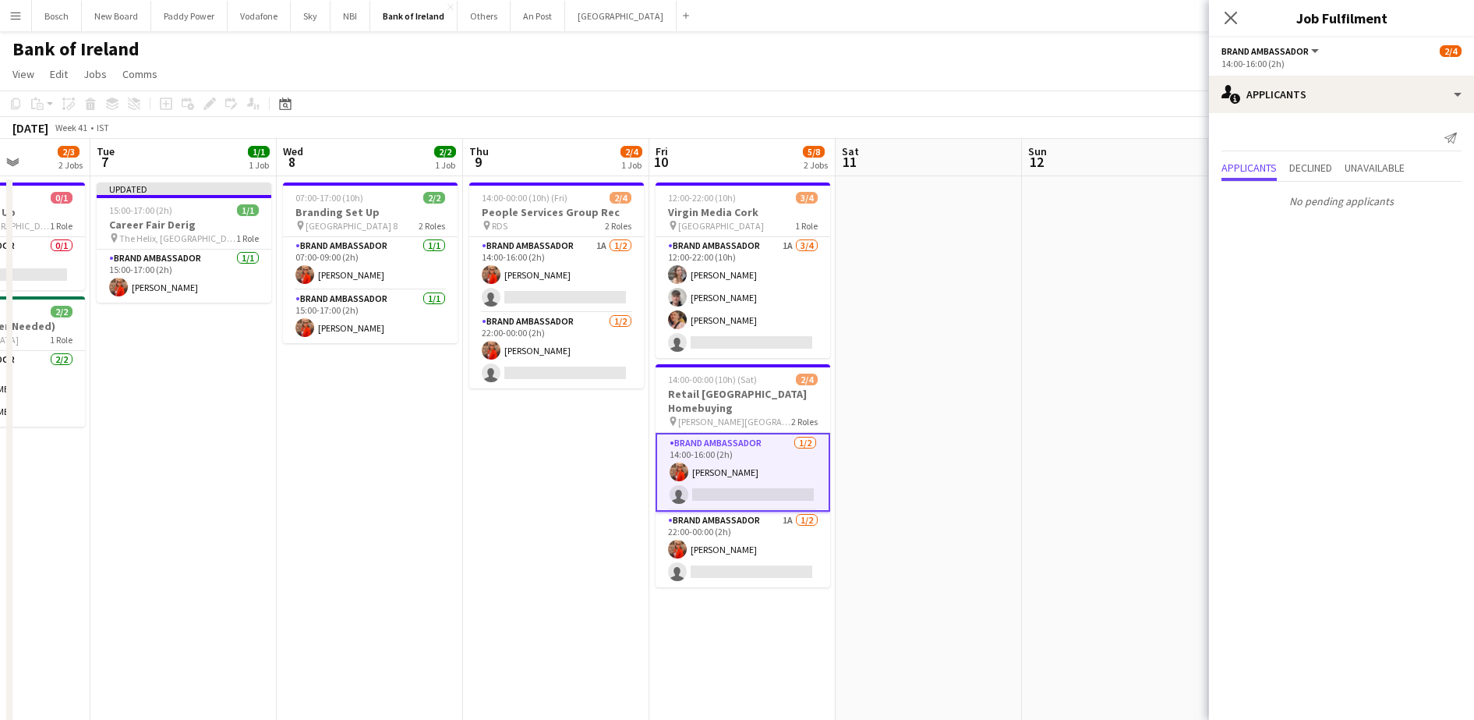
click at [976, 64] on app-page-menu "View Day view expanded Day view collapsed Month view Date picker Jump to [DATE]…" at bounding box center [737, 76] width 1474 height 30
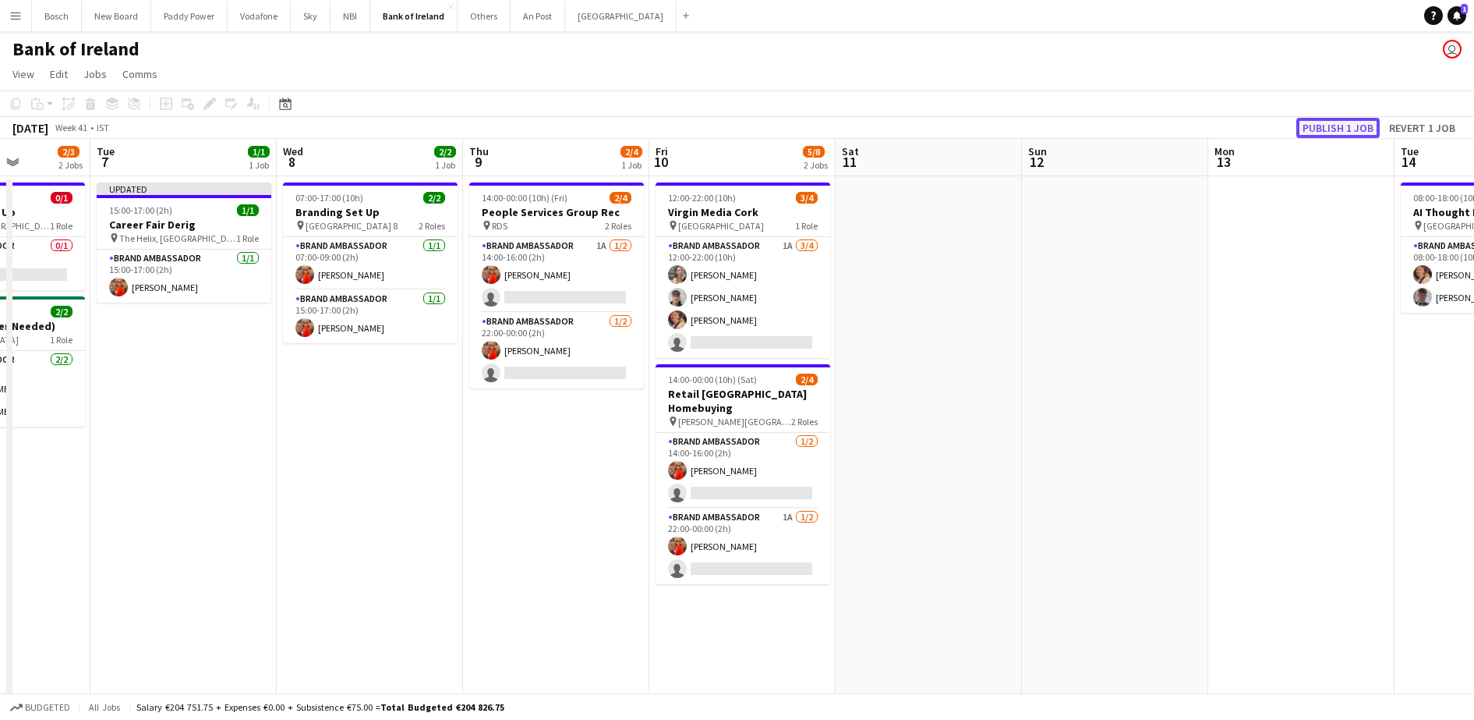
click at [1353, 127] on button "Publish 1 job" at bounding box center [1338, 128] width 83 height 20
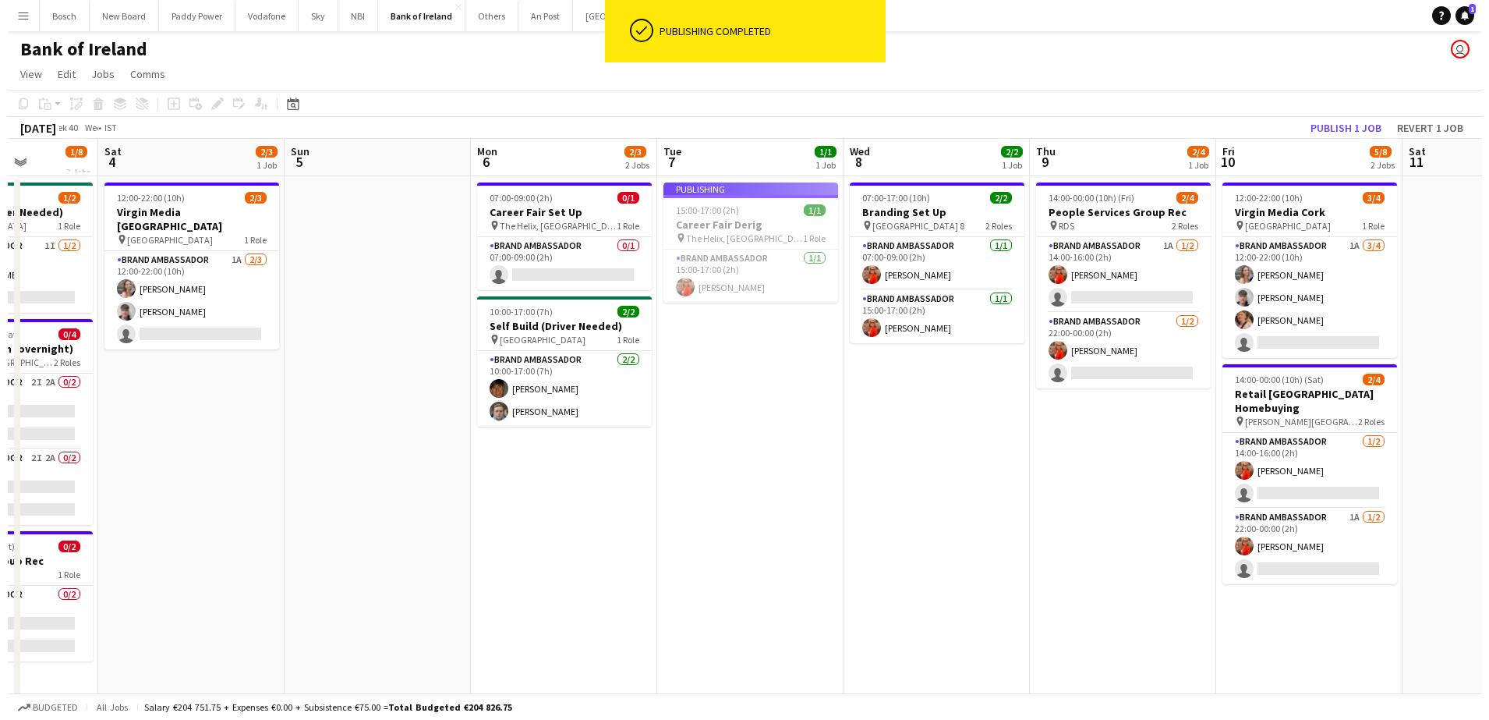
scroll to position [0, 335]
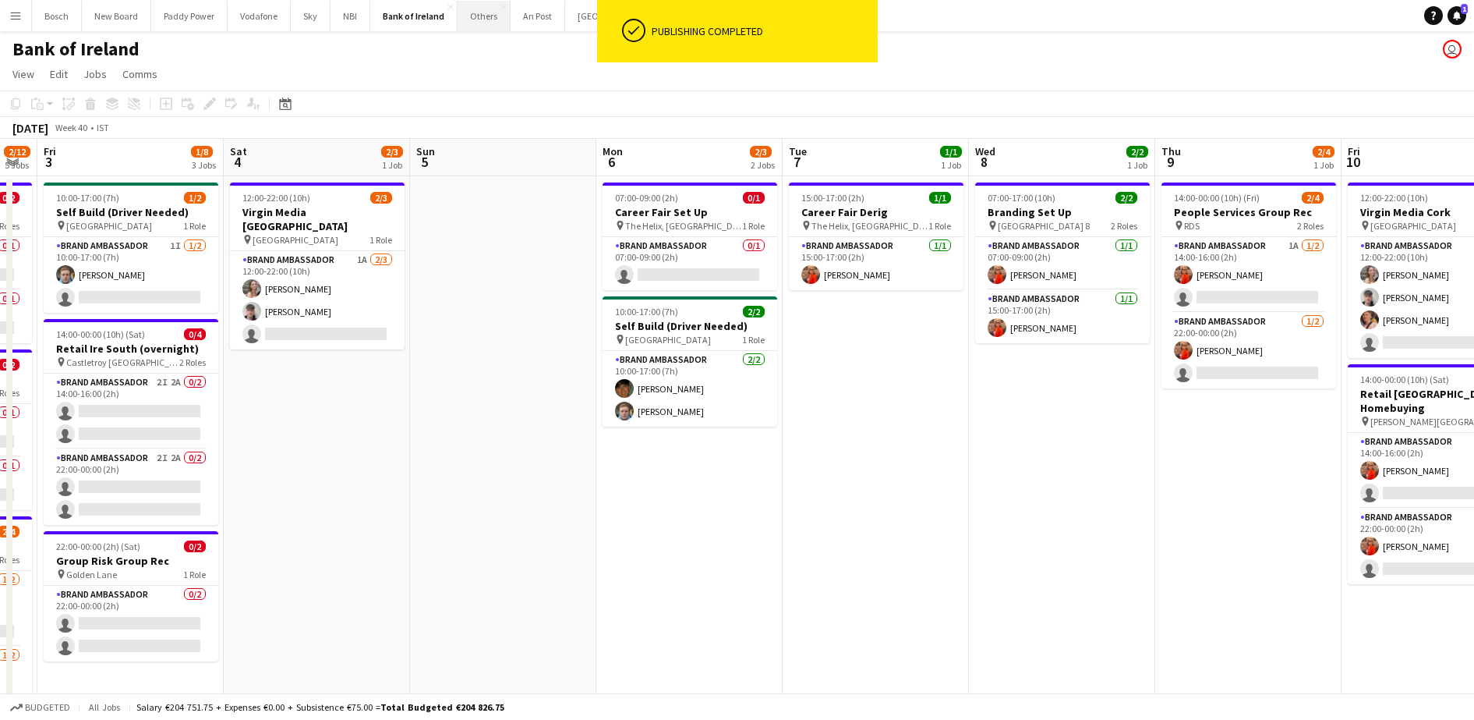
click at [487, 25] on button "Others Close" at bounding box center [484, 16] width 53 height 30
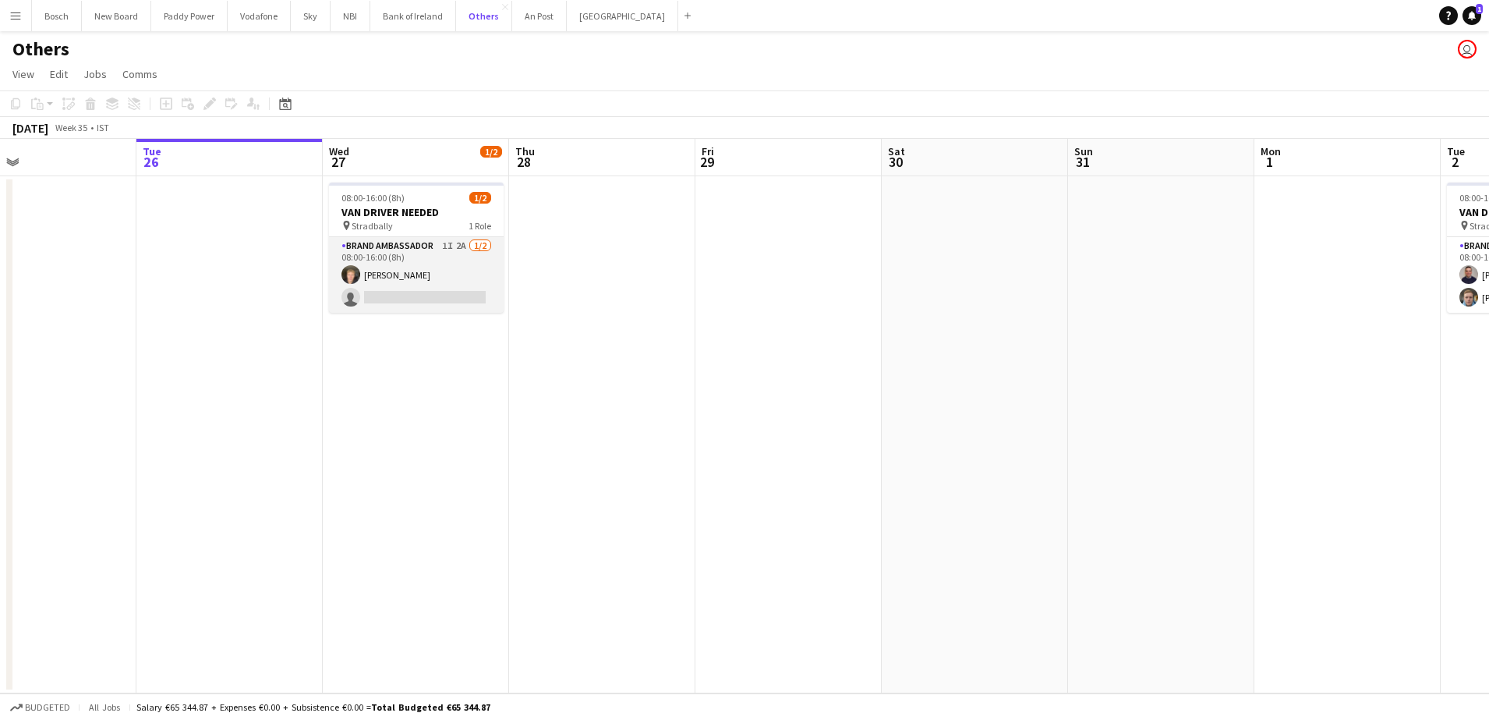
scroll to position [0, 419]
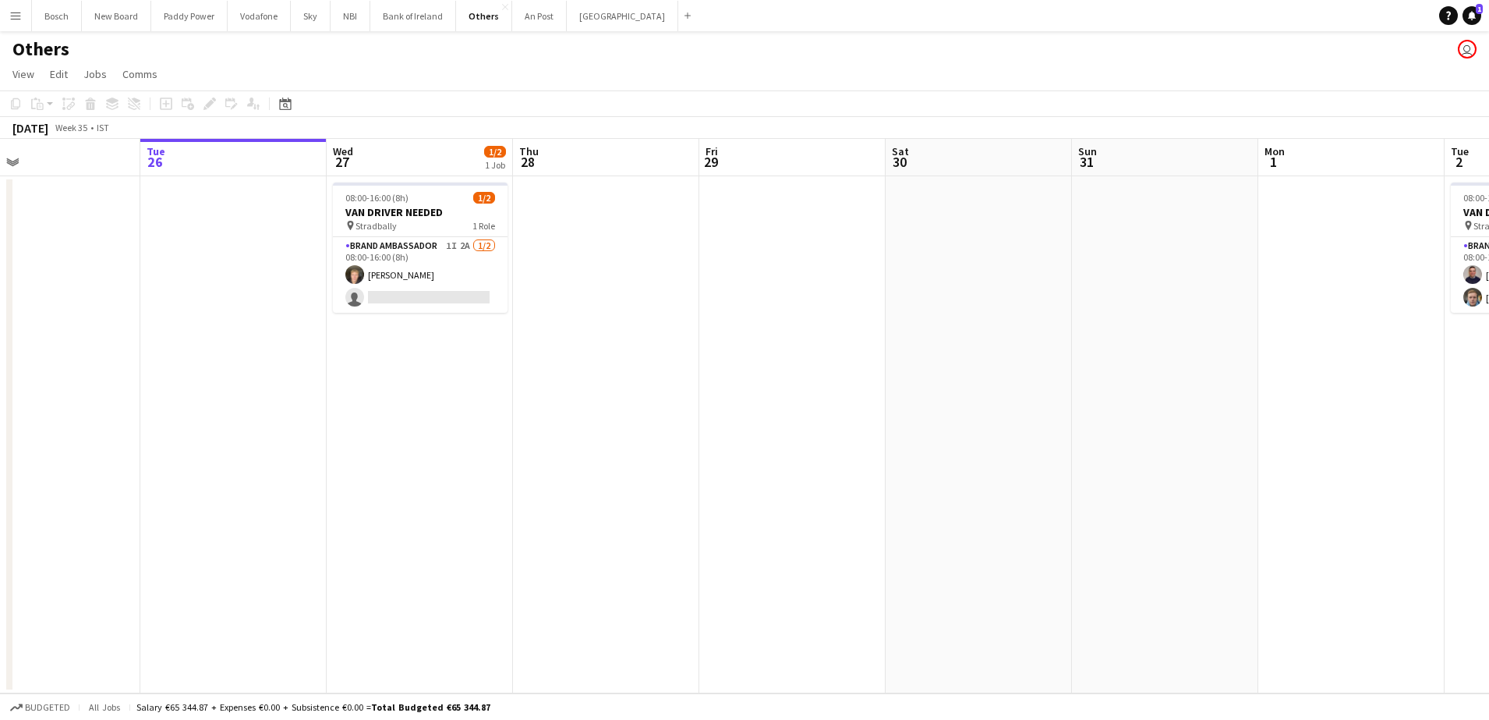
click at [165, 36] on div "Others user" at bounding box center [744, 46] width 1489 height 30
click at [183, 16] on button "Paddy Power Close" at bounding box center [189, 16] width 76 height 30
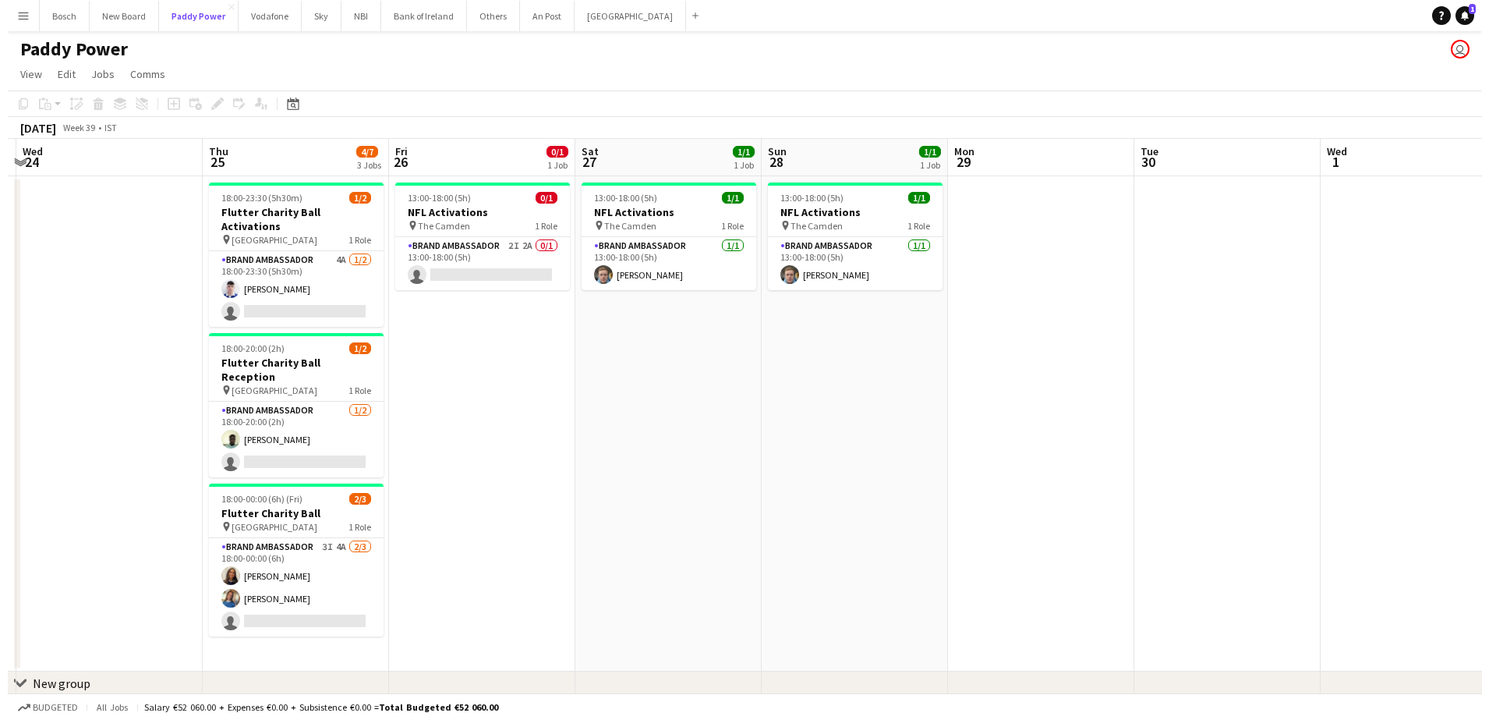
scroll to position [0, 549]
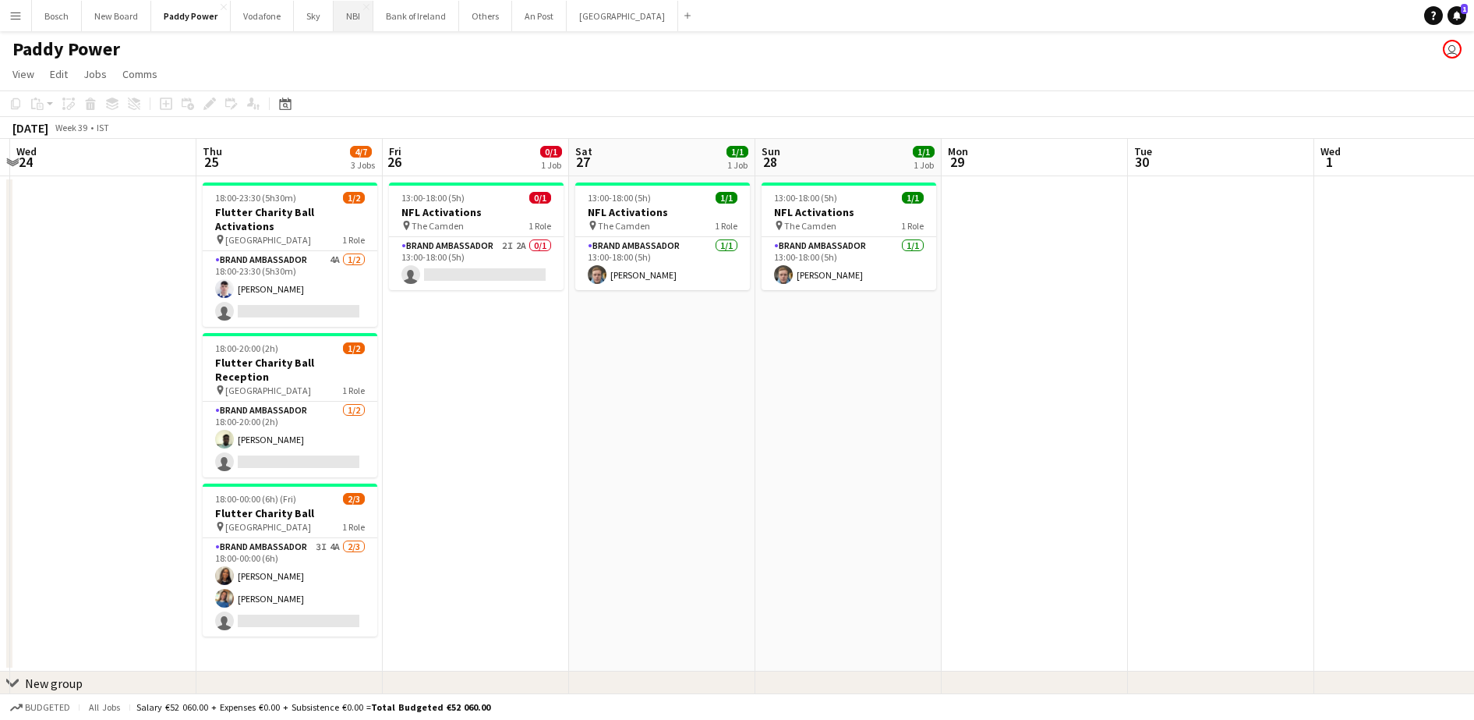
click at [352, 14] on button "NBI Close" at bounding box center [354, 16] width 40 height 30
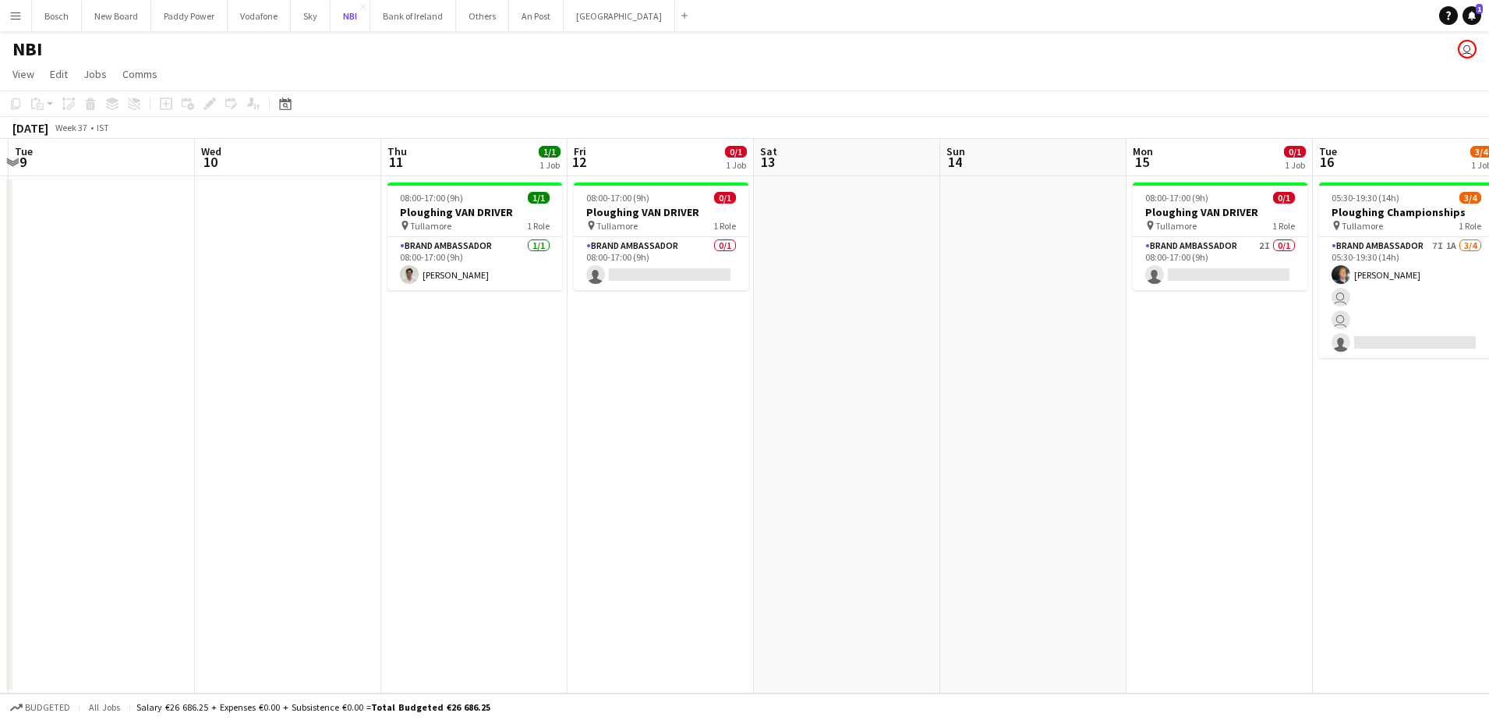
scroll to position [0, 386]
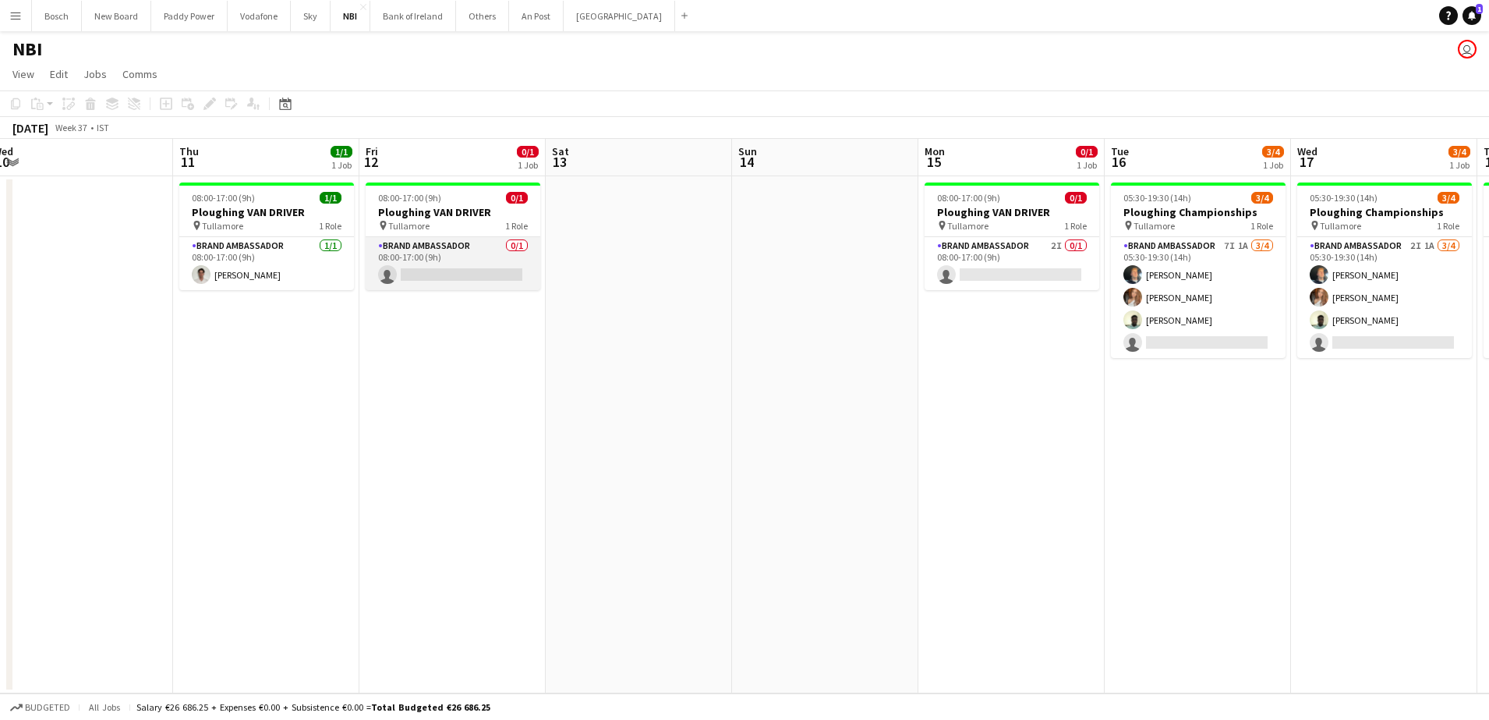
click at [476, 253] on app-card-role "Brand Ambassador 0/1 08:00-17:00 (9h) single-neutral-actions" at bounding box center [453, 263] width 175 height 53
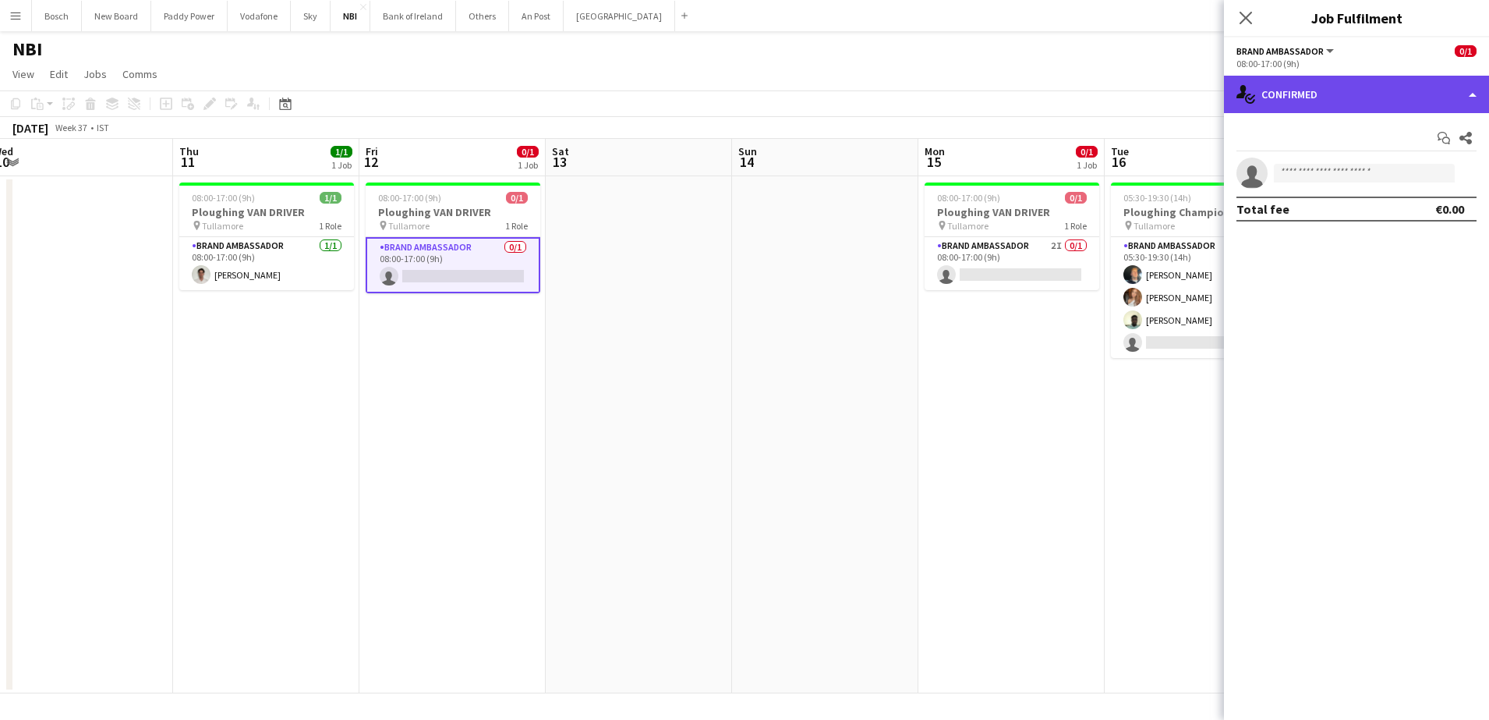
click at [1346, 103] on div "single-neutral-actions-check-2 Confirmed" at bounding box center [1356, 94] width 265 height 37
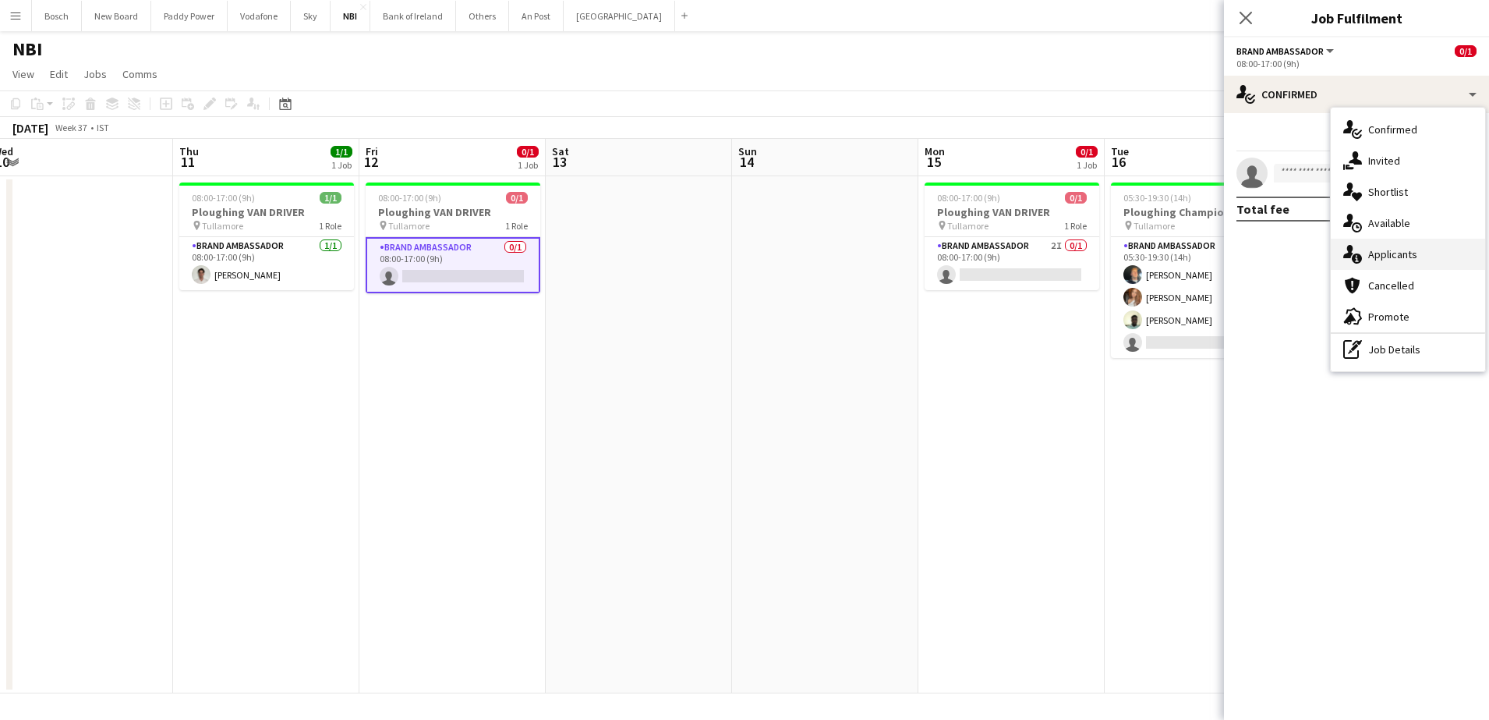
click at [1407, 239] on div "single-neutral-actions-information Applicants" at bounding box center [1408, 254] width 154 height 31
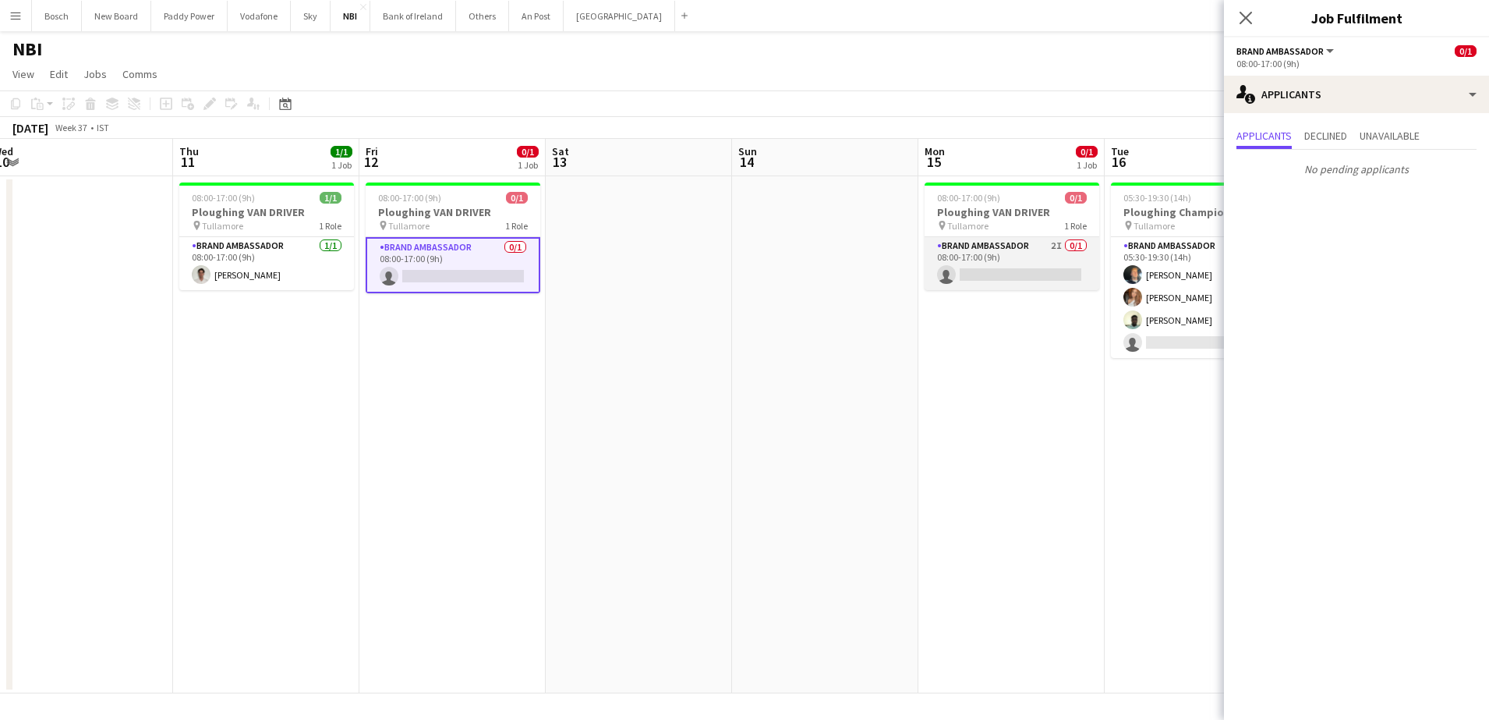
click at [1032, 274] on app-card-role "Brand Ambassador 2I 0/1 08:00-17:00 (9h) single-neutral-actions" at bounding box center [1012, 263] width 175 height 53
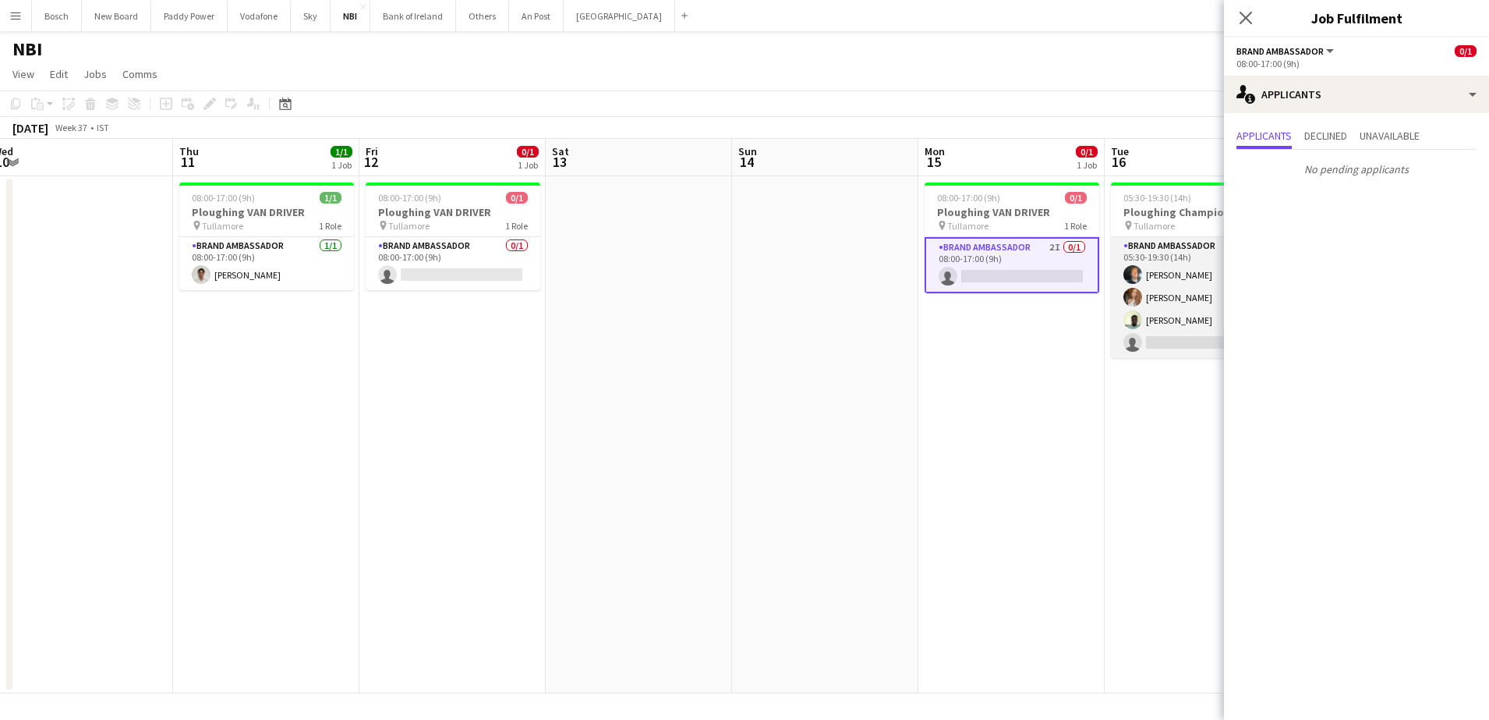
click at [1173, 307] on app-card-role "Brand Ambassador 7I 1A [DATE] 05:30-19:30 (14h) [PERSON_NAME] [PERSON_NAME] [PE…" at bounding box center [1198, 297] width 175 height 121
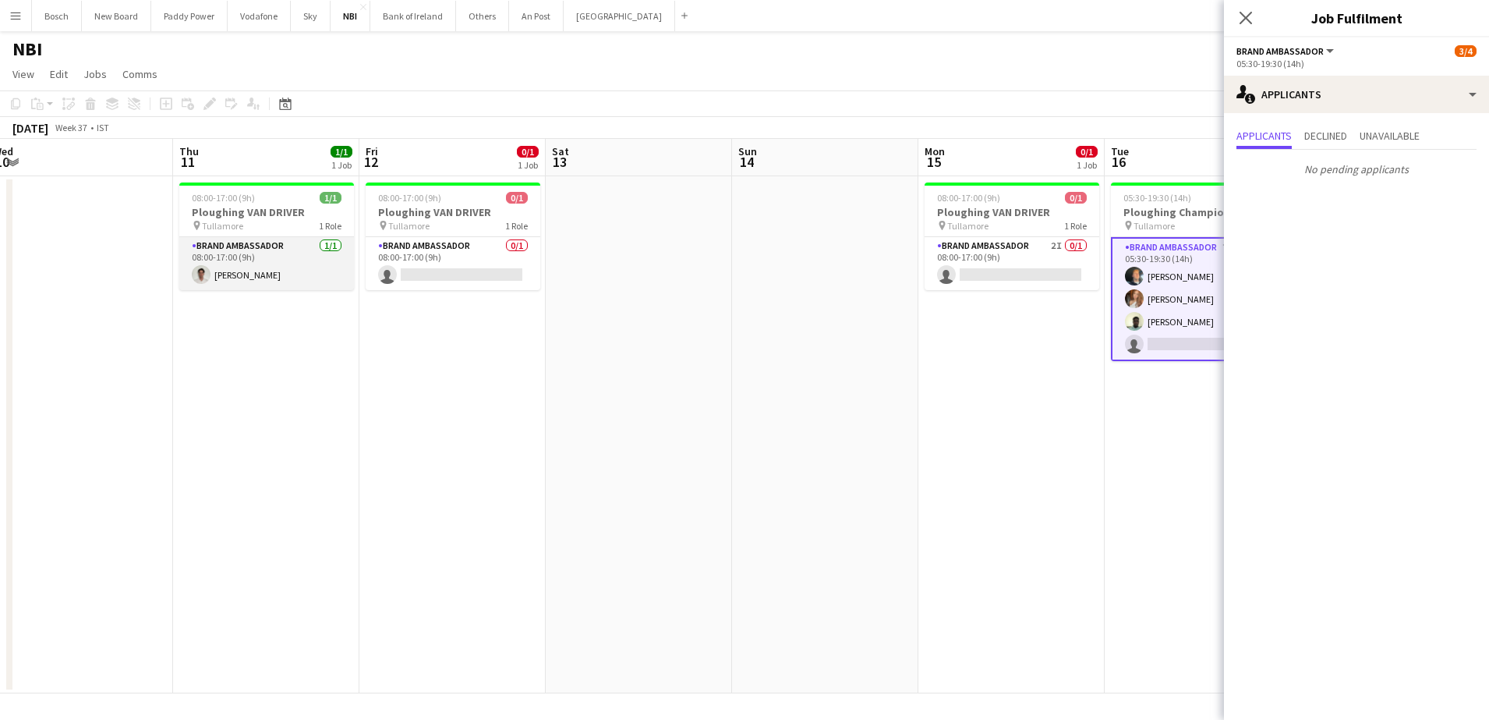
click at [298, 255] on app-card-role "Brand Ambassador [DATE] 08:00-17:00 (9h) [PERSON_NAME]" at bounding box center [266, 263] width 175 height 53
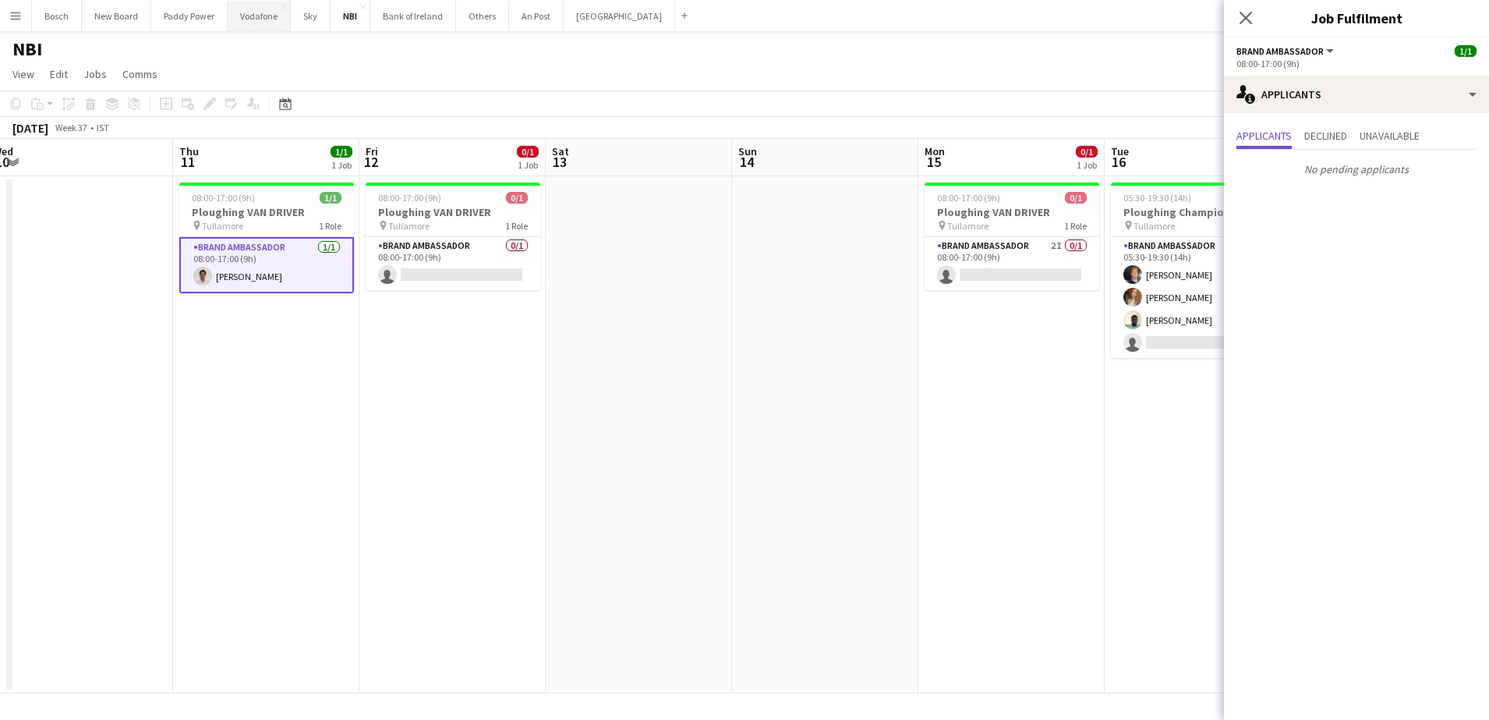
click at [275, 12] on button "Vodafone Close" at bounding box center [259, 16] width 63 height 30
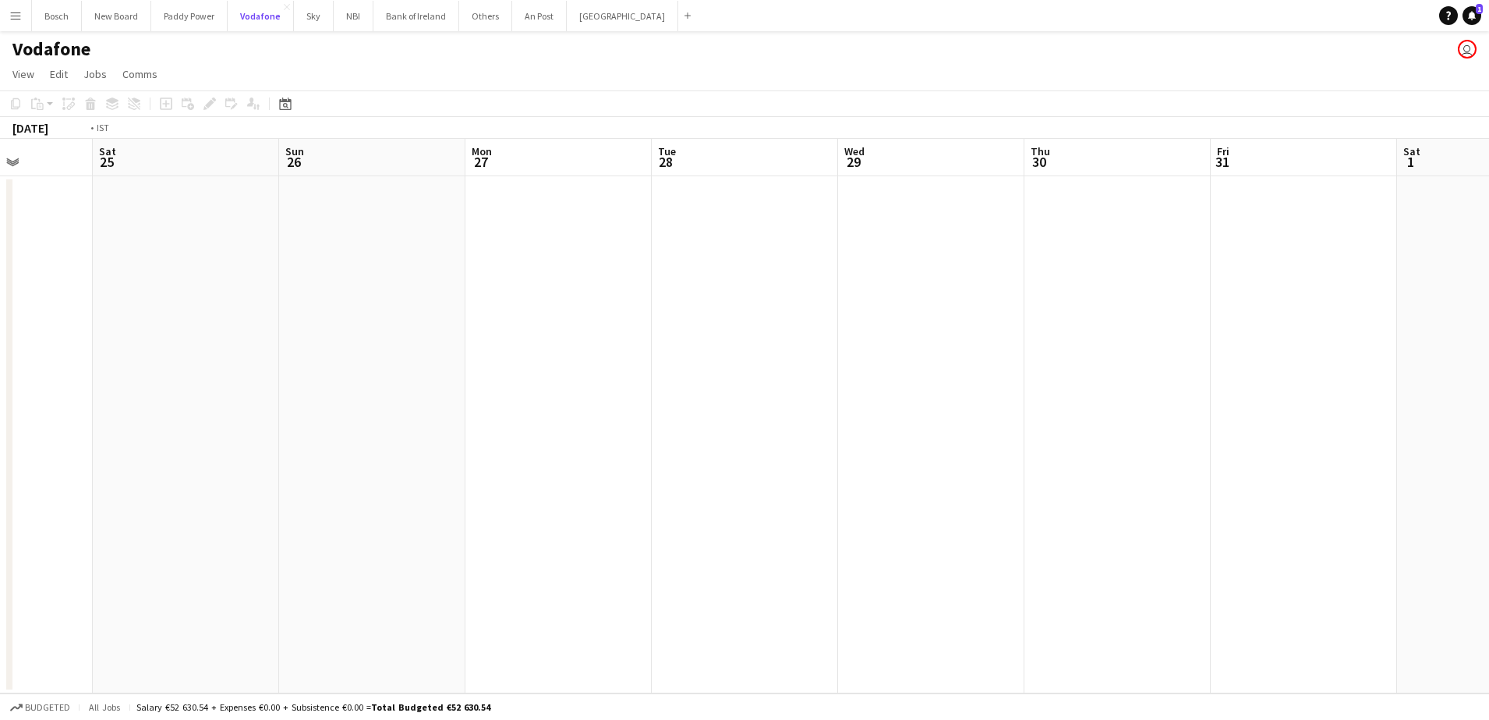
scroll to position [0, 538]
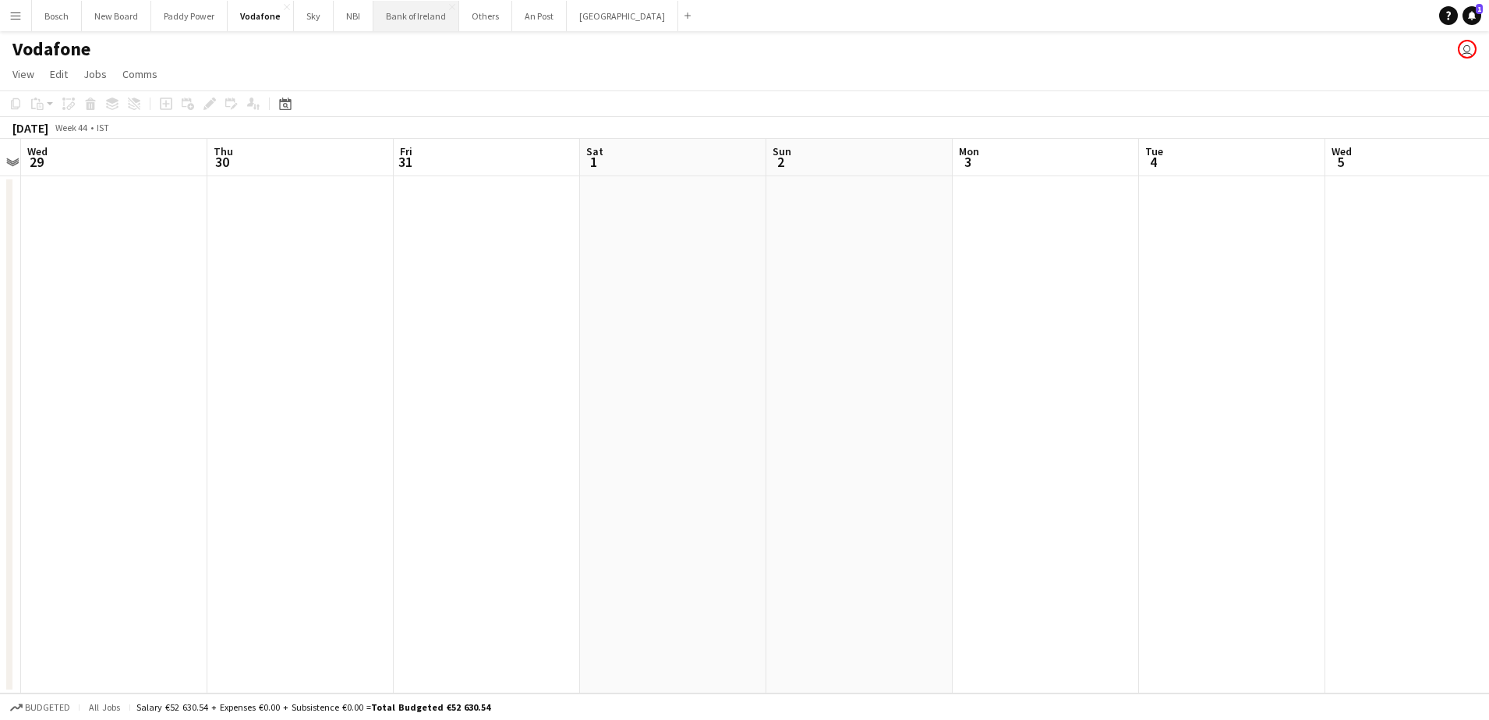
drag, startPoint x: 402, startPoint y: 34, endPoint x: 408, endPoint y: 27, distance: 8.8
click at [408, 27] on div "Menu Boards Boards Boards All jobs Status Workforce Workforce My Workforce Recr…" at bounding box center [744, 360] width 1489 height 720
click at [408, 27] on button "Bank of Ireland Close" at bounding box center [416, 16] width 86 height 30
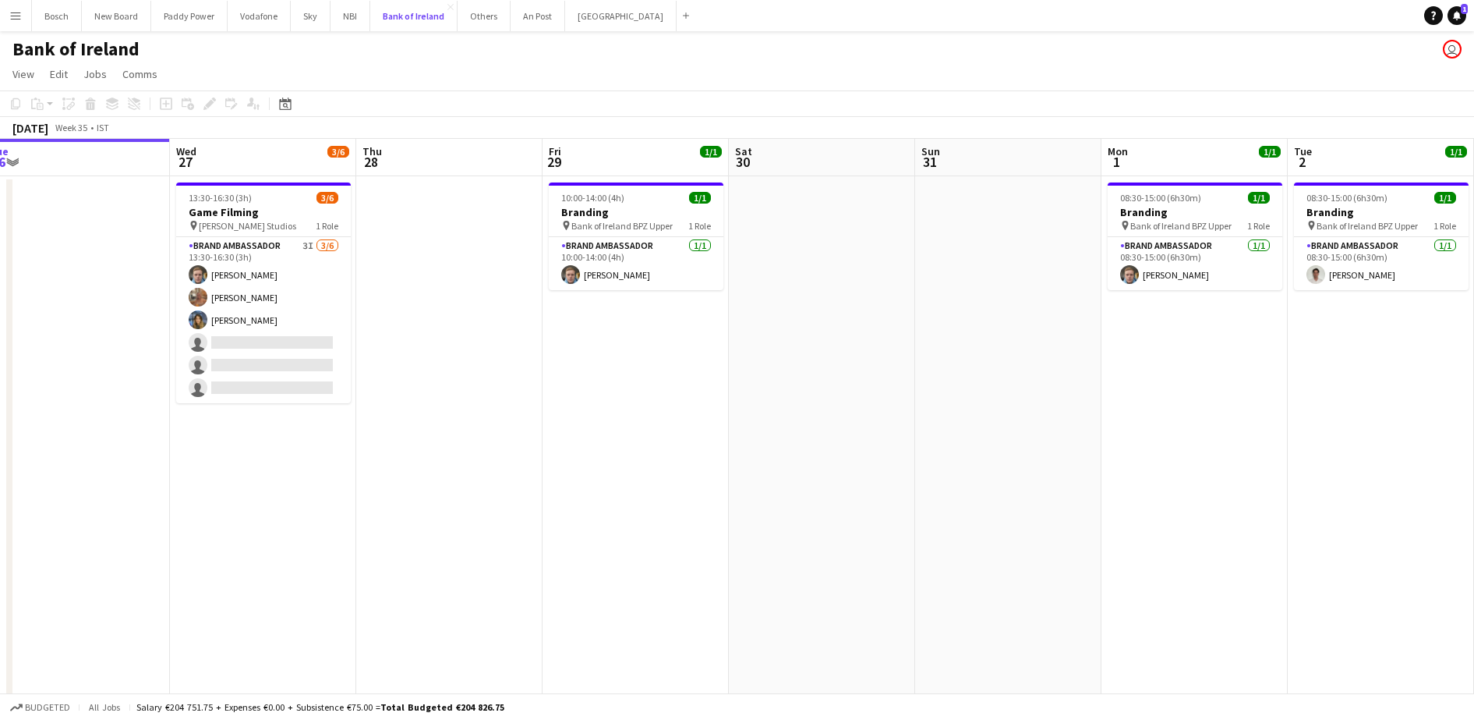
scroll to position [0, 390]
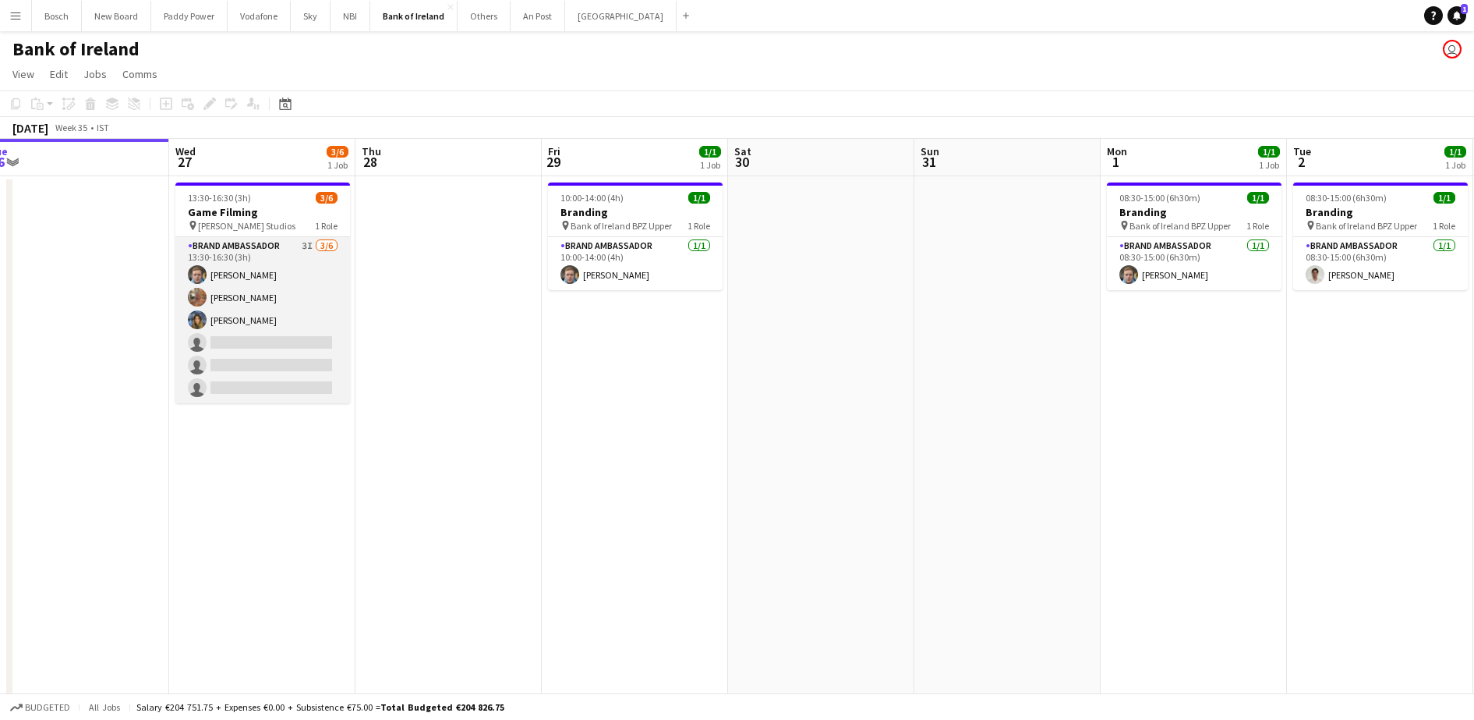
click at [315, 278] on app-card-role "Brand Ambassador 3I [DATE] 13:30-16:30 (3h) [PERSON_NAME] [PERSON_NAME] [PERSON…" at bounding box center [262, 320] width 175 height 166
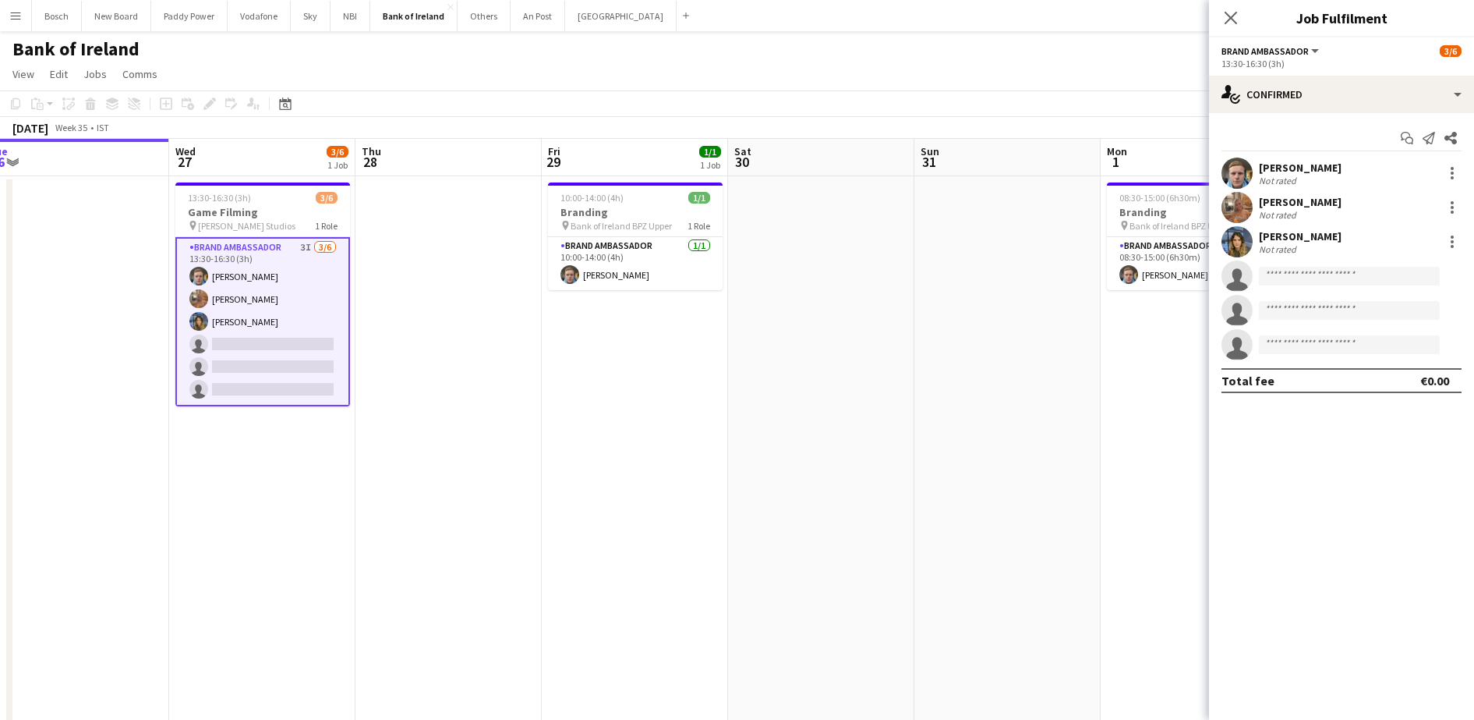
click at [1332, 69] on div "13:30-16:30 (3h)" at bounding box center [1342, 64] width 240 height 12
click at [1332, 71] on app-options-switcher "Brand Ambassador All roles Brand Ambassador [DATE] 13:30-16:30 (3h)" at bounding box center [1341, 56] width 265 height 38
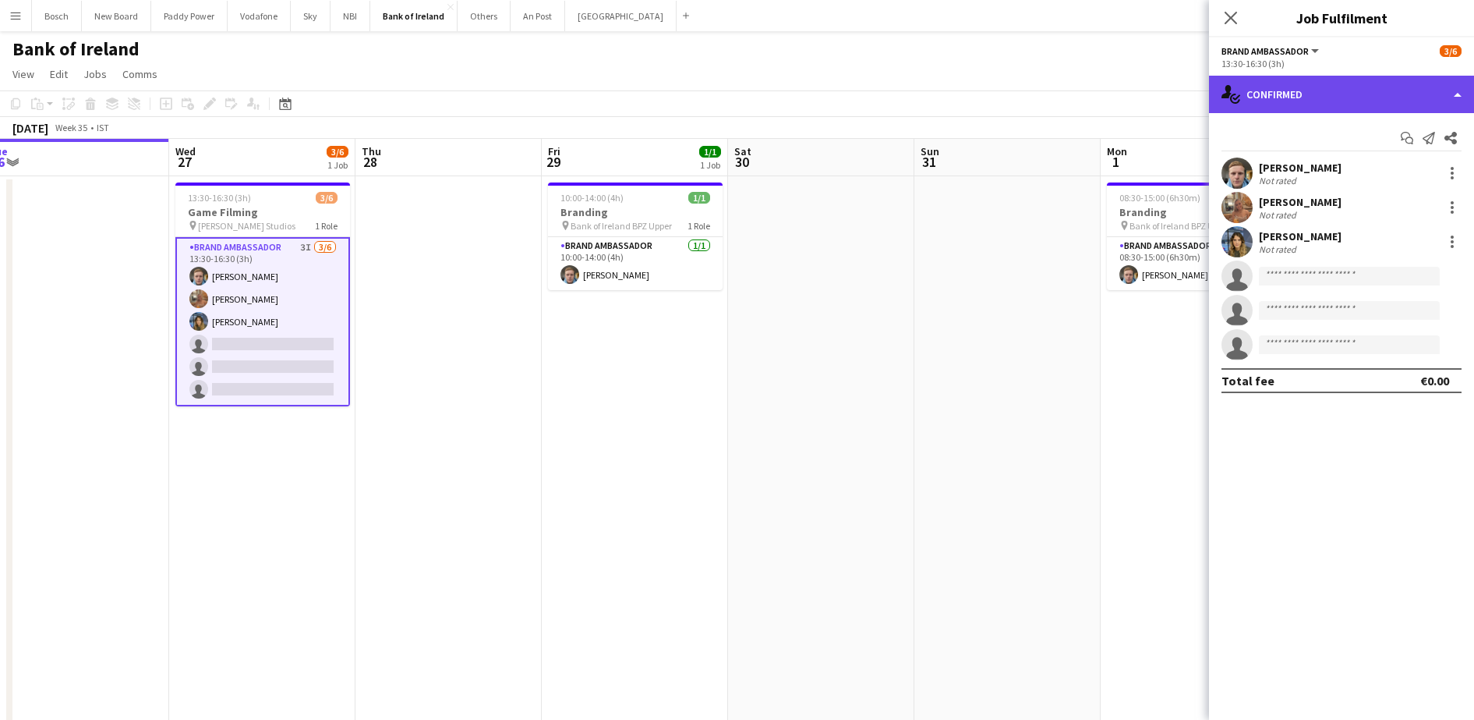
click at [1363, 90] on div "single-neutral-actions-check-2 Confirmed" at bounding box center [1341, 94] width 265 height 37
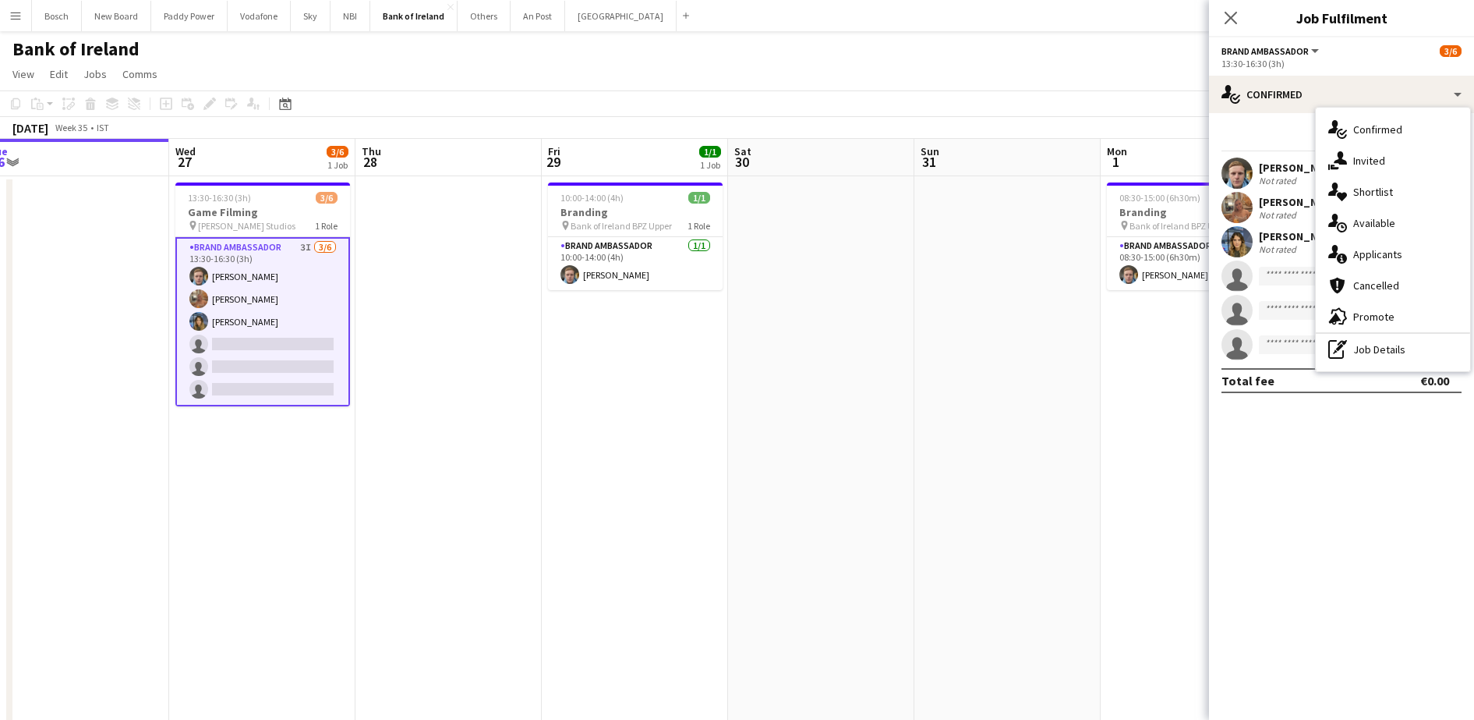
click at [1405, 304] on div "advertising-megaphone Promote" at bounding box center [1393, 316] width 154 height 31
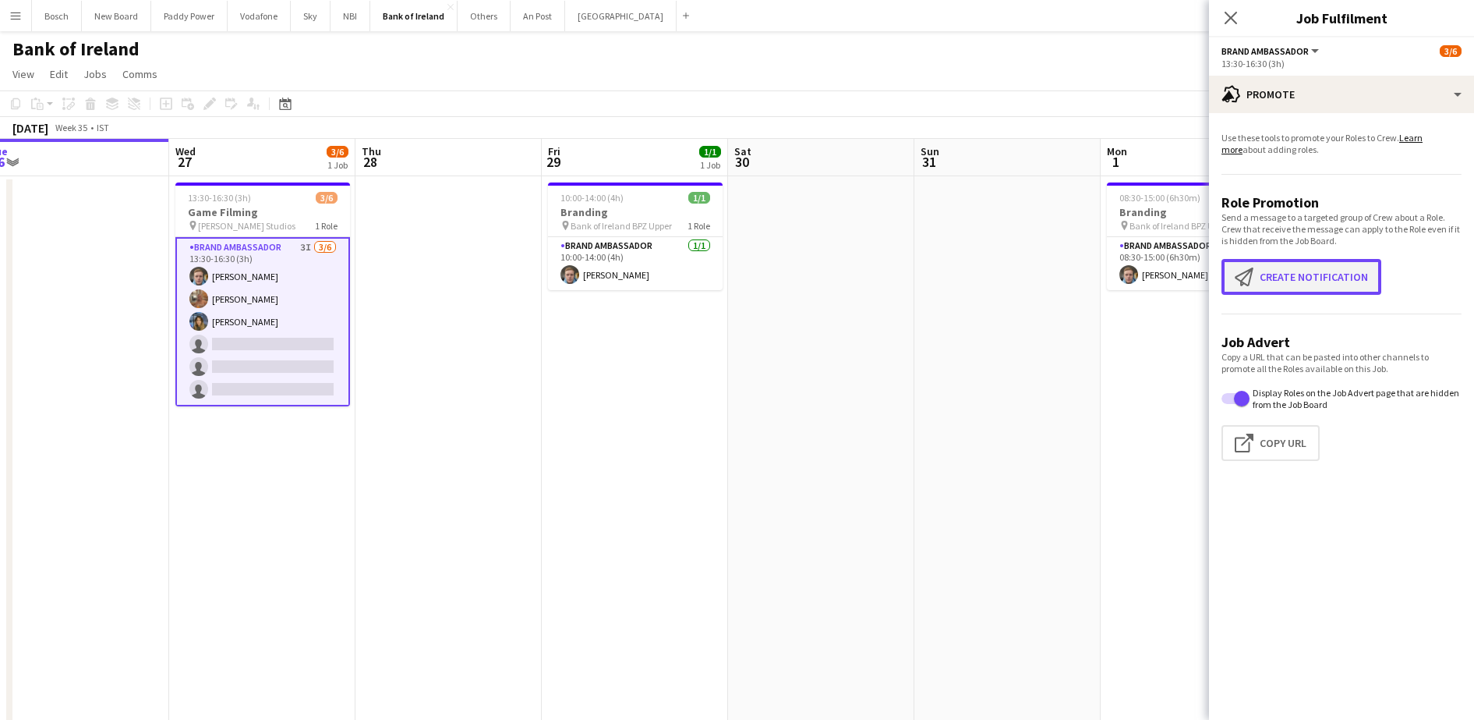
click at [1284, 266] on button "Create notification Create notification" at bounding box center [1302, 277] width 160 height 36
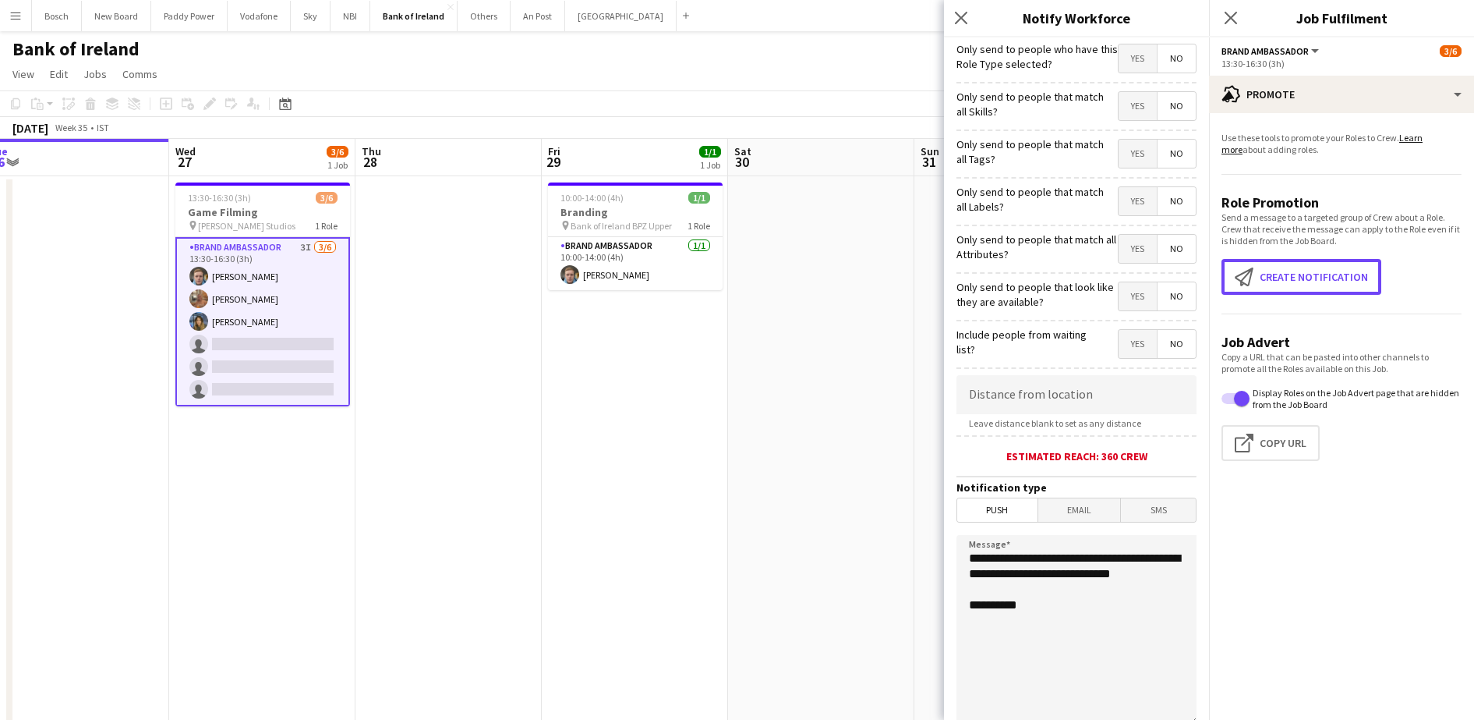
scroll to position [139, 0]
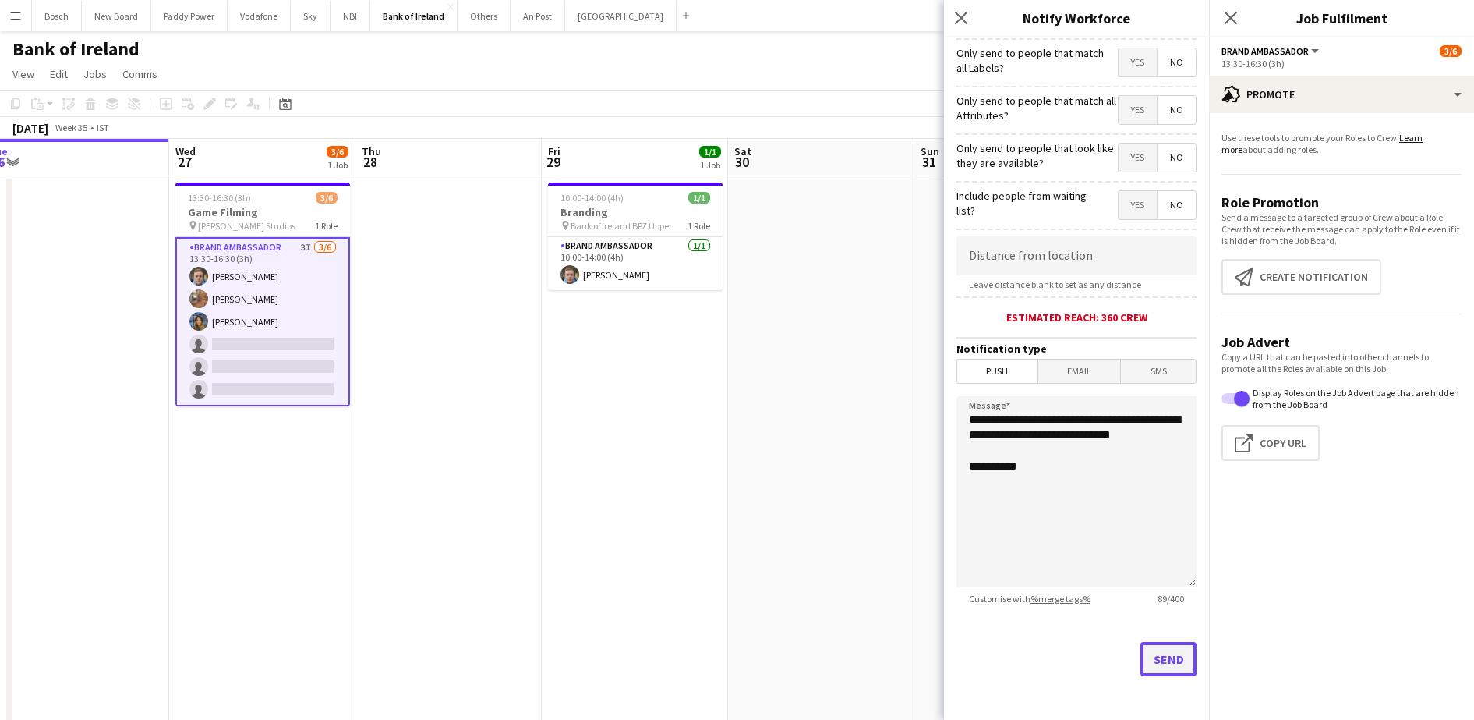
click at [1152, 675] on button "Send" at bounding box center [1169, 659] width 56 height 34
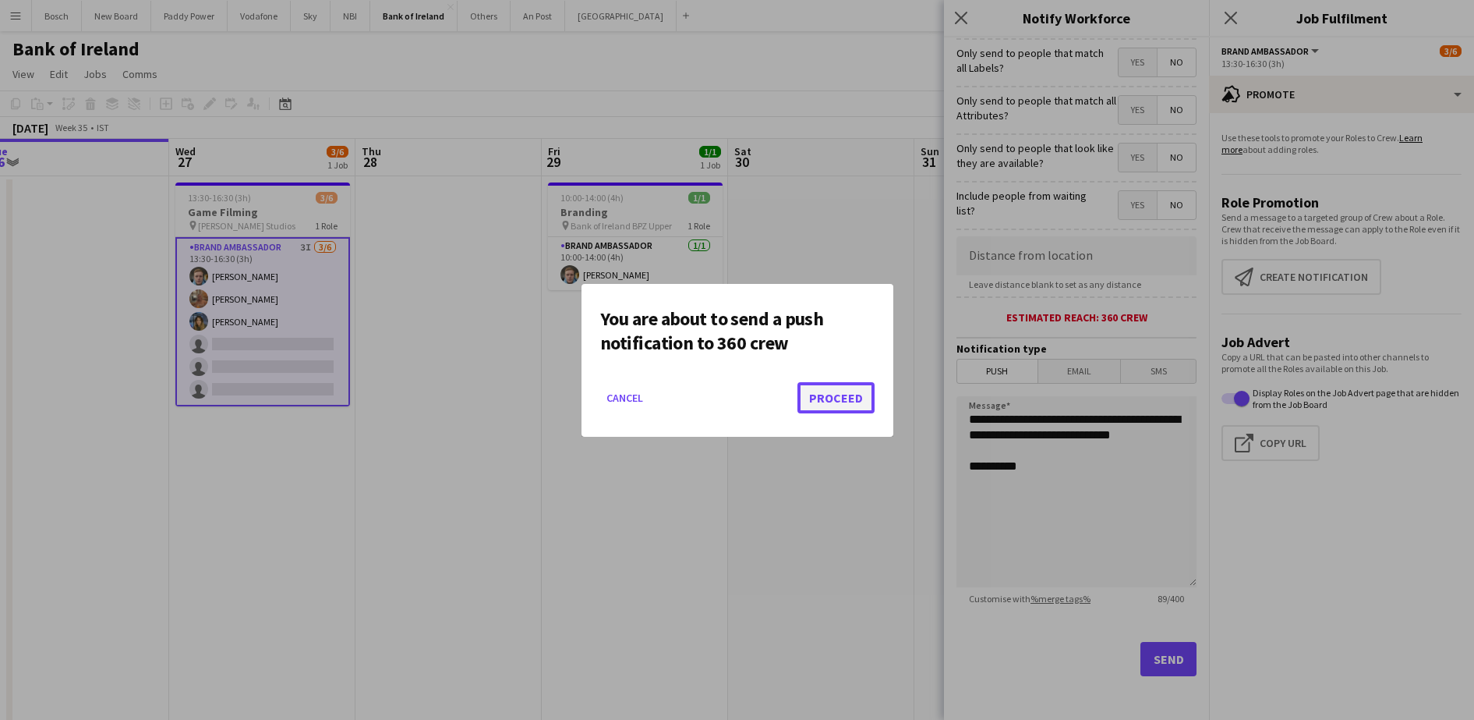
click at [842, 391] on button "Proceed" at bounding box center [836, 397] width 77 height 31
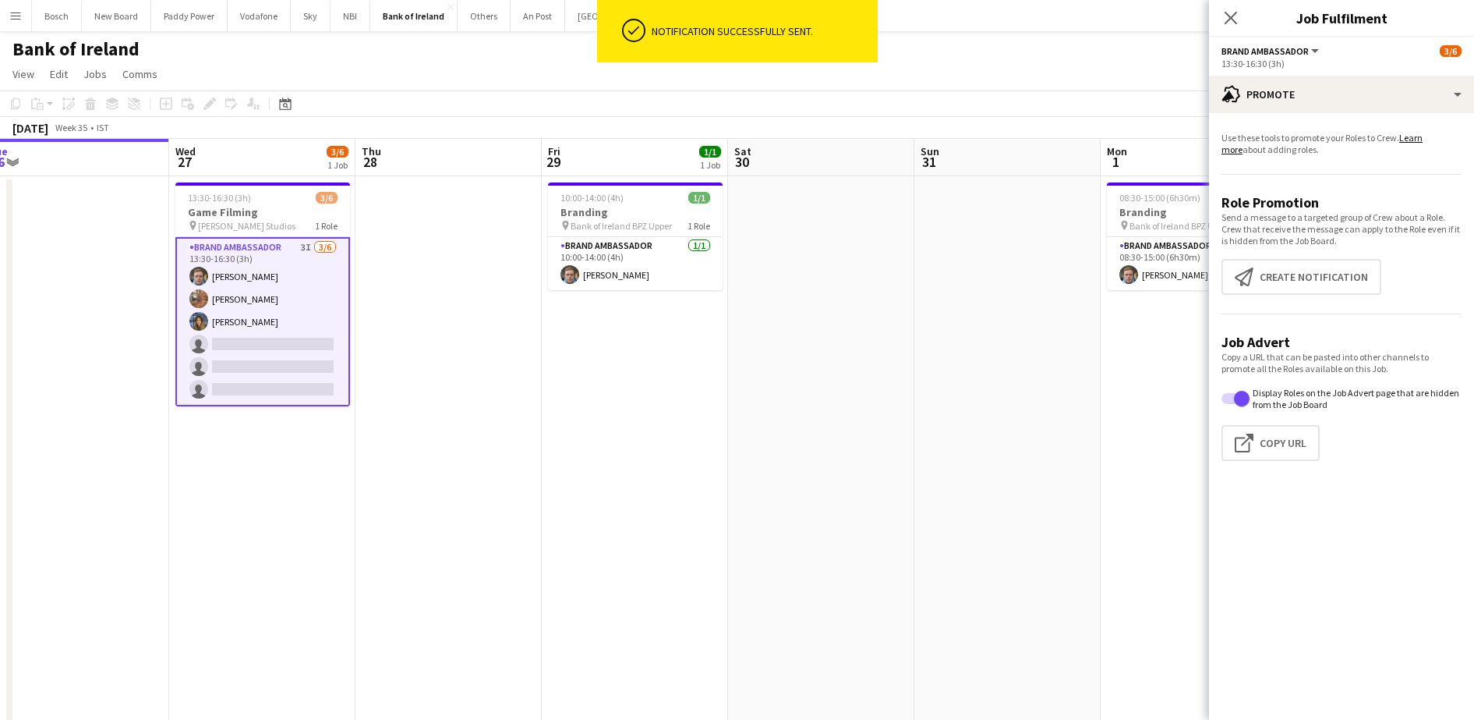
click at [906, 137] on div "[DATE] Week 35 • IST" at bounding box center [737, 128] width 1474 height 22
